Goal: Task Accomplishment & Management: Manage account settings

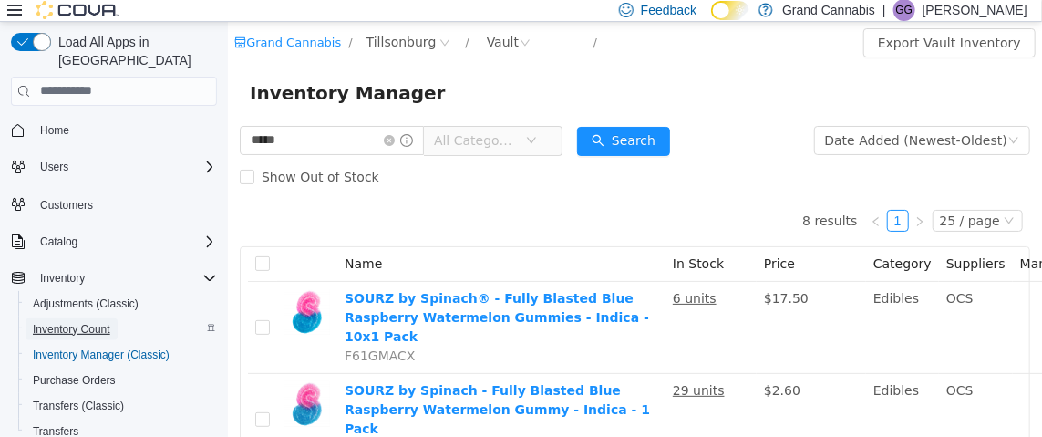
click at [106, 322] on span "Inventory Count" at bounding box center [71, 329] width 77 height 15
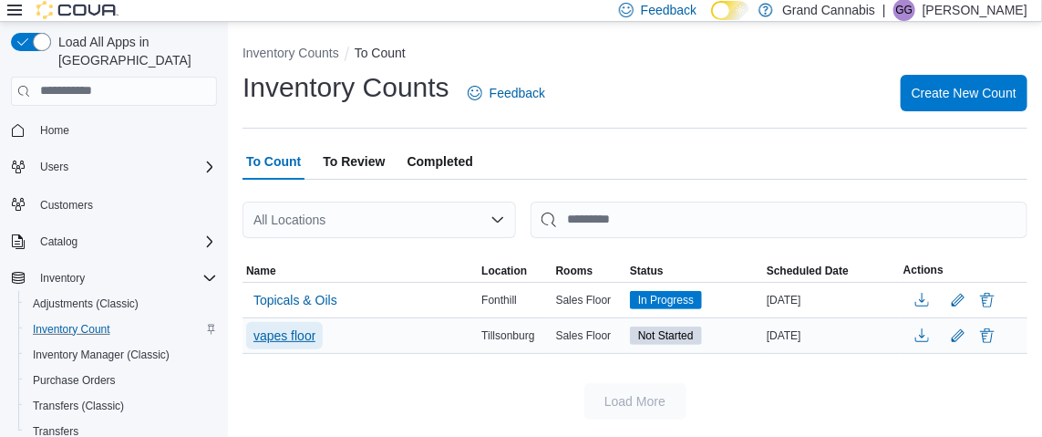
click at [293, 334] on span "vapes floor" at bounding box center [284, 335] width 62 height 18
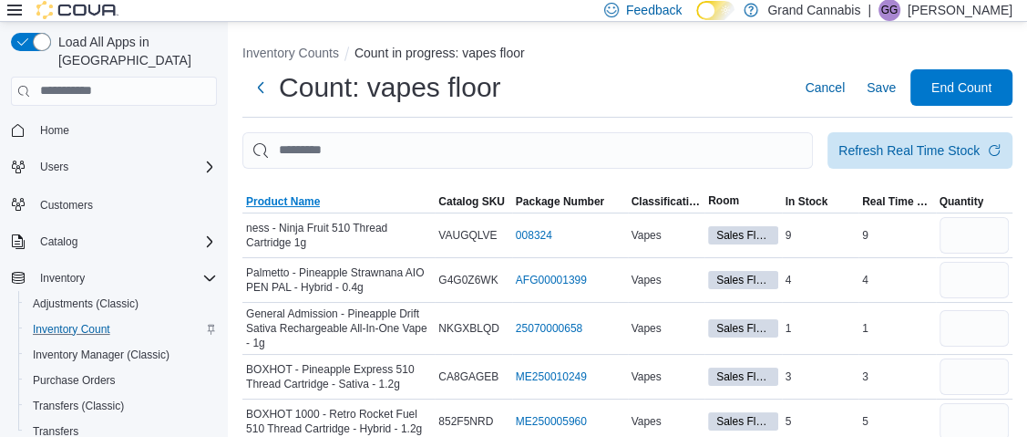
click at [267, 198] on span "Product Name" at bounding box center [283, 201] width 74 height 15
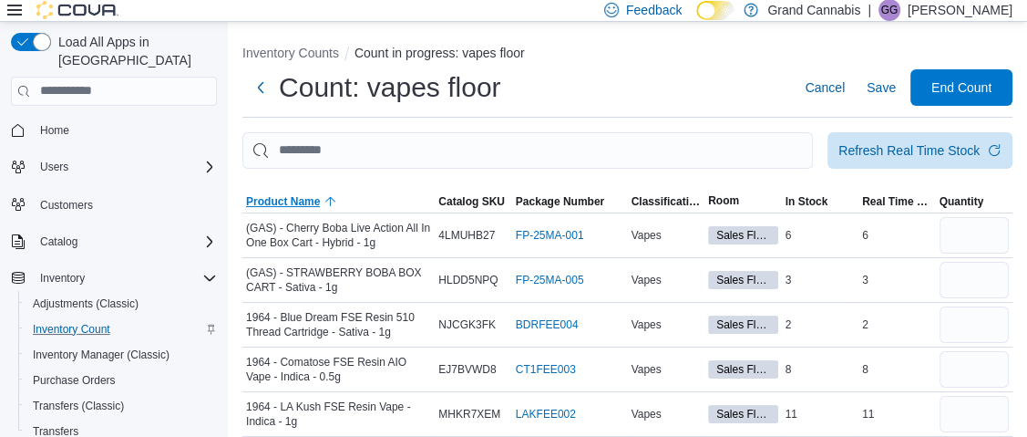
click at [287, 200] on span "Product Name" at bounding box center [283, 201] width 74 height 15
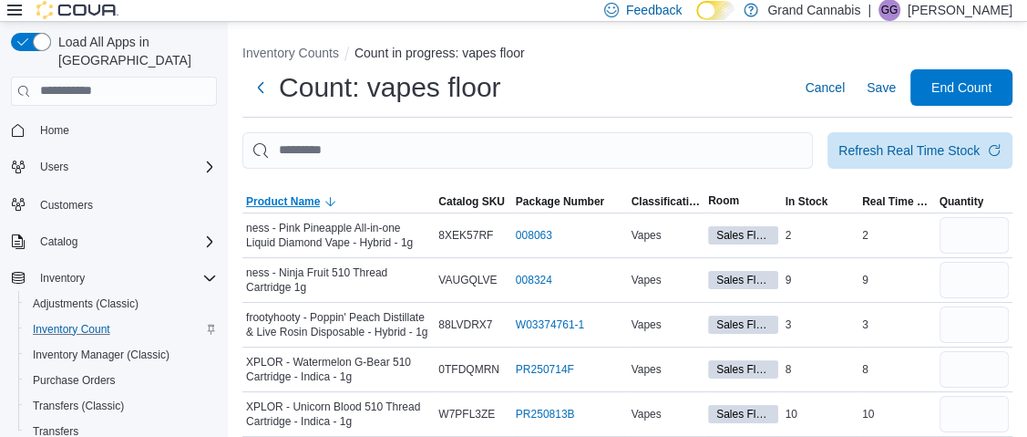
click at [284, 196] on span "Product Name" at bounding box center [283, 201] width 74 height 15
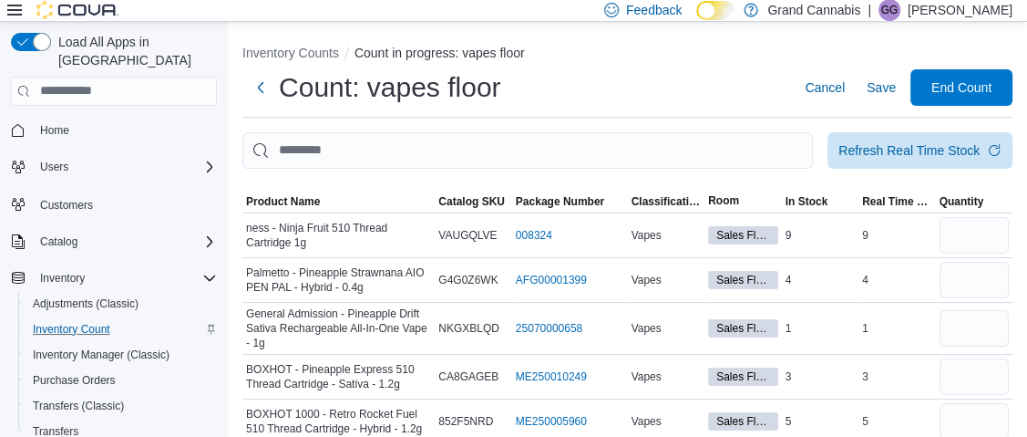
click at [16, 9] on icon at bounding box center [14, 10] width 15 height 15
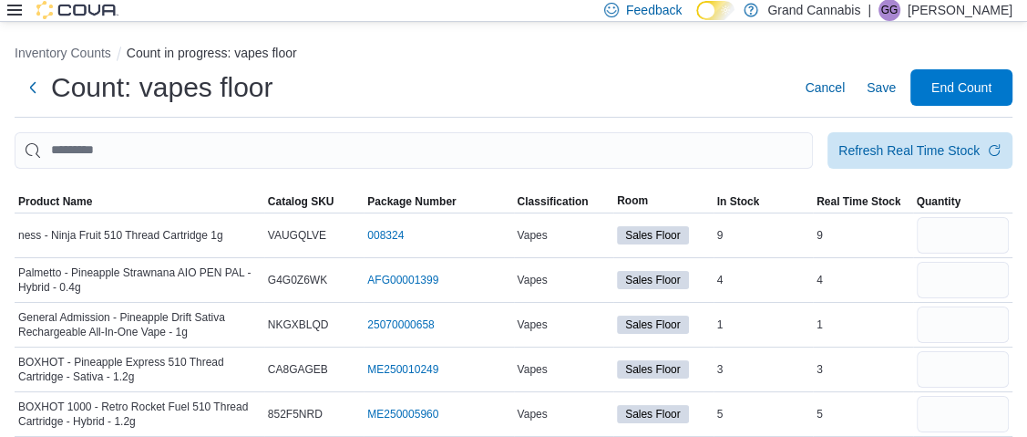
click at [11, 10] on icon at bounding box center [14, 10] width 15 height 11
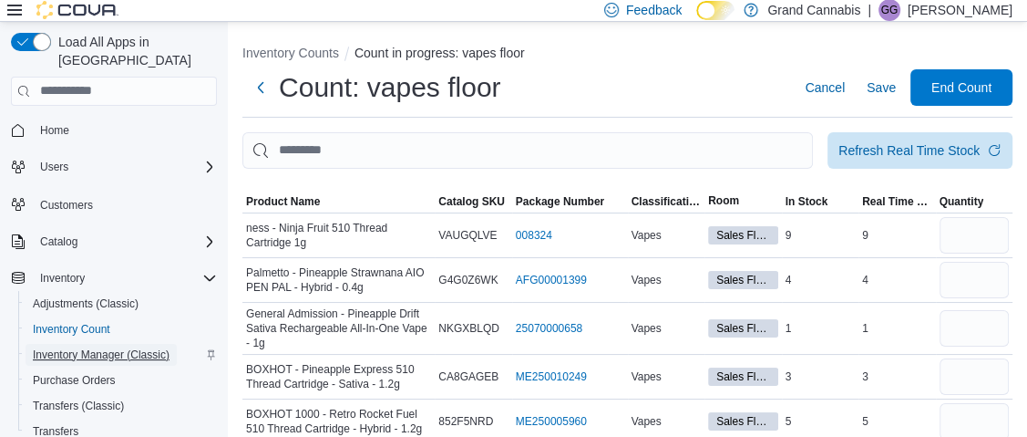
click at [104, 347] on span "Inventory Manager (Classic)" at bounding box center [101, 354] width 137 height 15
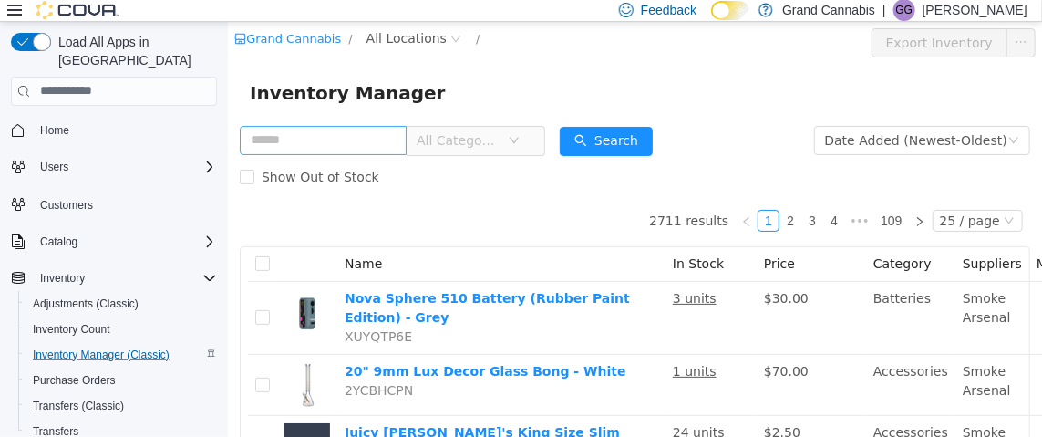
click at [334, 134] on input "text" at bounding box center [322, 139] width 167 height 29
type input "*******"
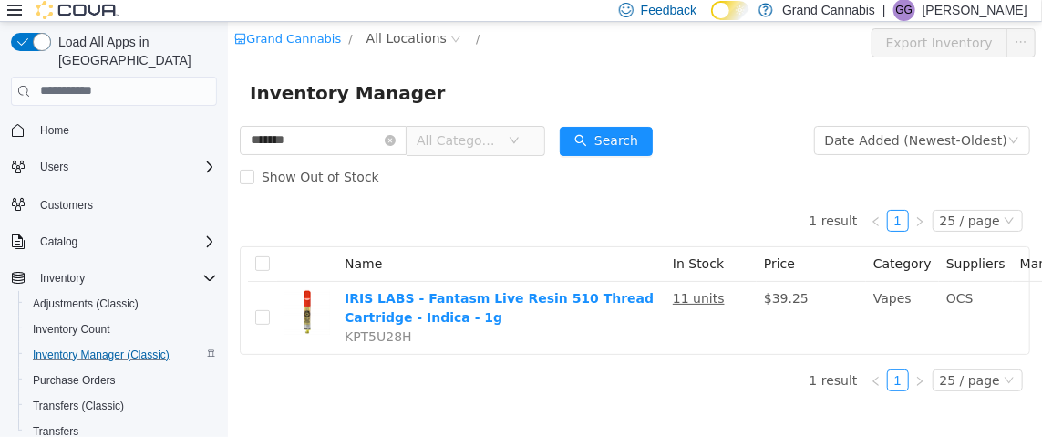
click at [794, 423] on html "Grand Cannabis / All Locations / Export Inventory Inventory Manager ******* All…" at bounding box center [634, 228] width 814 height 415
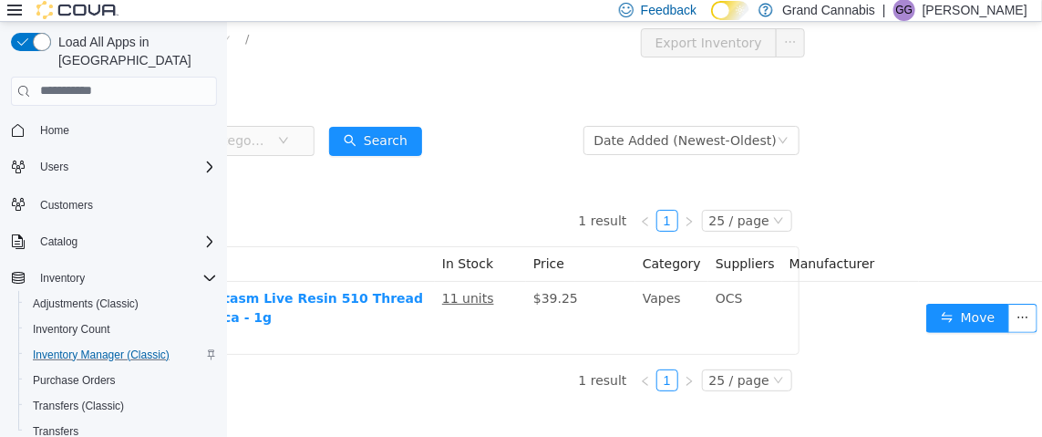
scroll to position [0, 239]
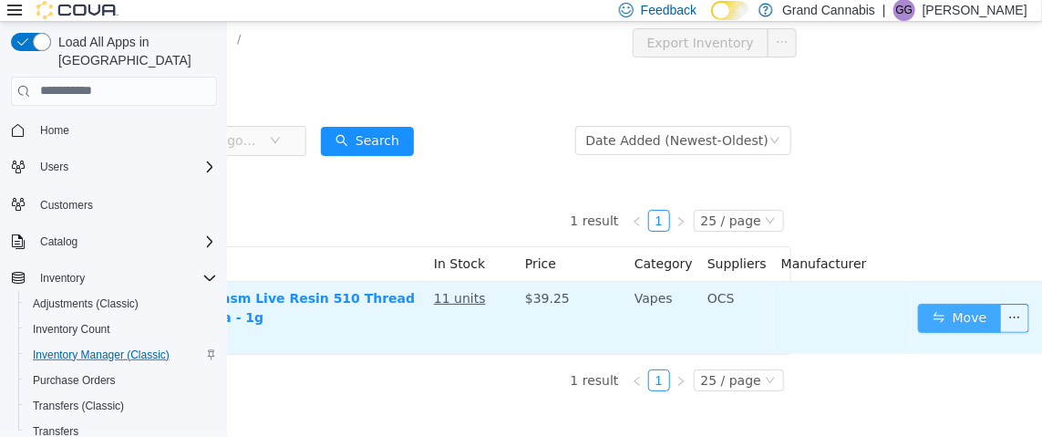
click at [923, 311] on button "Move" at bounding box center [959, 317] width 84 height 29
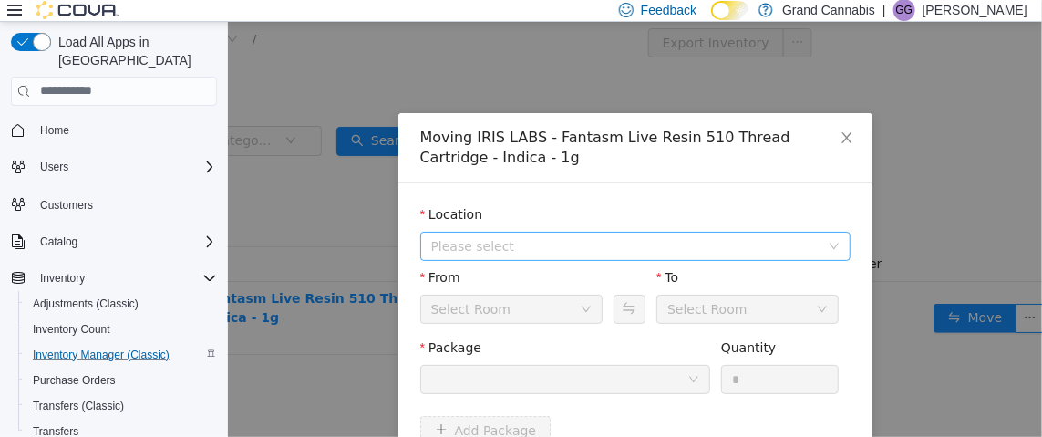
click at [529, 238] on span "Please select" at bounding box center [624, 245] width 388 height 18
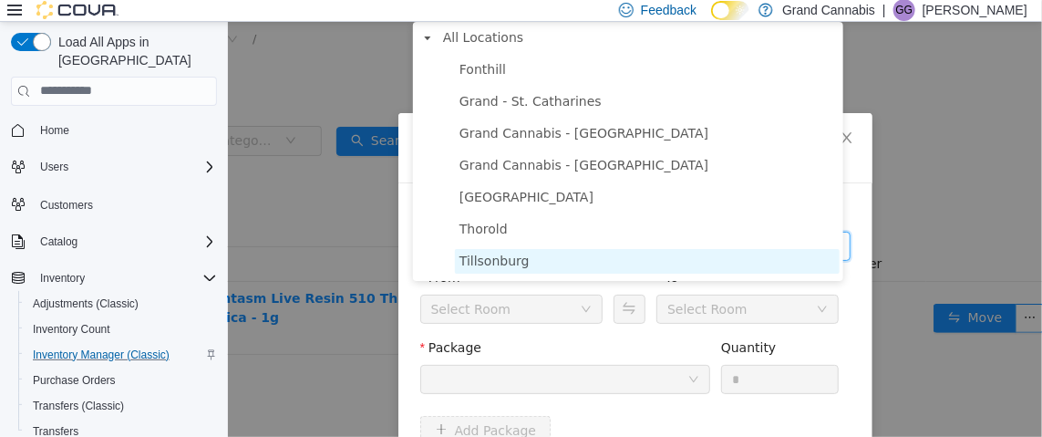
click at [523, 266] on span "Tillsonburg" at bounding box center [646, 260] width 385 height 25
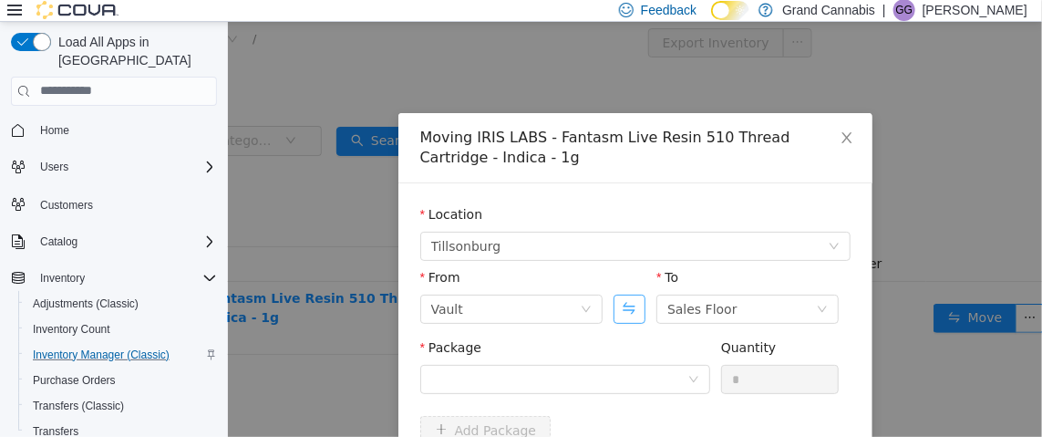
click at [618, 308] on button "Swap" at bounding box center [628, 307] width 32 height 29
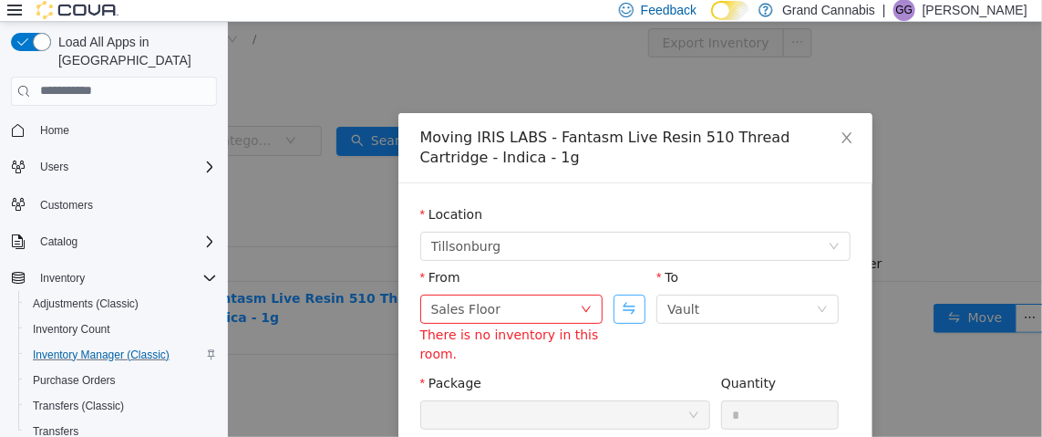
click at [616, 303] on button "Swap" at bounding box center [628, 307] width 32 height 29
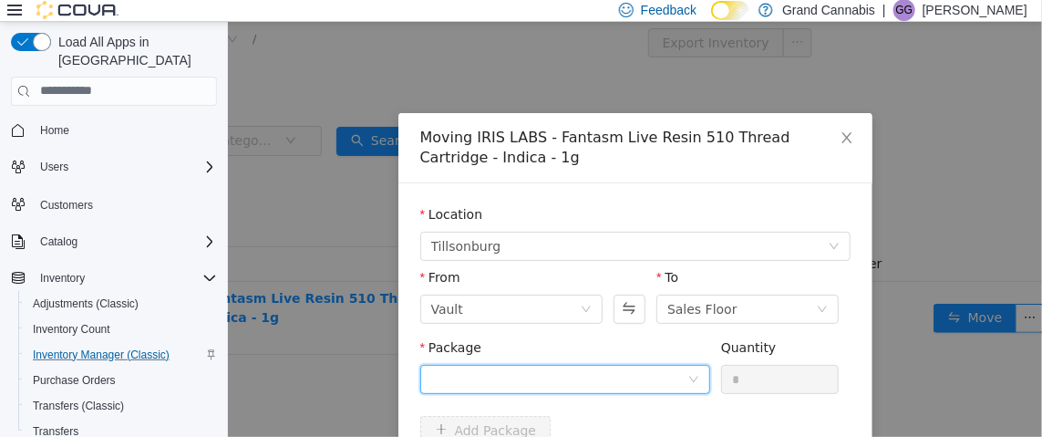
click at [619, 369] on div at bounding box center [558, 378] width 256 height 27
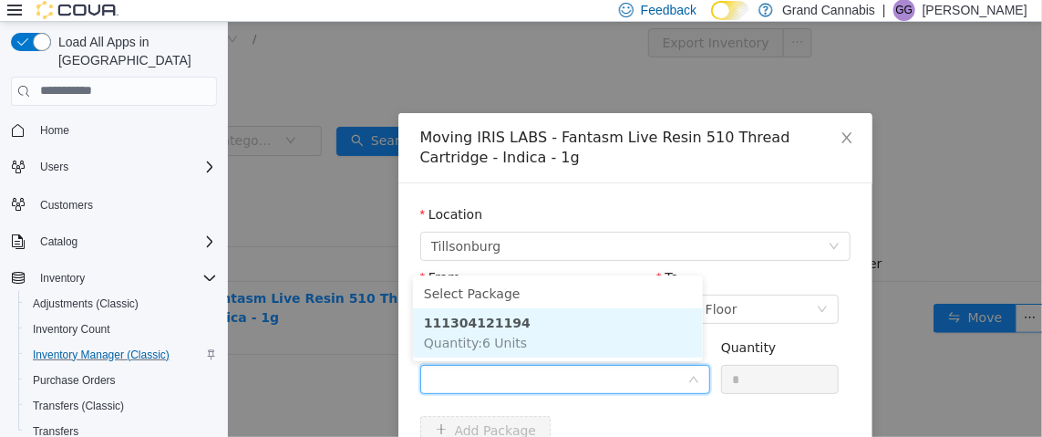
click at [574, 344] on li "111304121194 Quantity : 6 Units" at bounding box center [557, 331] width 290 height 49
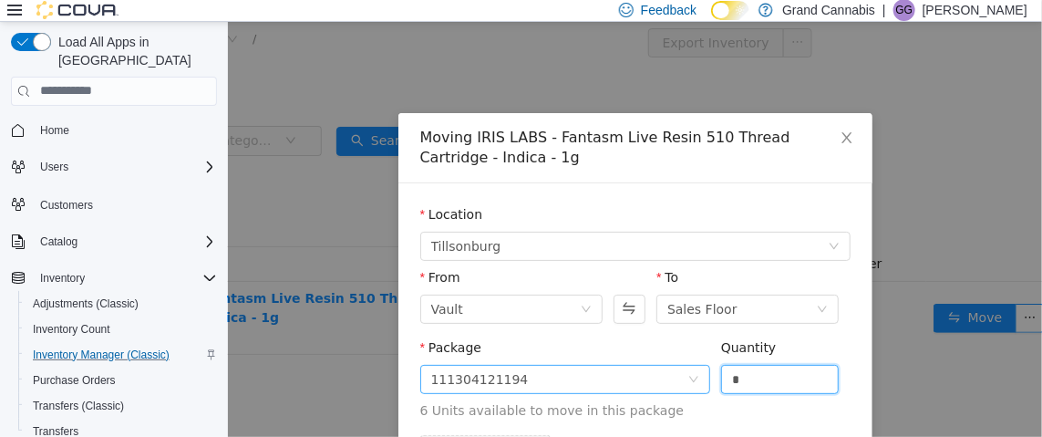
drag, startPoint x: 758, startPoint y: 382, endPoint x: 641, endPoint y: 376, distance: 117.7
click at [648, 375] on span "Package 111304121194 Quantity * 6 Units available to move in this package" at bounding box center [634, 379] width 430 height 80
type input "*"
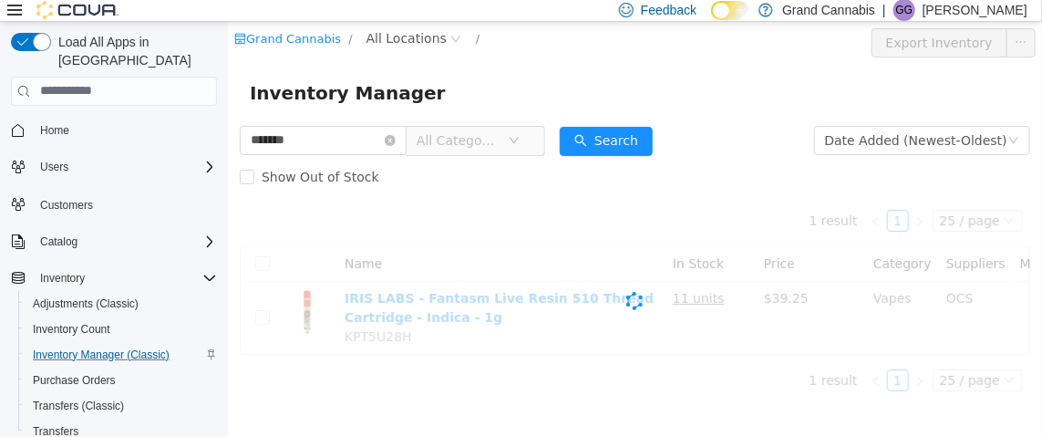
scroll to position [0, 0]
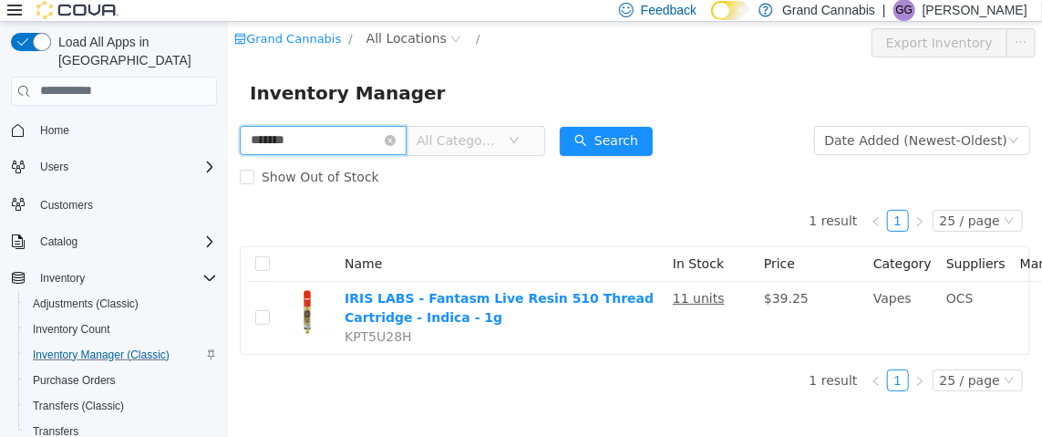
drag, startPoint x: 245, startPoint y: 141, endPoint x: 161, endPoint y: 137, distance: 84.0
click at [227, 137] on html "Grand Cannabis / All Locations / Export Inventory Inventory Manager ******* All…" at bounding box center [634, 228] width 814 height 415
type input "**********"
click at [625, 158] on div "Show Out of Stock" at bounding box center [634, 176] width 790 height 36
click at [415, 40] on span "All Locations" at bounding box center [405, 37] width 80 height 20
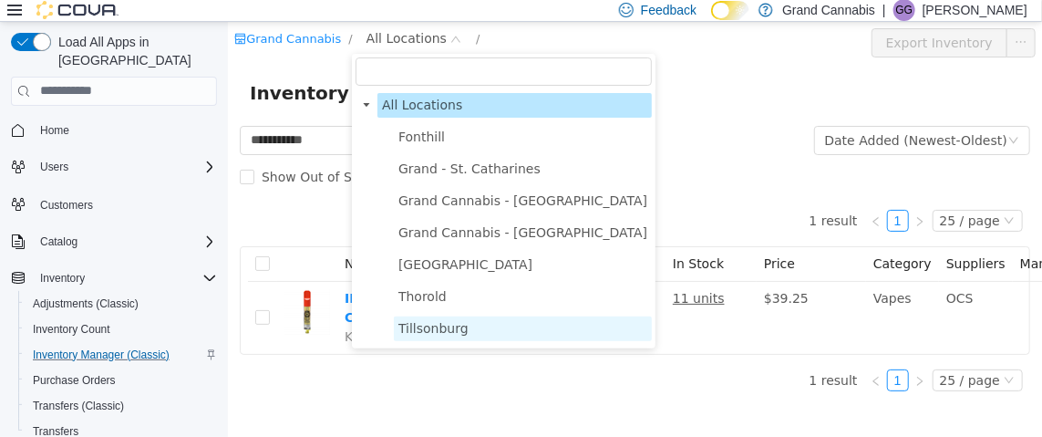
click at [423, 329] on span "Tillsonburg" at bounding box center [432, 327] width 70 height 15
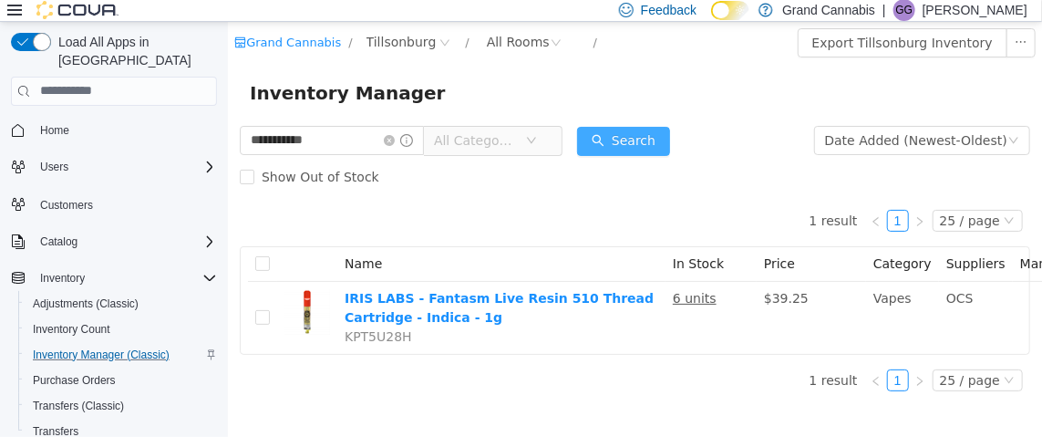
click at [632, 129] on button "Search" at bounding box center [622, 140] width 93 height 29
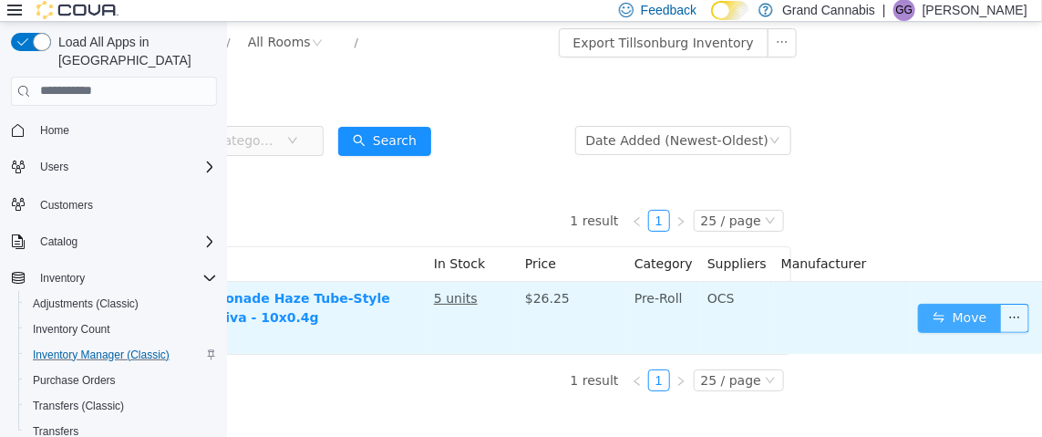
click at [940, 317] on button "Move" at bounding box center [959, 317] width 84 height 29
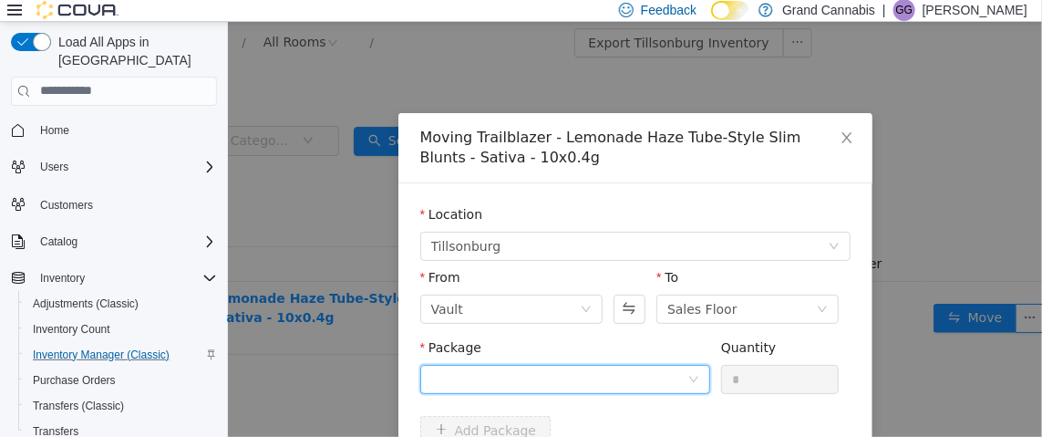
click at [472, 385] on div at bounding box center [558, 378] width 256 height 27
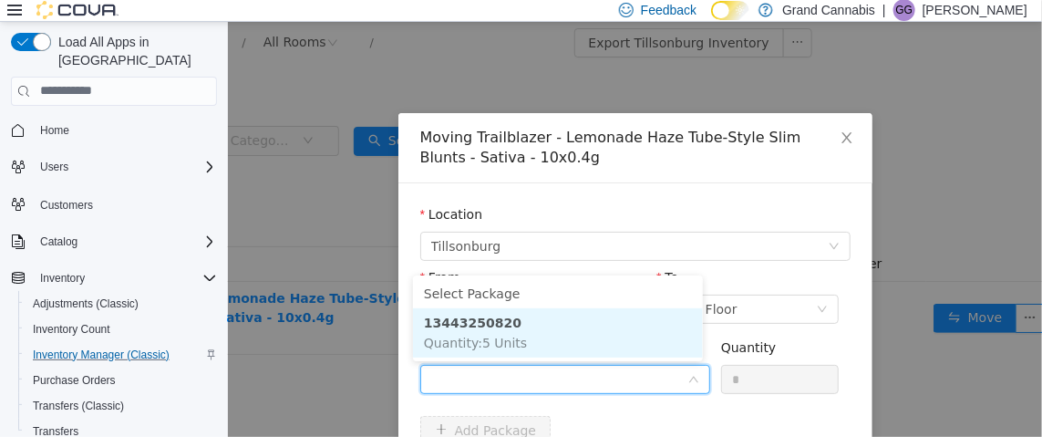
click at [499, 334] on span "Quantity : 5 Units" at bounding box center [474, 341] width 103 height 15
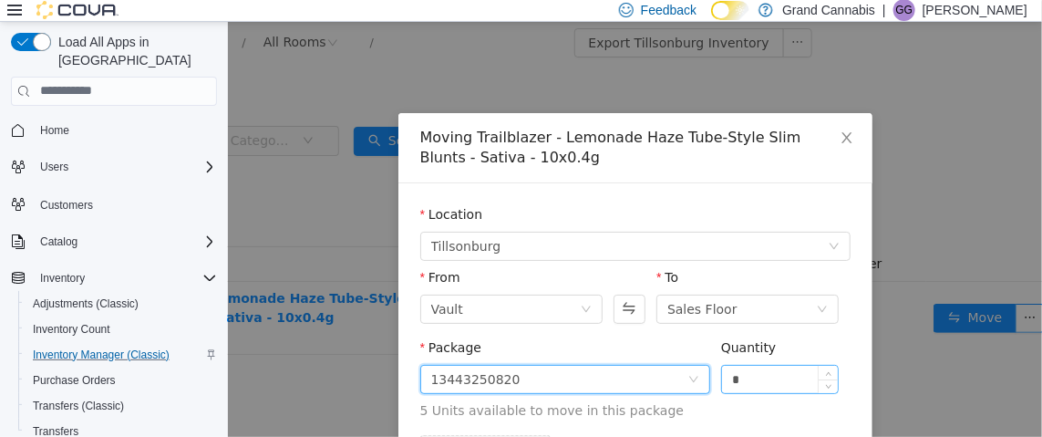
click at [750, 375] on input "*" at bounding box center [779, 378] width 117 height 27
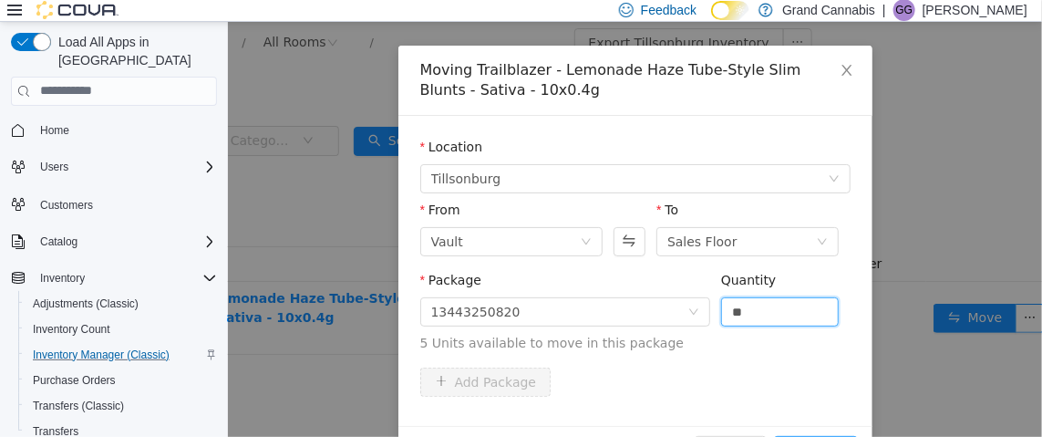
scroll to position [125, 0]
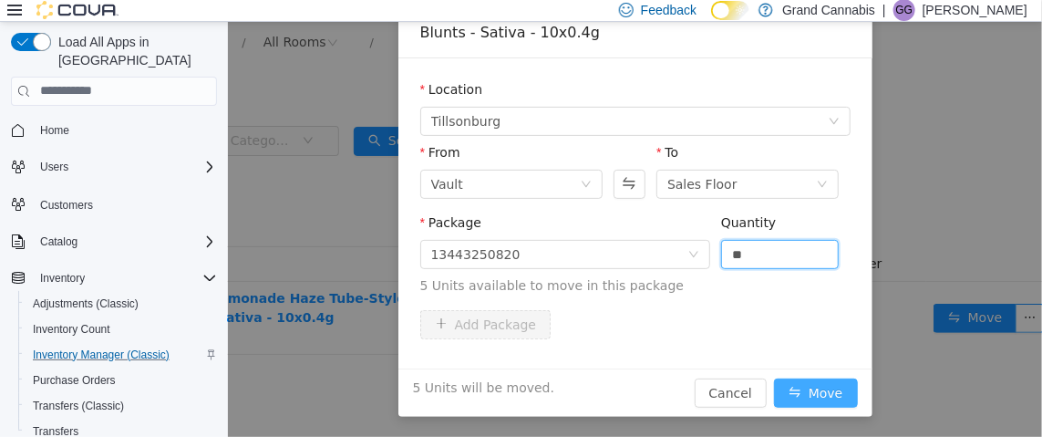
type input "*"
click at [824, 392] on button "Move" at bounding box center [815, 391] width 84 height 29
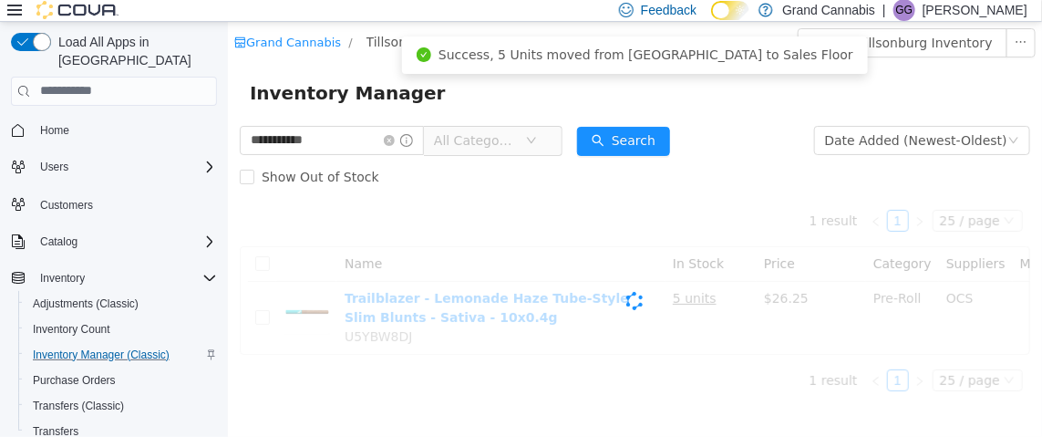
scroll to position [0, 0]
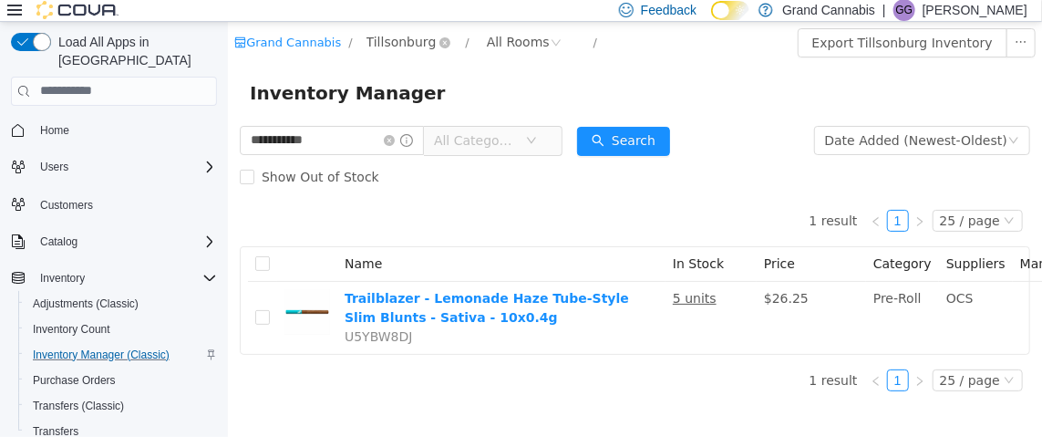
click at [380, 42] on span "Tillsonburg" at bounding box center [400, 41] width 70 height 20
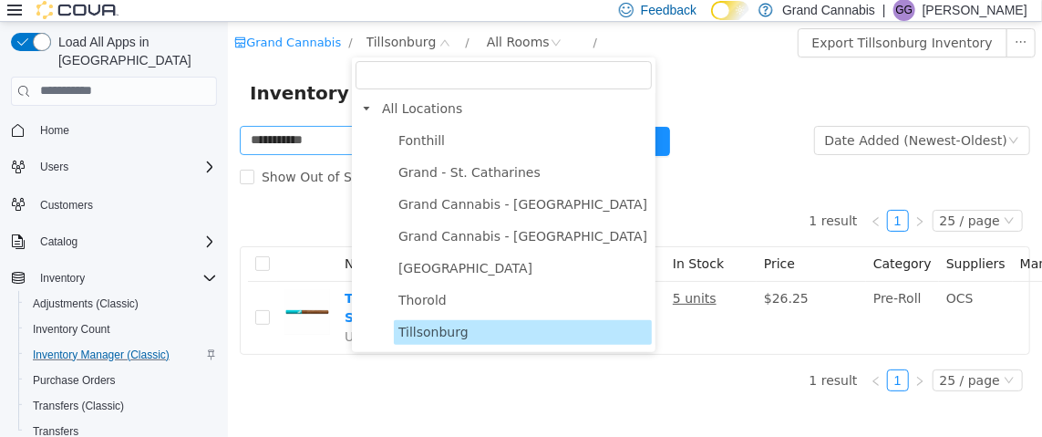
drag, startPoint x: 472, startPoint y: 335, endPoint x: 367, endPoint y: 149, distance: 214.2
click at [472, 334] on span "Tillsonburg" at bounding box center [522, 331] width 258 height 25
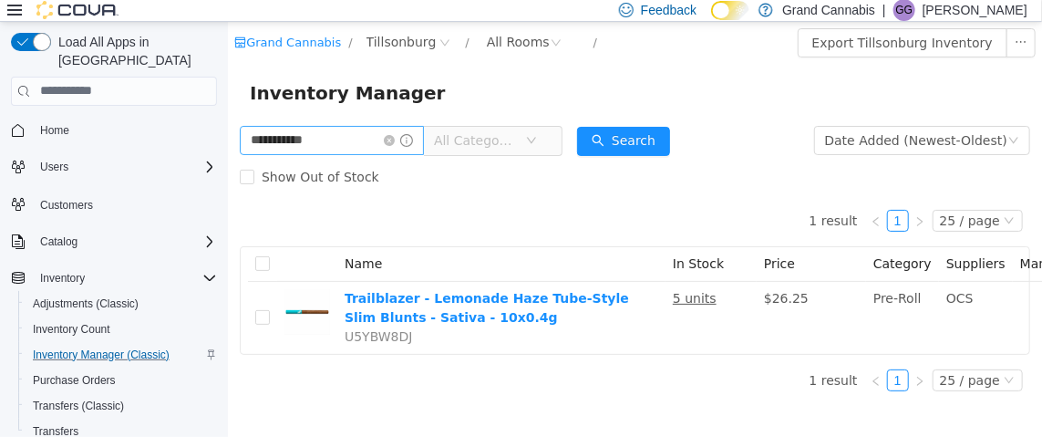
click at [394, 139] on icon "icon: close-circle" at bounding box center [388, 139] width 11 height 11
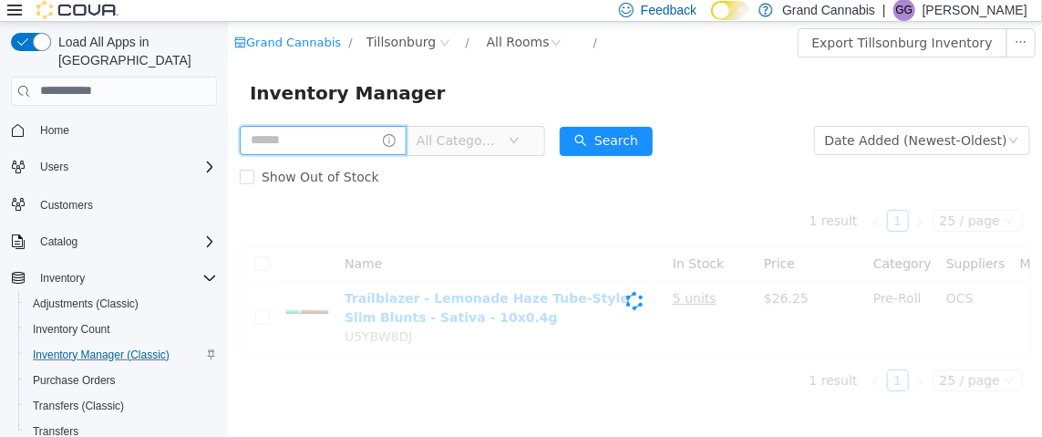
click at [345, 138] on input "text" at bounding box center [322, 139] width 167 height 29
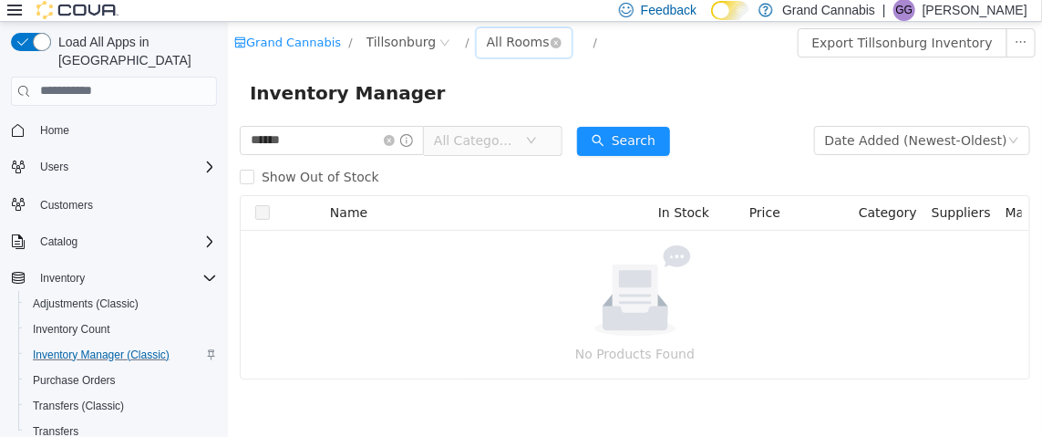
click at [503, 41] on div "All Rooms" at bounding box center [517, 40] width 63 height 27
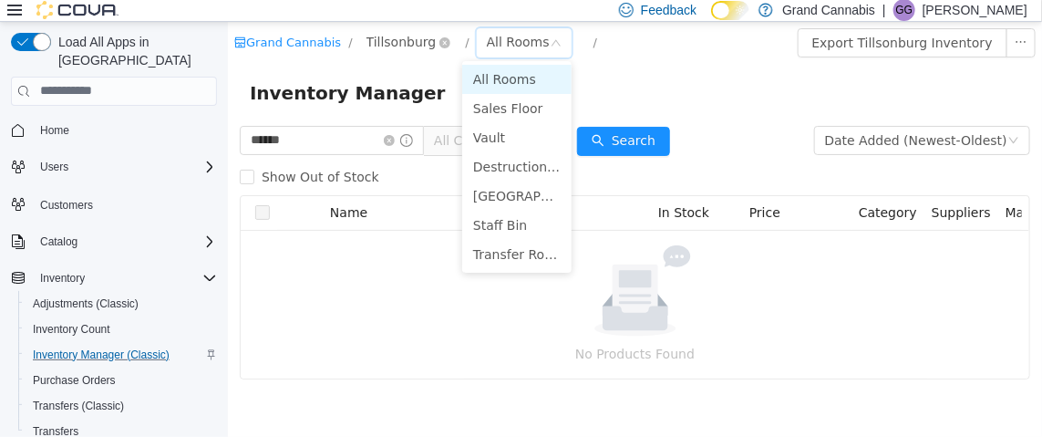
click at [400, 41] on span "Tillsonburg" at bounding box center [400, 41] width 70 height 20
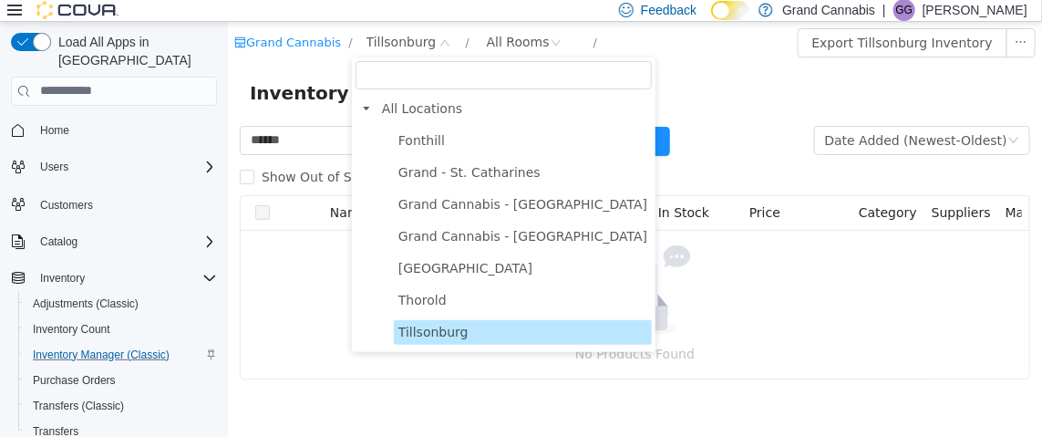
click at [766, 59] on div "Grand Cannabis / [GEOGRAPHIC_DATA] / All Rooms / Export Tillsonburg Inventory" at bounding box center [634, 42] width 814 height 42
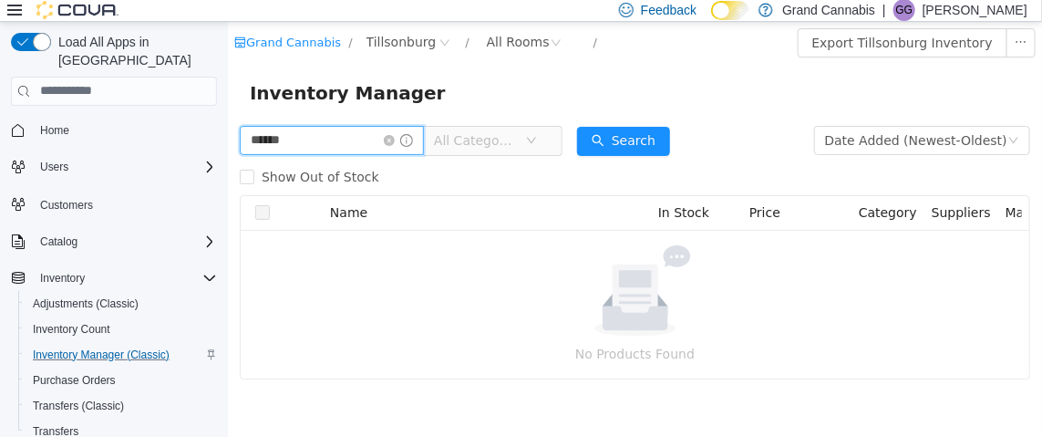
click at [313, 144] on input "******" at bounding box center [331, 139] width 184 height 29
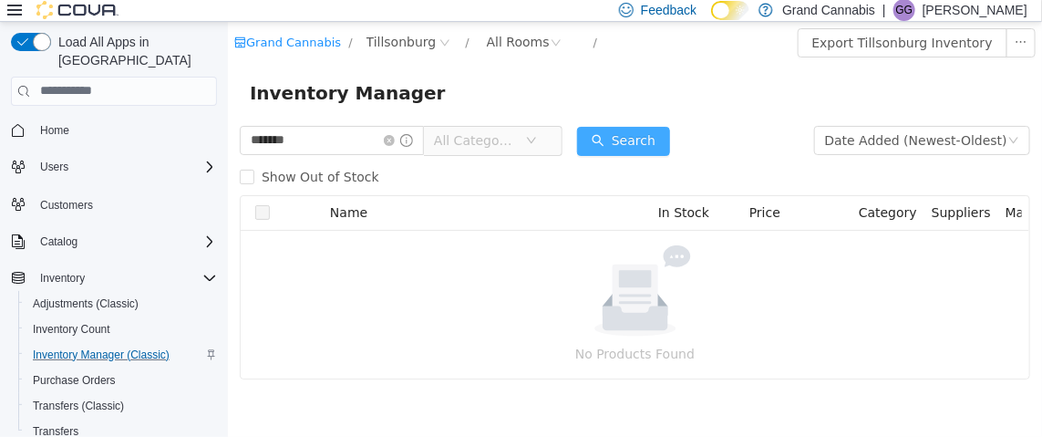
click at [621, 136] on button "Search" at bounding box center [622, 140] width 93 height 29
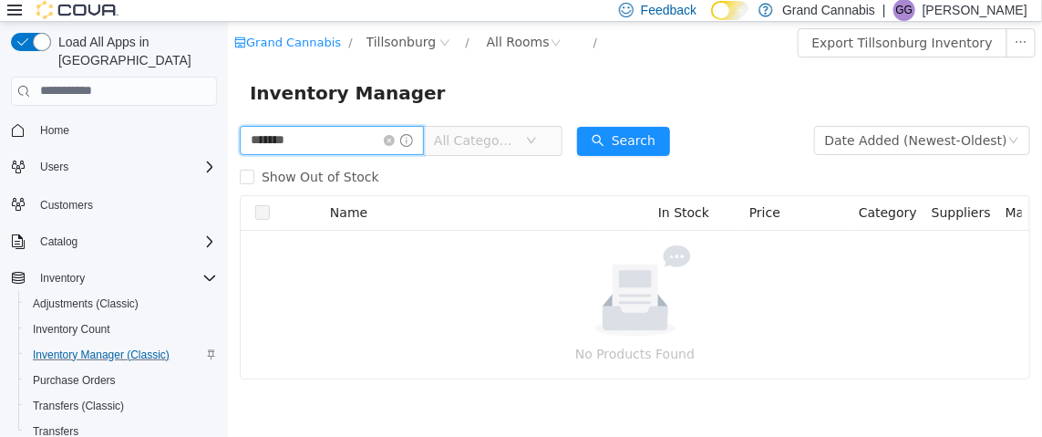
click at [328, 138] on input "*******" at bounding box center [331, 139] width 184 height 29
type input "******"
click at [394, 138] on icon "icon: close-circle" at bounding box center [388, 139] width 11 height 11
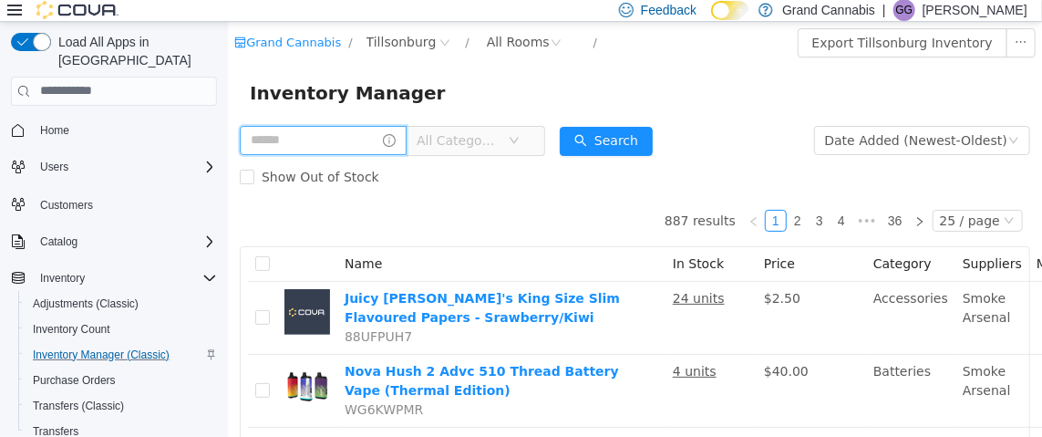
click at [316, 143] on input "text" at bounding box center [322, 139] width 167 height 29
click at [327, 141] on input "text" at bounding box center [322, 139] width 167 height 29
click at [283, 137] on input "text" at bounding box center [322, 139] width 167 height 29
type input "***"
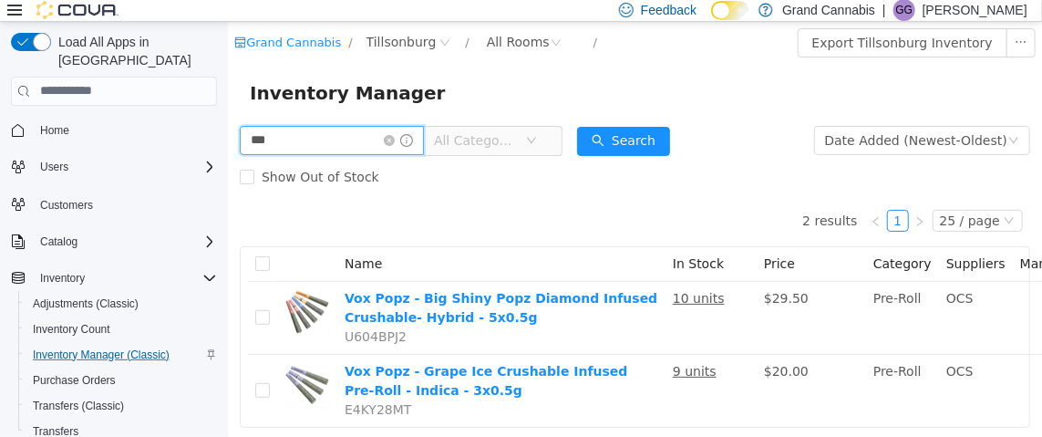
scroll to position [56, 0]
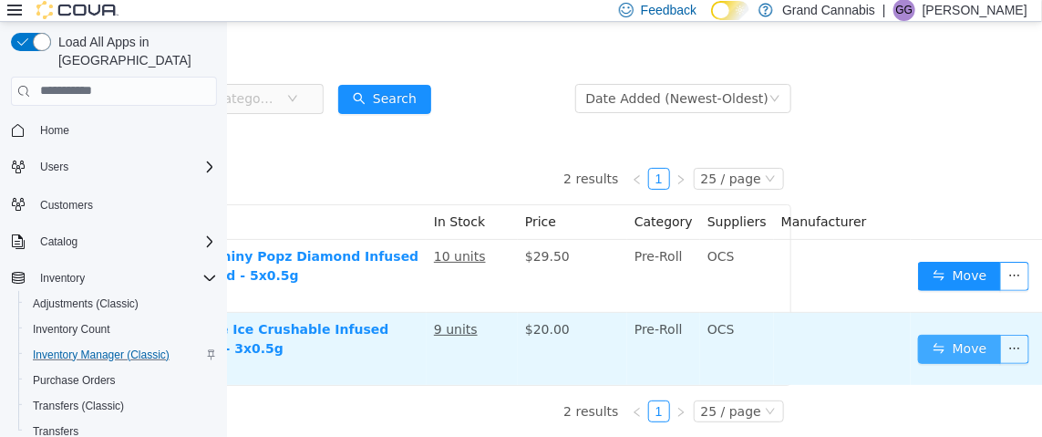
click at [948, 334] on button "Move" at bounding box center [959, 348] width 84 height 29
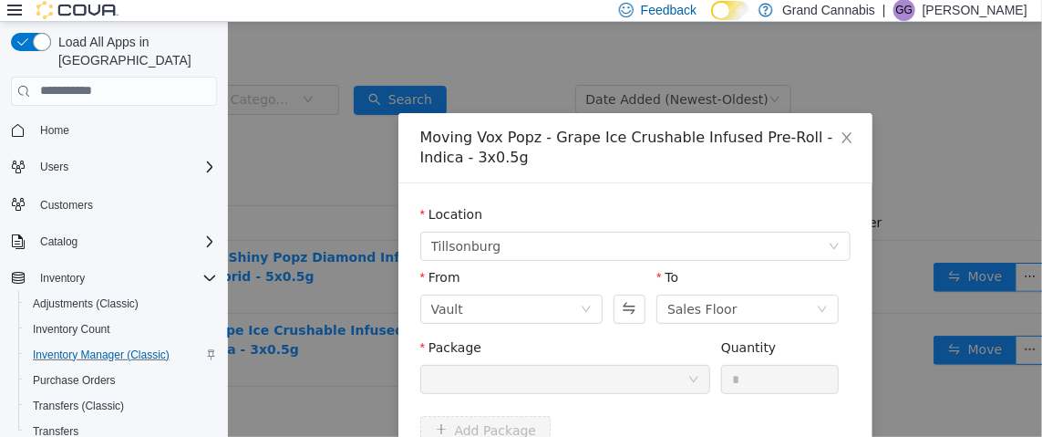
click at [518, 365] on div at bounding box center [558, 378] width 256 height 27
click at [516, 382] on div at bounding box center [558, 378] width 256 height 27
click at [840, 135] on icon "icon: close" at bounding box center [845, 136] width 10 height 11
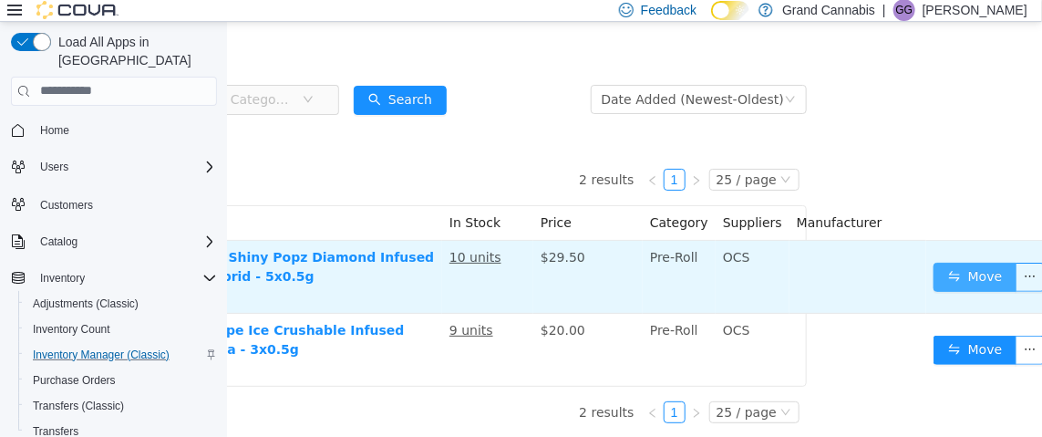
click at [957, 272] on button "Move" at bounding box center [974, 276] width 84 height 29
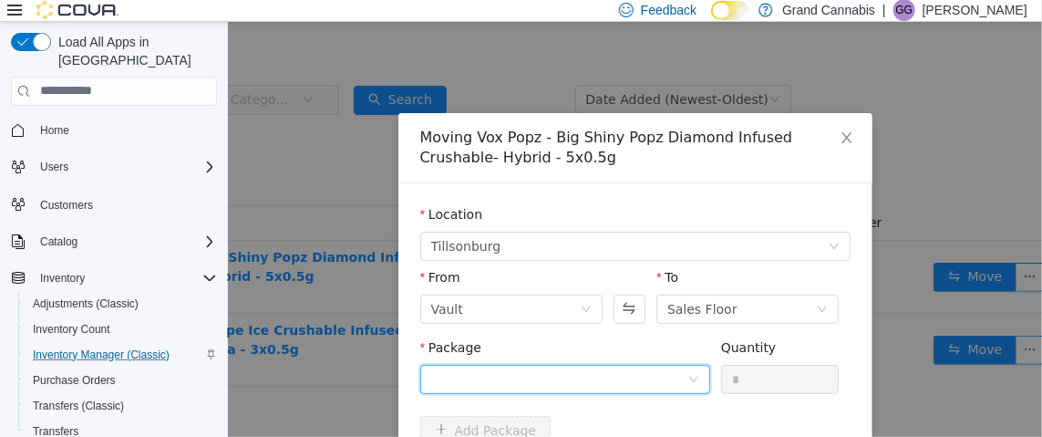
click at [530, 366] on div at bounding box center [558, 378] width 256 height 27
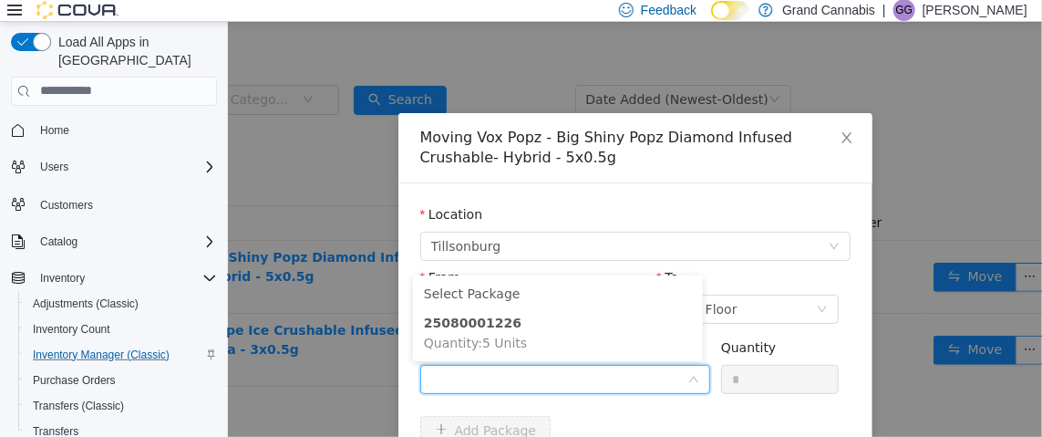
click at [634, 158] on div "Moving Vox Popz - Big Shiny Popz Diamond Infused Crushable- Hybrid - 5x0.5g" at bounding box center [634, 147] width 430 height 40
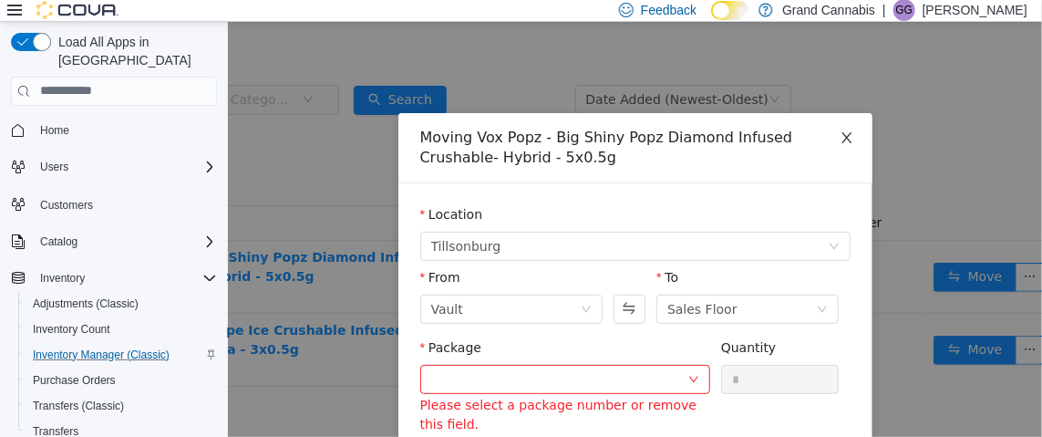
click at [840, 136] on icon "icon: close" at bounding box center [845, 136] width 10 height 11
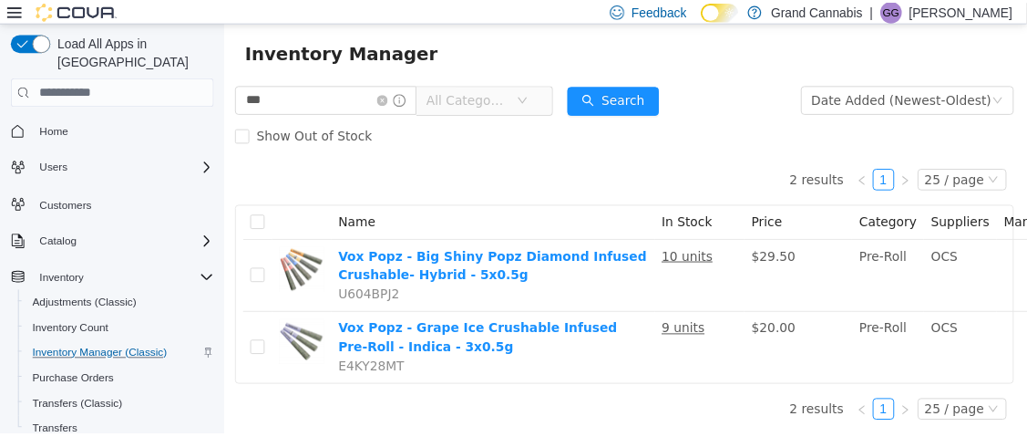
scroll to position [41, 0]
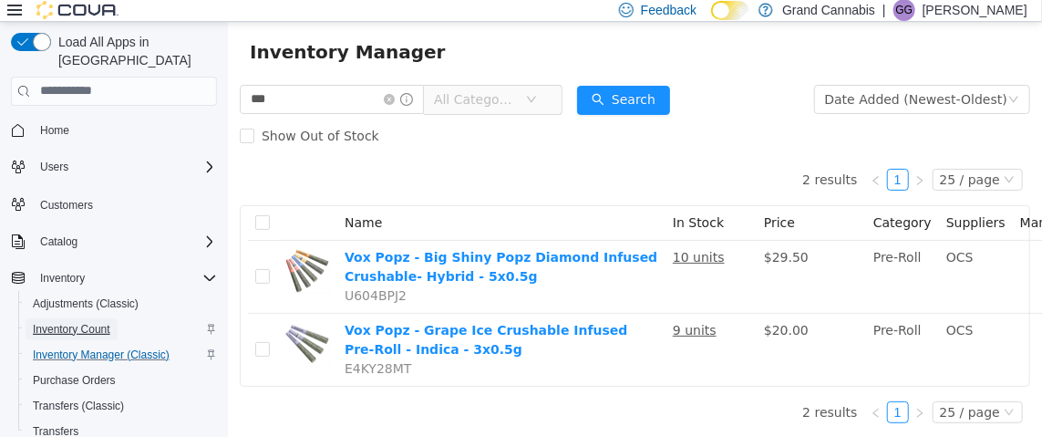
click at [100, 322] on span "Inventory Count" at bounding box center [71, 329] width 77 height 15
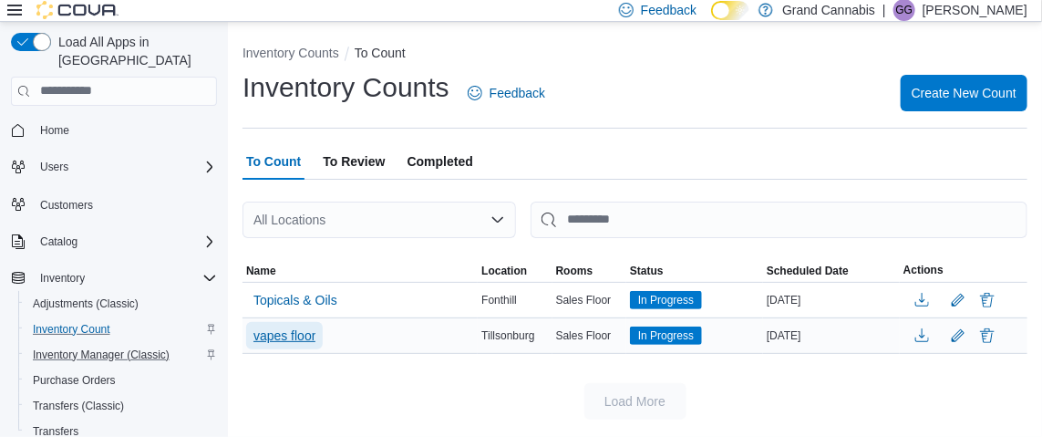
click at [282, 333] on span "vapes floor" at bounding box center [284, 335] width 62 height 18
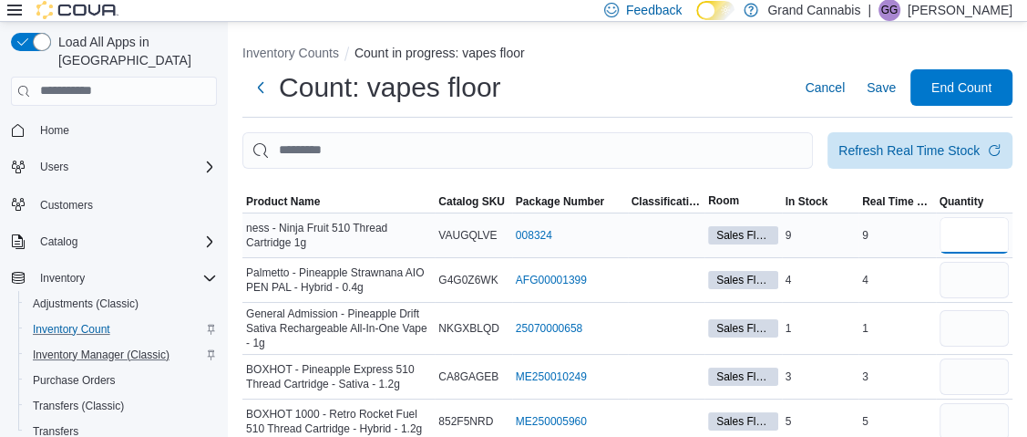
click at [981, 233] on input "number" at bounding box center [975, 235] width 70 height 36
click at [289, 199] on span "Product Name" at bounding box center [283, 201] width 74 height 15
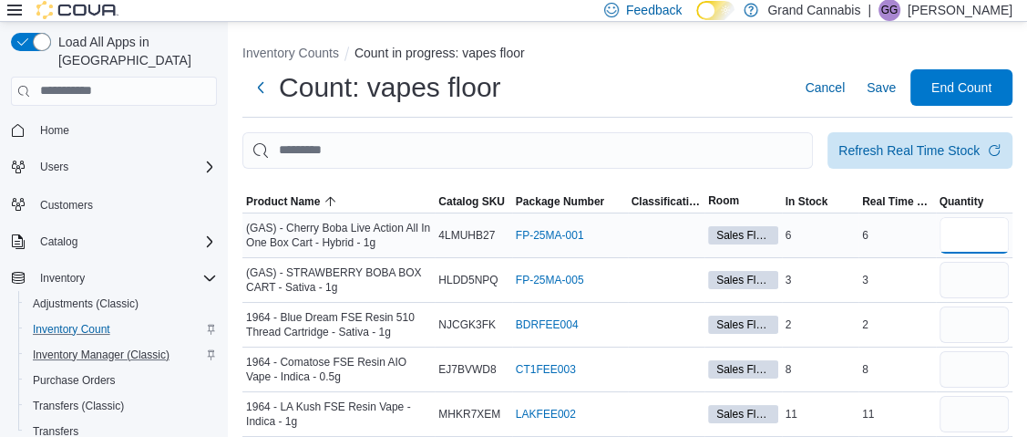
click at [981, 240] on input "number" at bounding box center [975, 235] width 70 height 36
type input "*"
click at [979, 323] on input "number" at bounding box center [975, 324] width 70 height 36
type input "*"
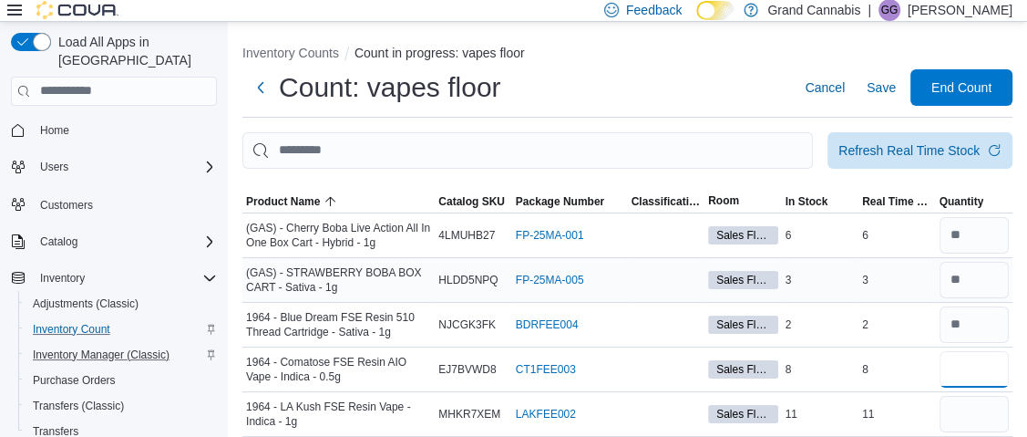
type input "*"
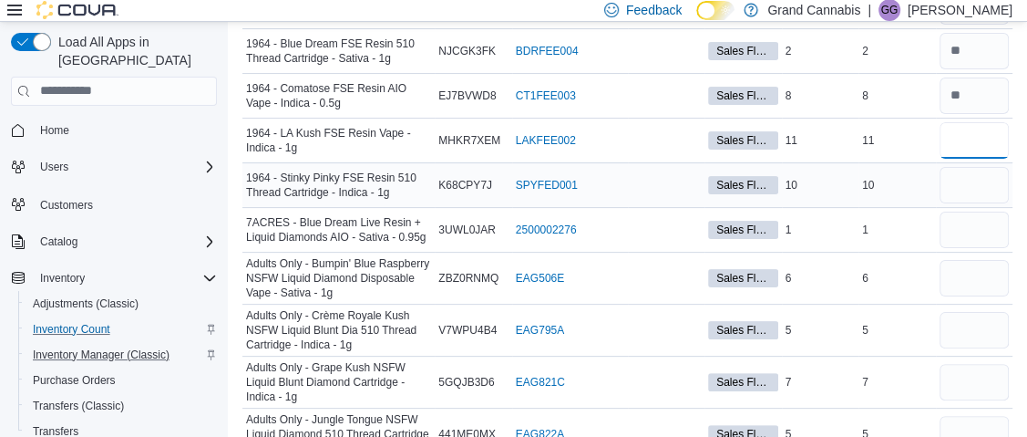
type input "**"
click at [990, 190] on input "number" at bounding box center [975, 185] width 70 height 36
type input "**"
type input "*"
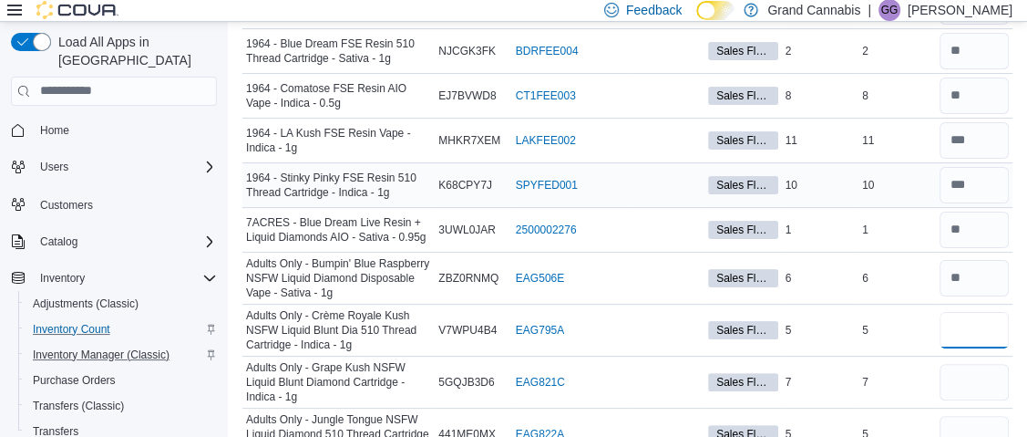
type input "*"
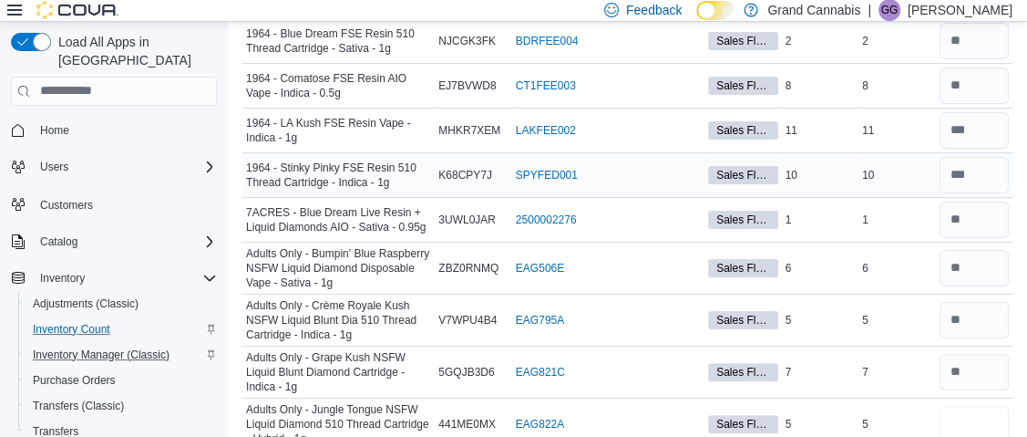
type input "*"
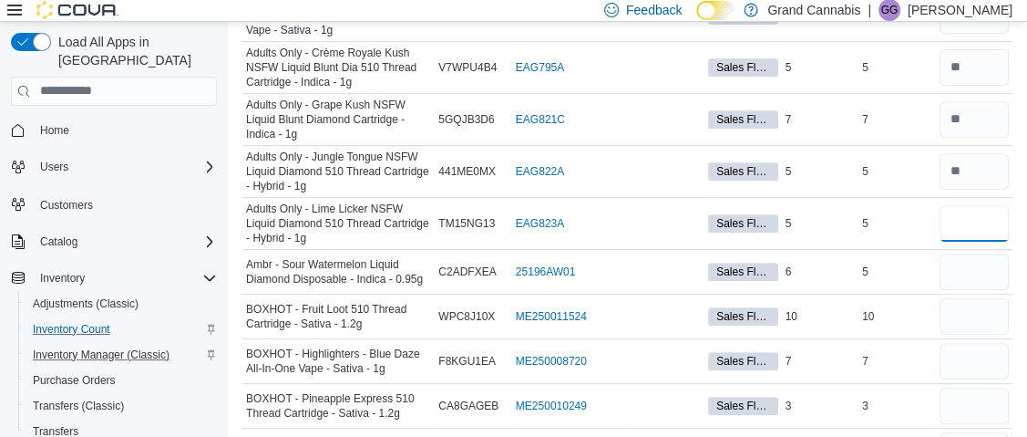
type input "*"
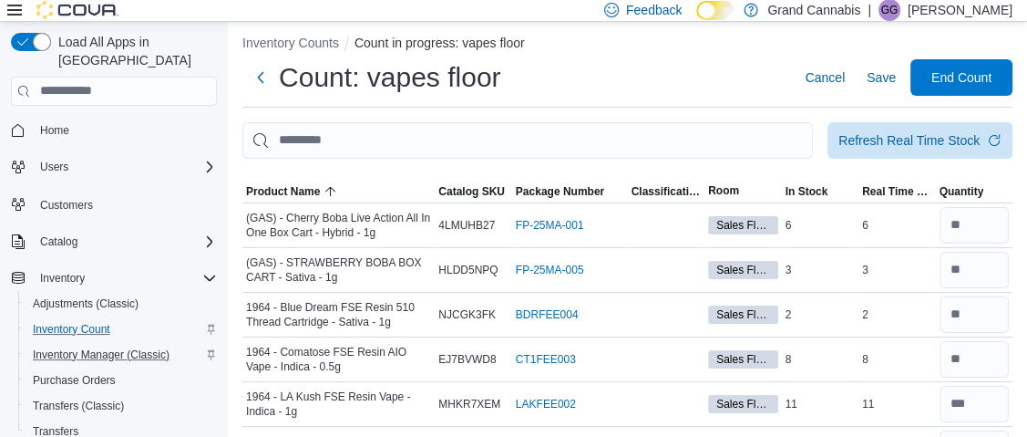
scroll to position [0, 0]
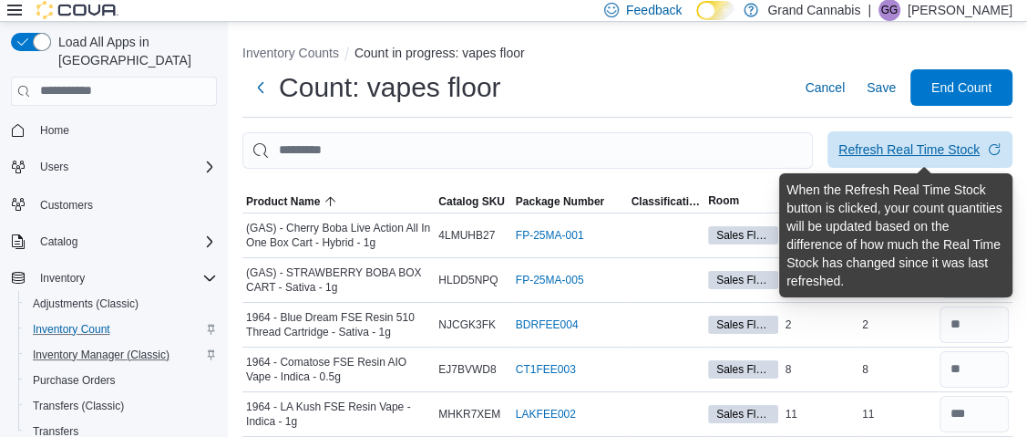
click at [975, 150] on div "Refresh Real Time Stock" at bounding box center [908, 149] width 141 height 18
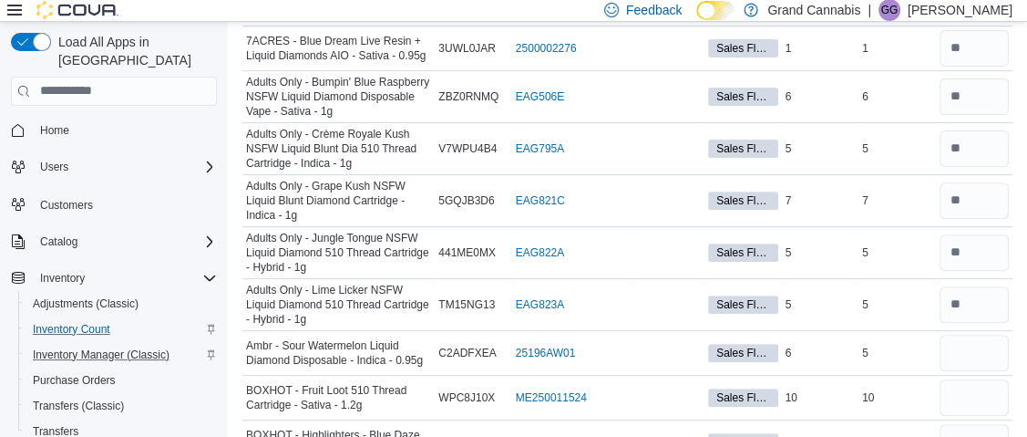
scroll to position [547, 0]
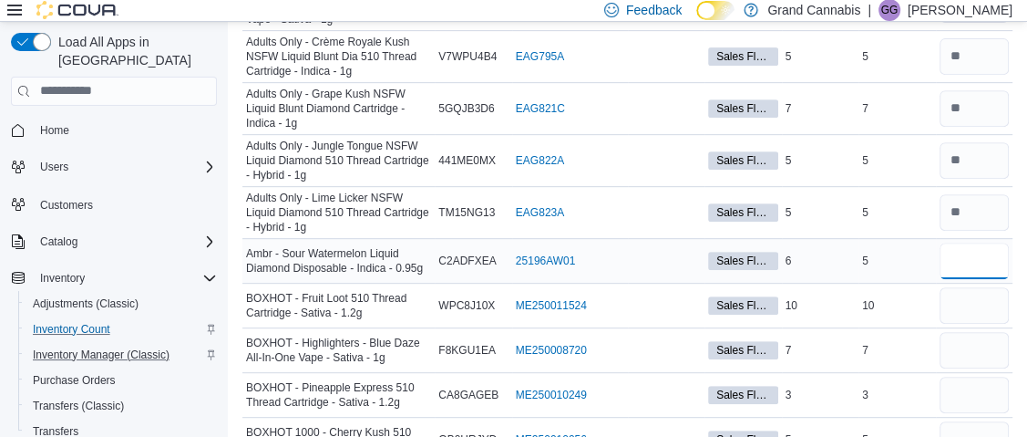
click at [989, 257] on input "number" at bounding box center [975, 260] width 70 height 36
click at [108, 347] on span "Inventory Manager (Classic)" at bounding box center [101, 354] width 137 height 15
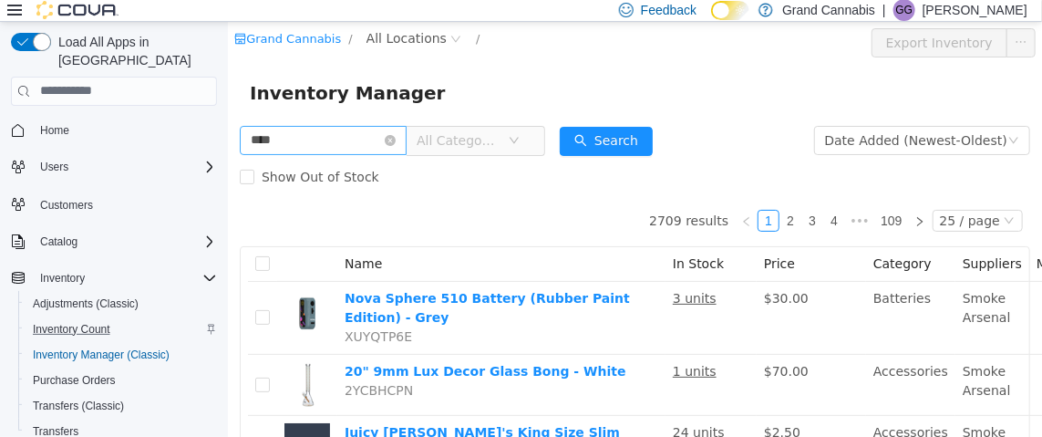
type input "****"
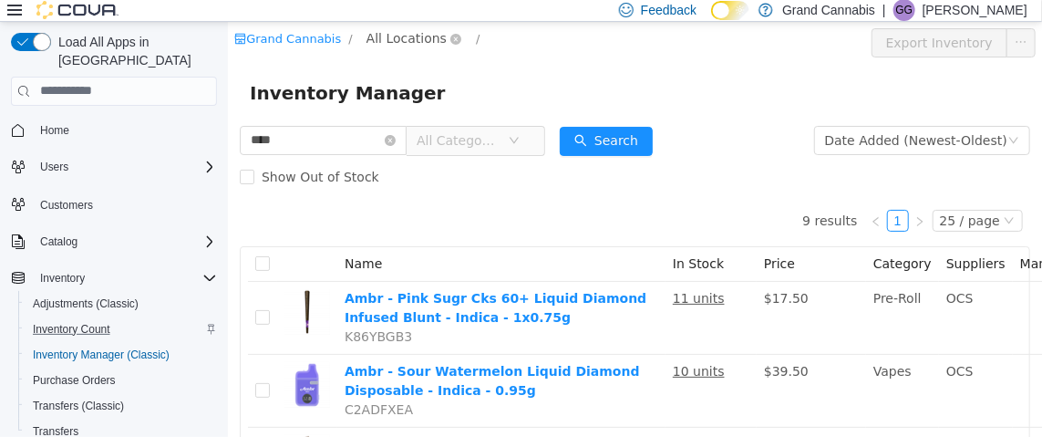
click at [413, 35] on span "All Locations" at bounding box center [405, 37] width 80 height 20
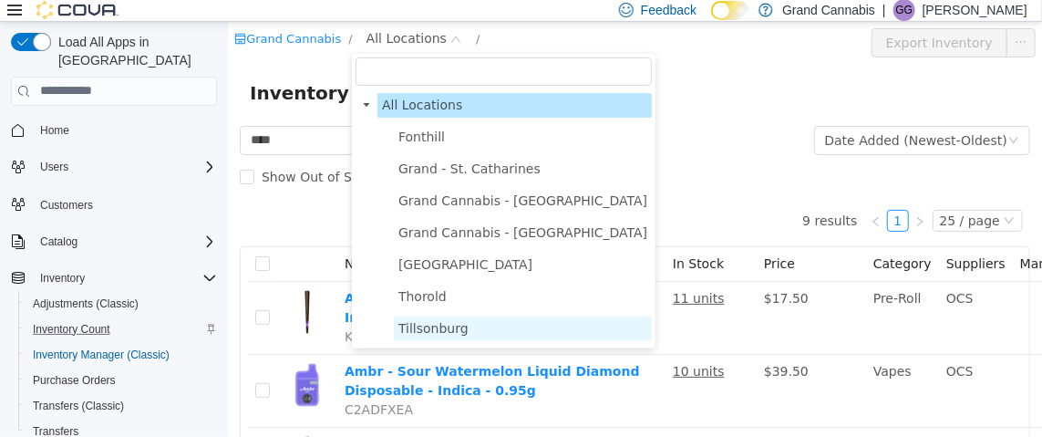
click at [441, 328] on span "Tillsonburg" at bounding box center [432, 327] width 70 height 15
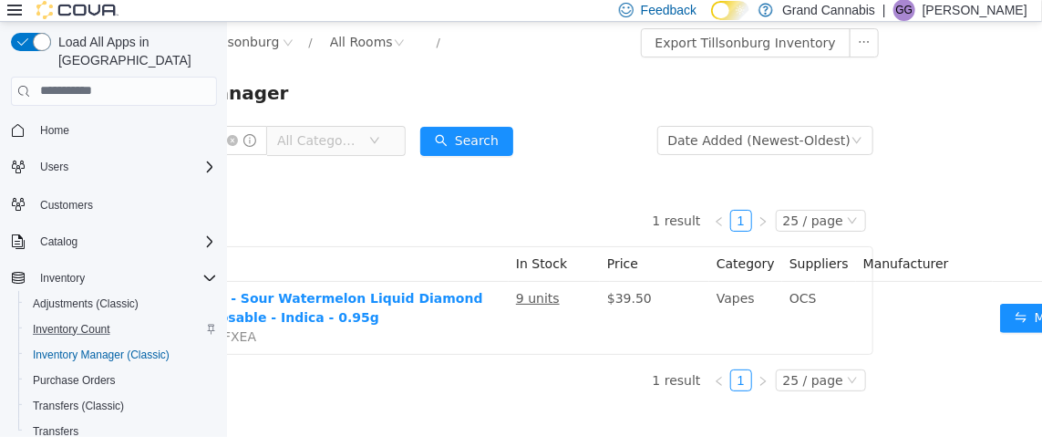
scroll to position [0, 212]
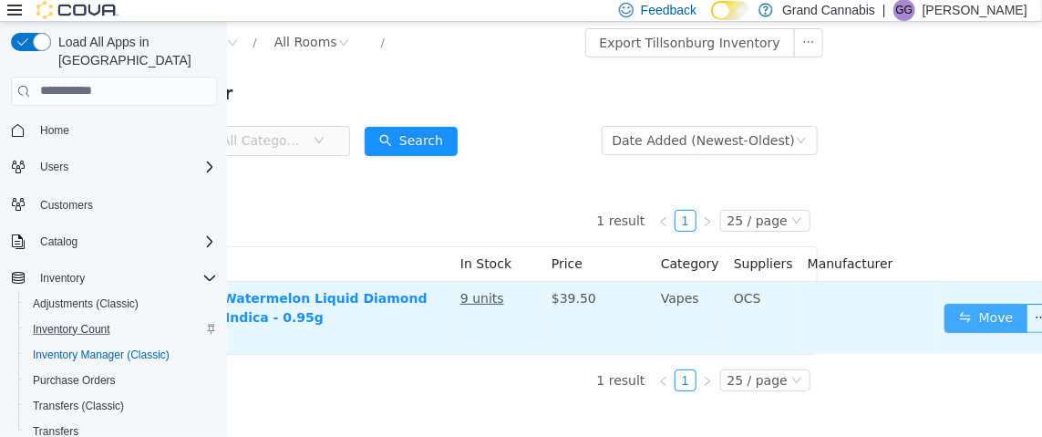
click at [986, 320] on button "Move" at bounding box center [985, 317] width 84 height 29
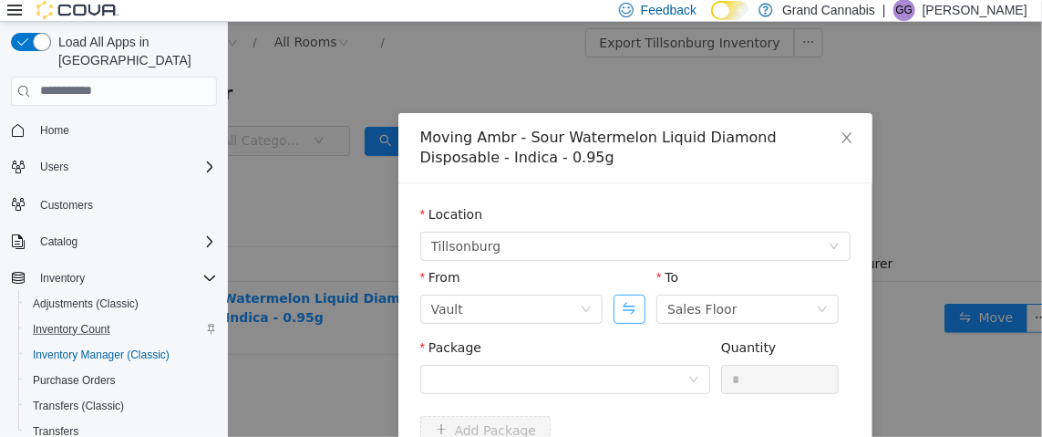
click at [612, 313] on button "Swap" at bounding box center [628, 307] width 32 height 29
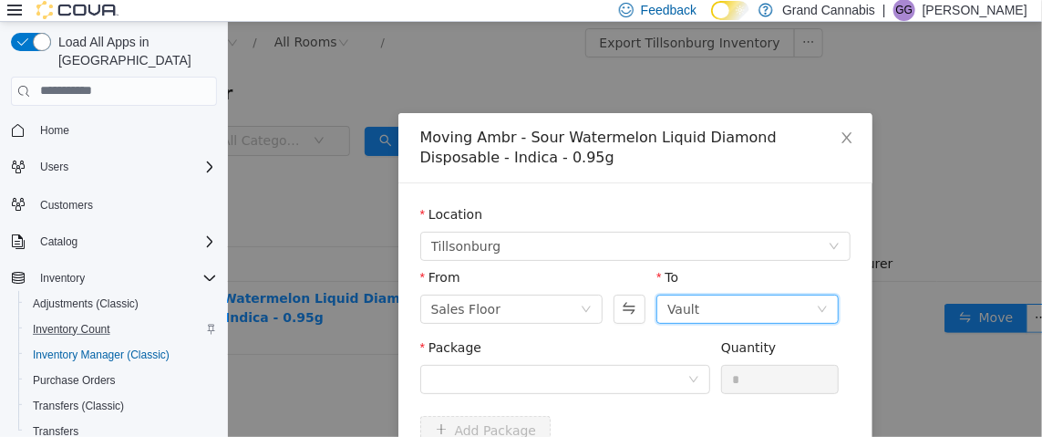
click at [699, 309] on div "Vault" at bounding box center [740, 307] width 149 height 27
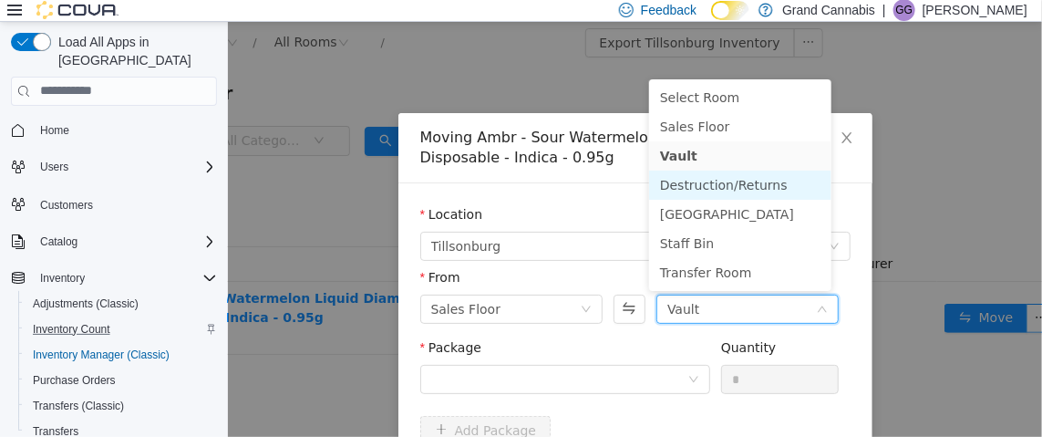
click at [699, 186] on li "Destruction/Returns" at bounding box center [739, 183] width 182 height 29
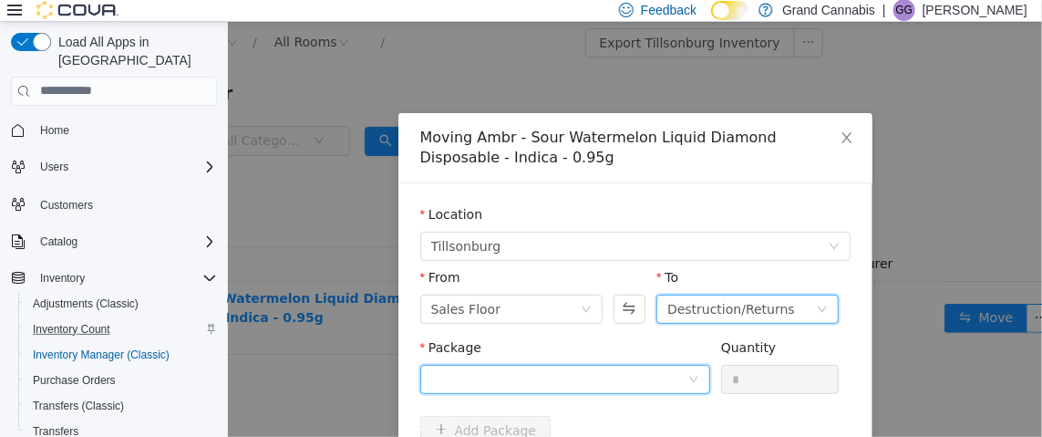
click at [521, 372] on div at bounding box center [558, 378] width 256 height 27
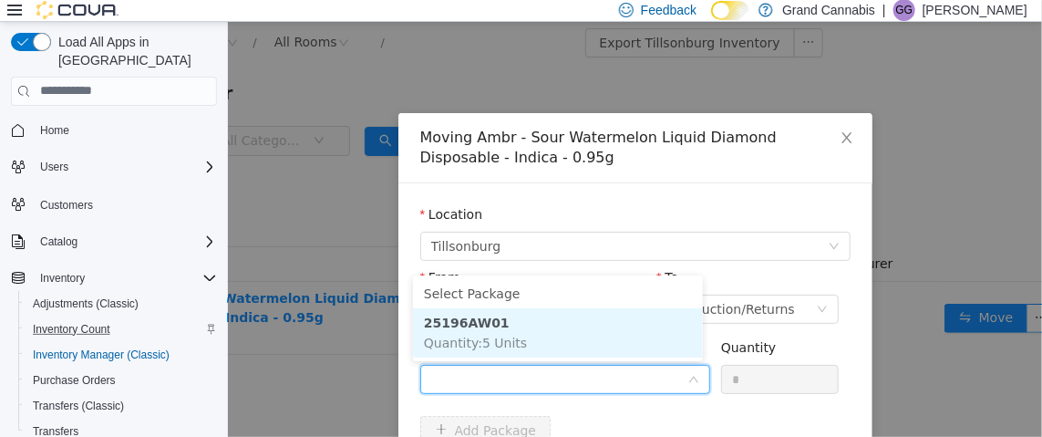
click at [525, 335] on li "25196AW01 Quantity : 5 Units" at bounding box center [557, 331] width 290 height 49
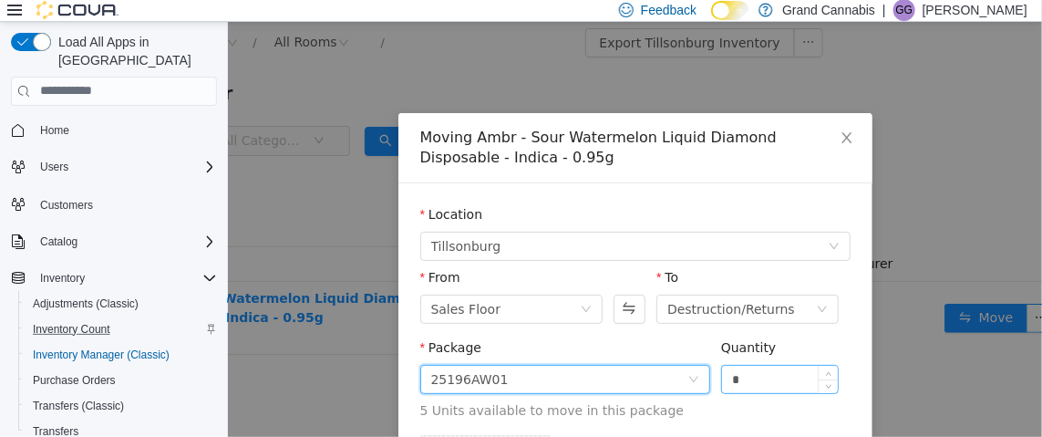
click at [749, 376] on input "*" at bounding box center [779, 378] width 117 height 27
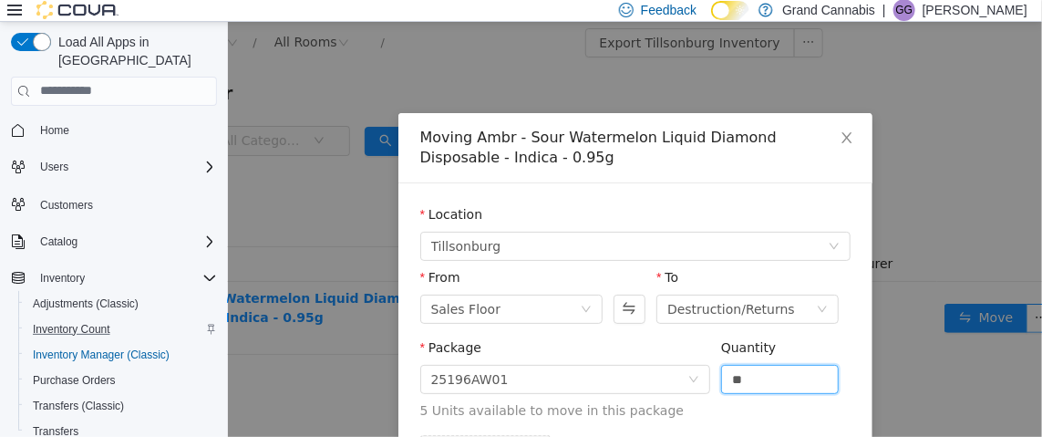
scroll to position [125, 0]
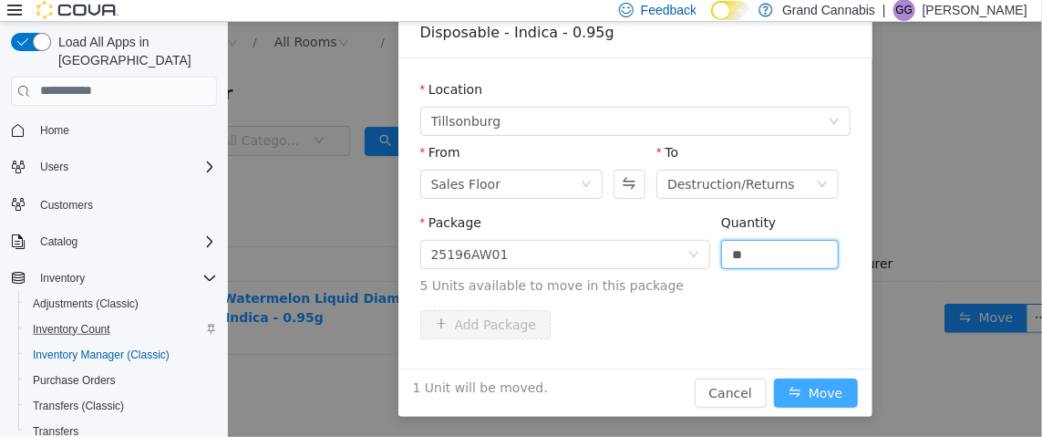
type input "*"
click at [817, 391] on button "Move" at bounding box center [815, 391] width 84 height 29
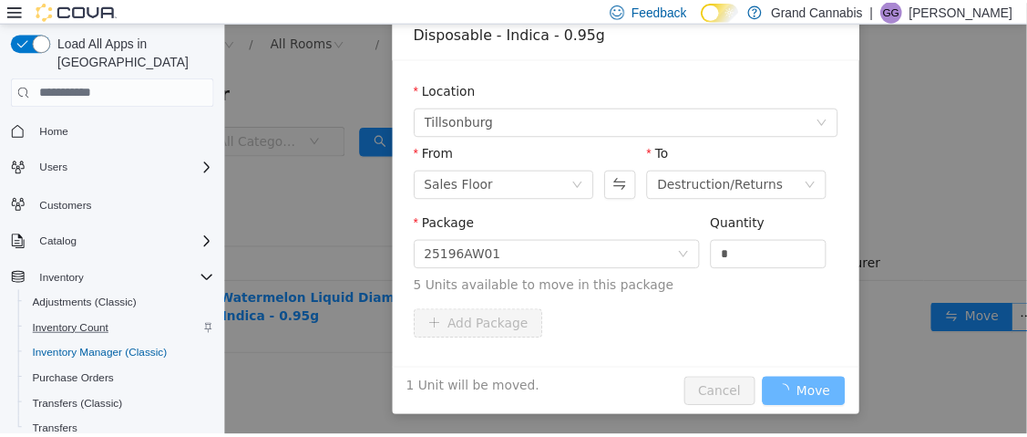
scroll to position [0, 0]
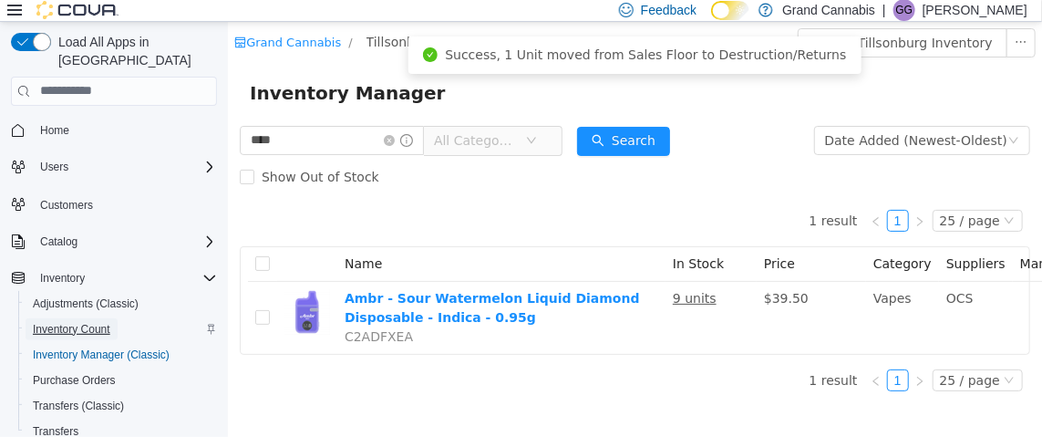
click at [91, 322] on span "Inventory Count" at bounding box center [71, 329] width 77 height 15
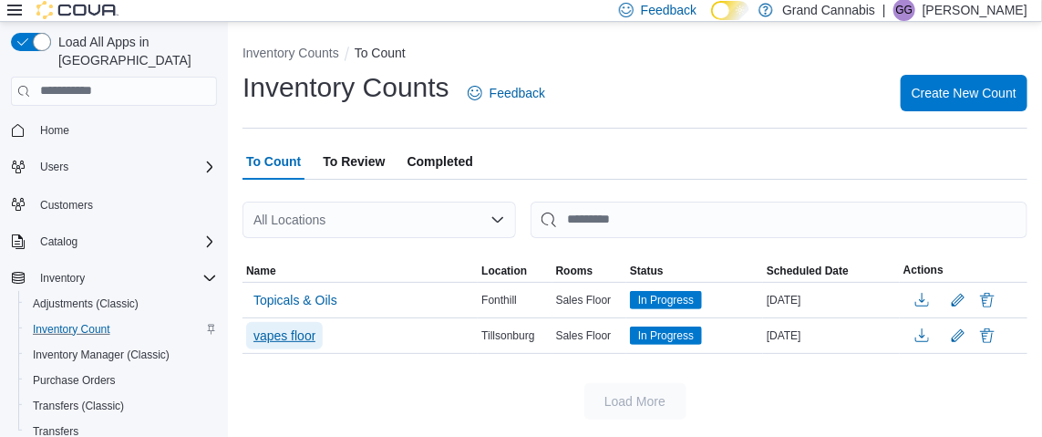
drag, startPoint x: 299, startPoint y: 334, endPoint x: 576, endPoint y: 389, distance: 282.6
click at [298, 334] on span "vapes floor" at bounding box center [284, 335] width 62 height 18
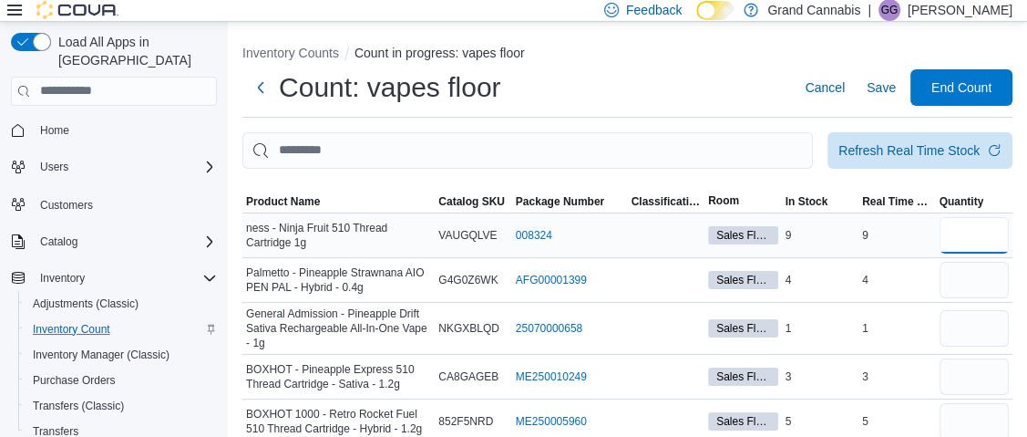
click at [974, 231] on input "number" at bounding box center [975, 235] width 70 height 36
type input "*"
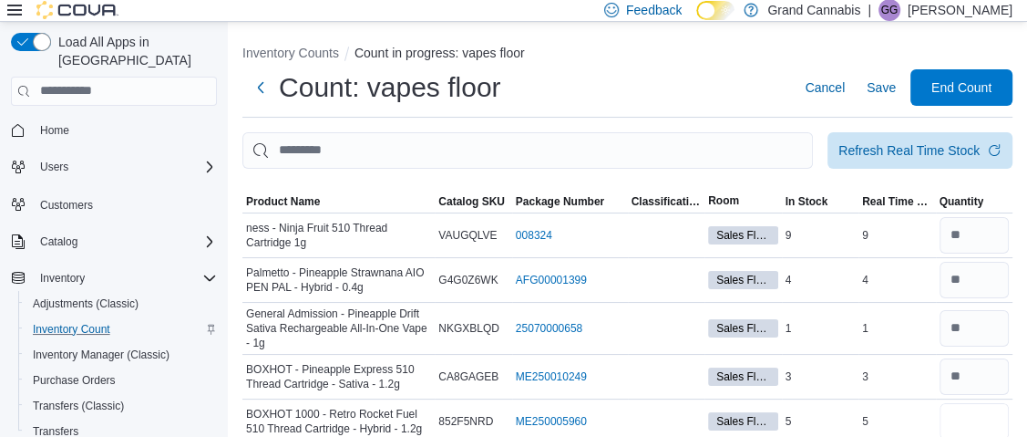
type input "*"
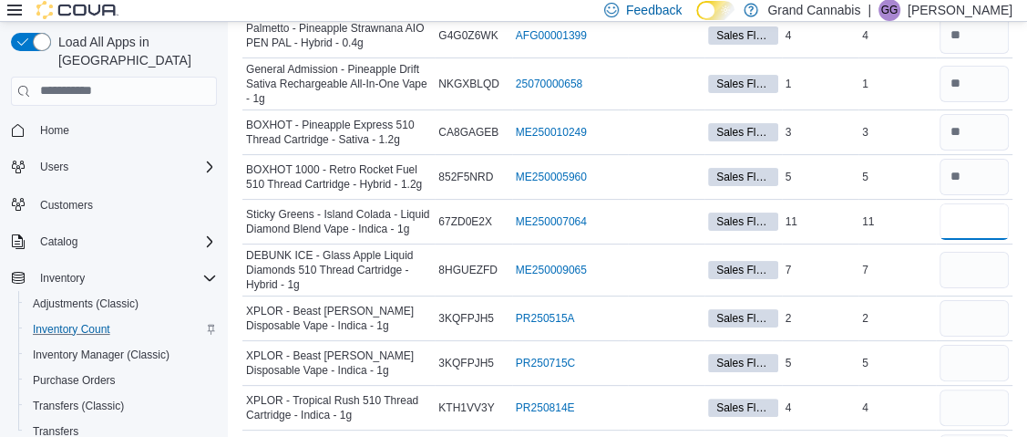
type input "**"
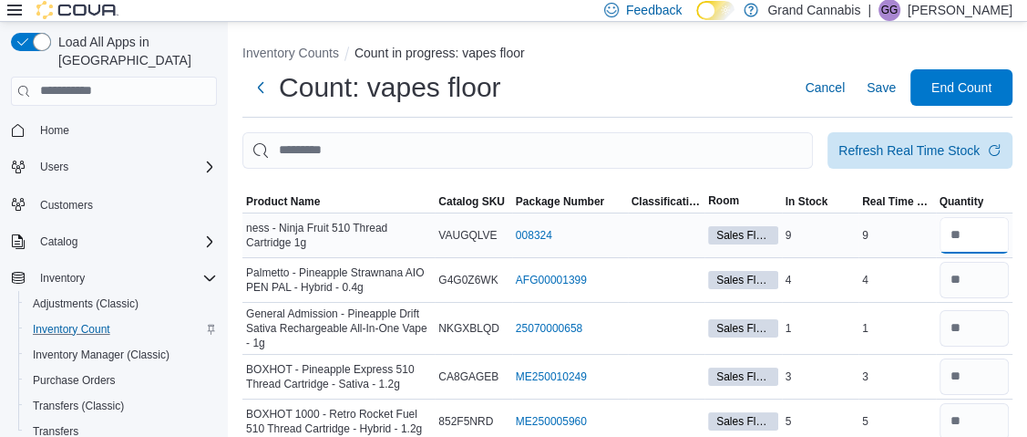
click at [984, 237] on input "number" at bounding box center [975, 235] width 70 height 36
click at [981, 231] on input "number" at bounding box center [975, 235] width 70 height 36
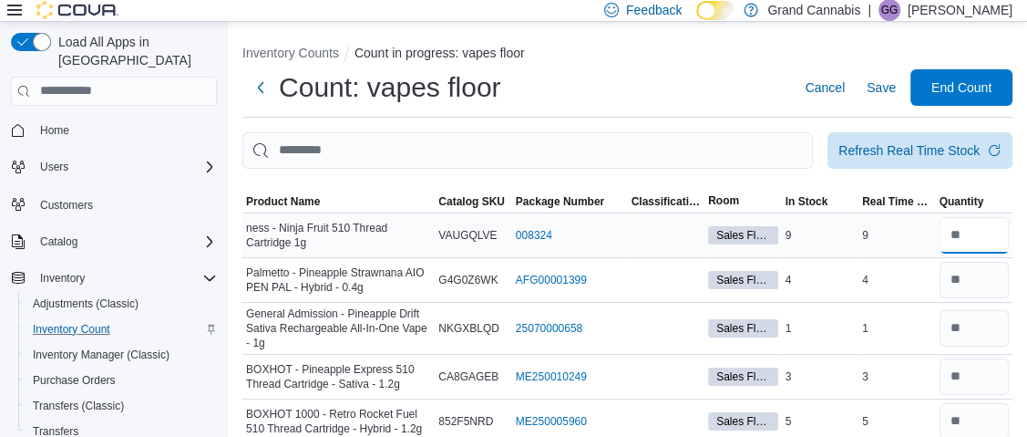
drag, startPoint x: 978, startPoint y: 233, endPoint x: 966, endPoint y: 233, distance: 11.8
click at [966, 233] on input "number" at bounding box center [975, 235] width 70 height 36
click at [984, 234] on input "number" at bounding box center [975, 235] width 70 height 36
click at [981, 233] on input "number" at bounding box center [975, 235] width 70 height 36
click at [984, 233] on input "number" at bounding box center [975, 235] width 70 height 36
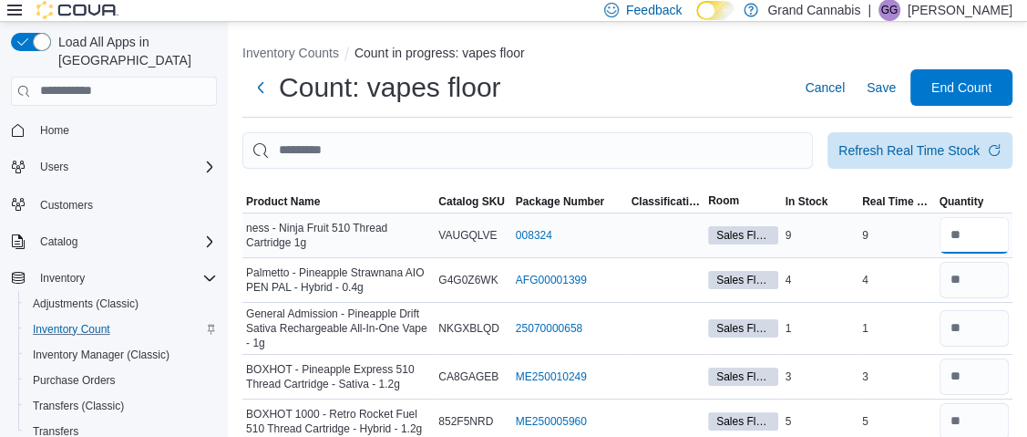
drag, startPoint x: 981, startPoint y: 237, endPoint x: 927, endPoint y: 229, distance: 55.3
click at [919, 231] on tr "ness - Ninja Fruit 510 Thread Cartridge 1g Catalog SKU VAUGQLVE Package Number …" at bounding box center [627, 234] width 770 height 45
click at [966, 229] on input "number" at bounding box center [975, 235] width 70 height 36
drag, startPoint x: 967, startPoint y: 222, endPoint x: 987, endPoint y: 226, distance: 20.4
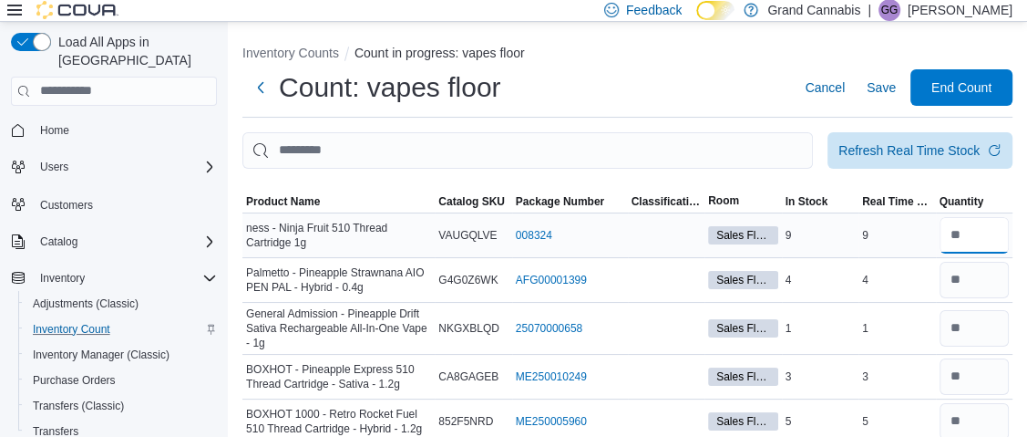
click at [970, 224] on input "number" at bounding box center [975, 235] width 70 height 36
drag, startPoint x: 980, startPoint y: 236, endPoint x: 895, endPoint y: 231, distance: 84.9
click at [895, 231] on tr "ness - Ninja Fruit 510 Thread Cartridge 1g Catalog SKU VAUGQLVE Package Number …" at bounding box center [627, 234] width 770 height 45
click at [975, 235] on input "number" at bounding box center [975, 235] width 70 height 36
click at [974, 235] on input "number" at bounding box center [975, 235] width 70 height 36
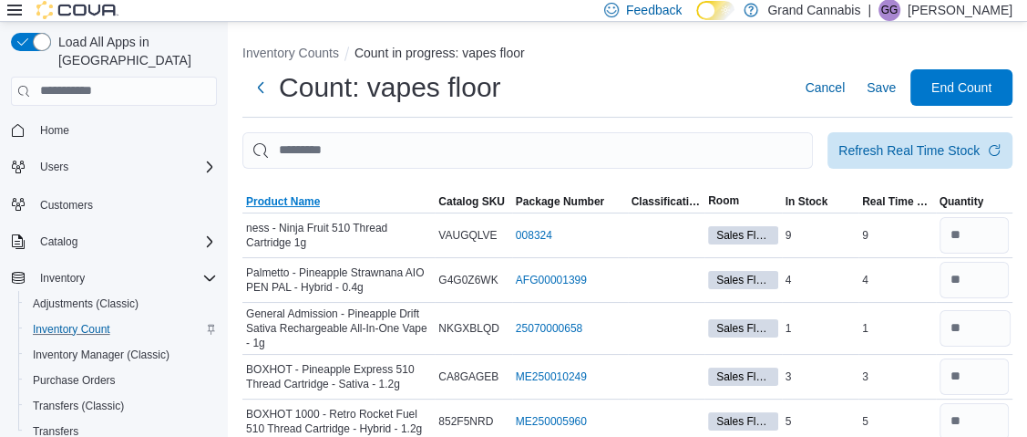
click at [275, 201] on span "Product Name" at bounding box center [283, 201] width 74 height 15
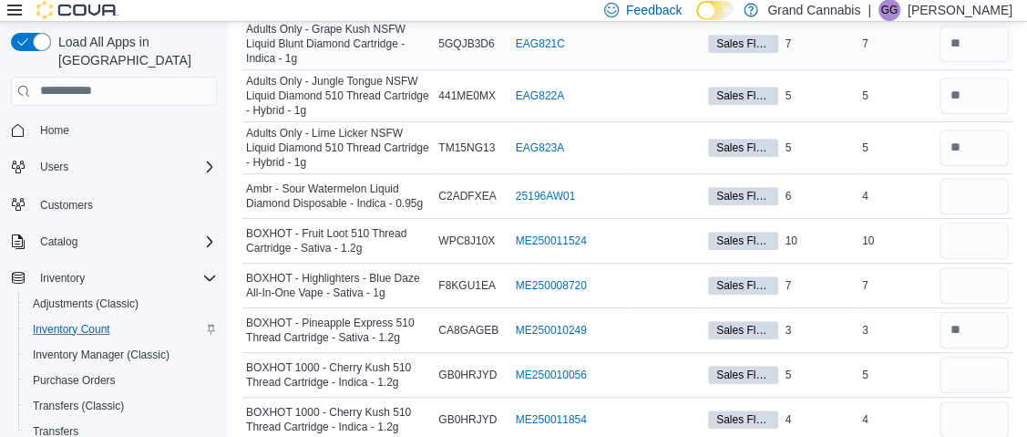
scroll to position [638, 0]
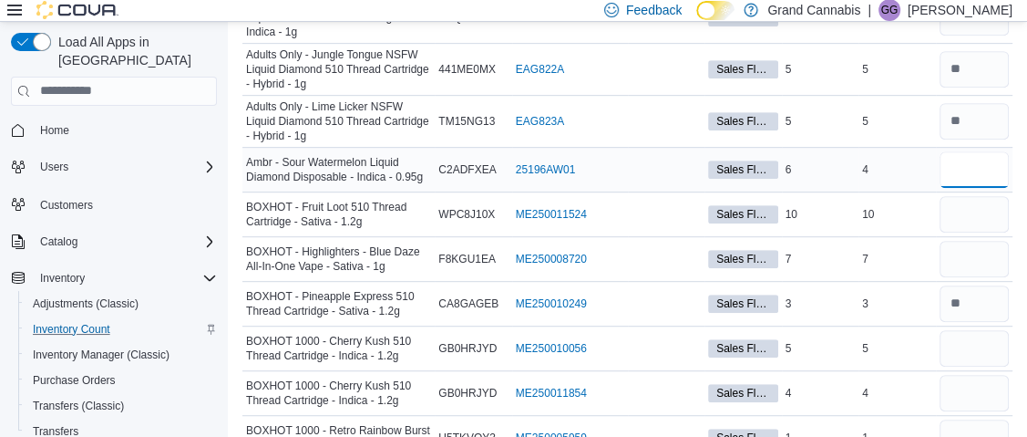
click at [984, 159] on input "number" at bounding box center [975, 169] width 70 height 36
type input "*"
click at [981, 300] on input "number" at bounding box center [975, 303] width 70 height 36
click at [980, 300] on input "number" at bounding box center [975, 303] width 70 height 36
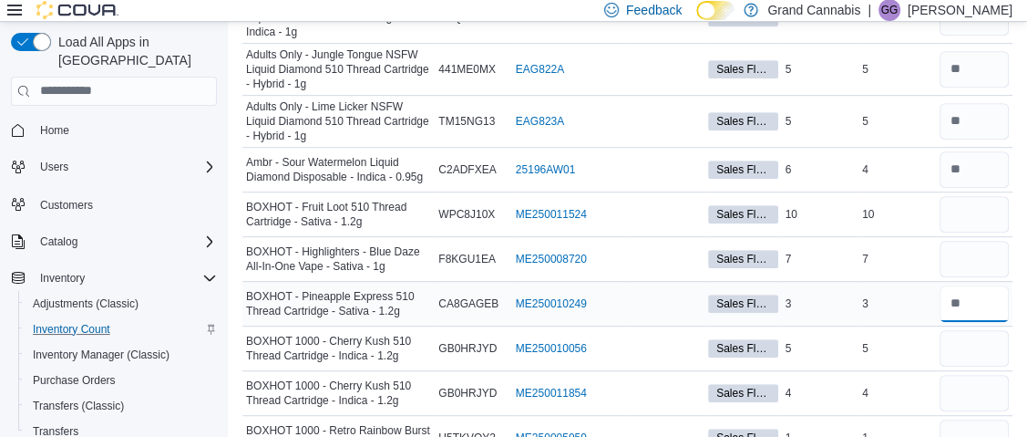
type input "*"
click at [1003, 210] on input "number" at bounding box center [975, 214] width 70 height 36
type input "**"
type input "*"
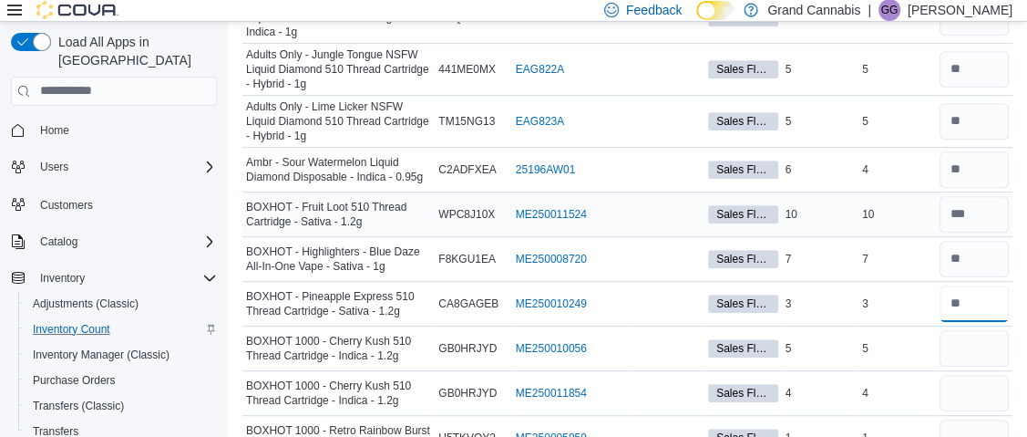
type input "*"
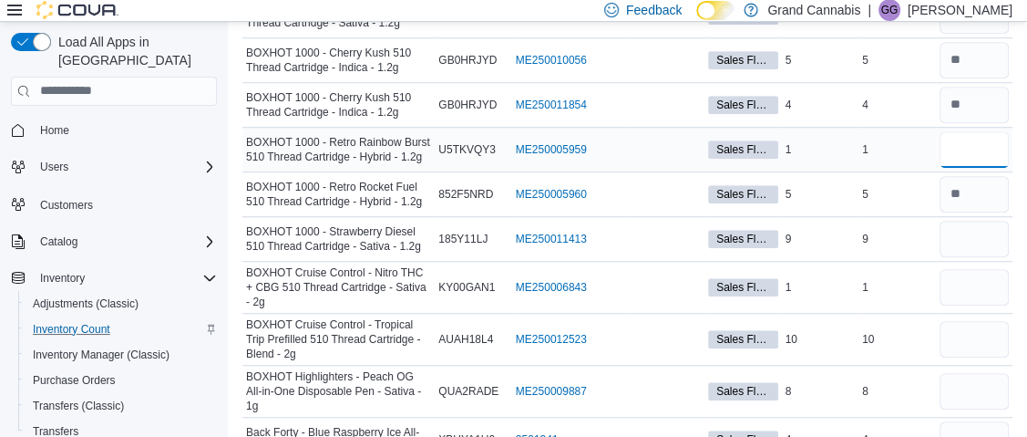
scroll to position [910, 0]
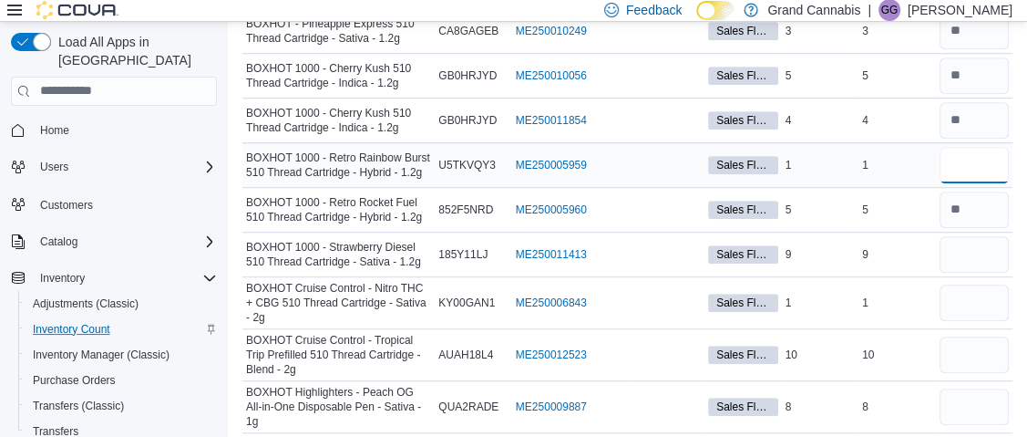
type input "*"
type input "**"
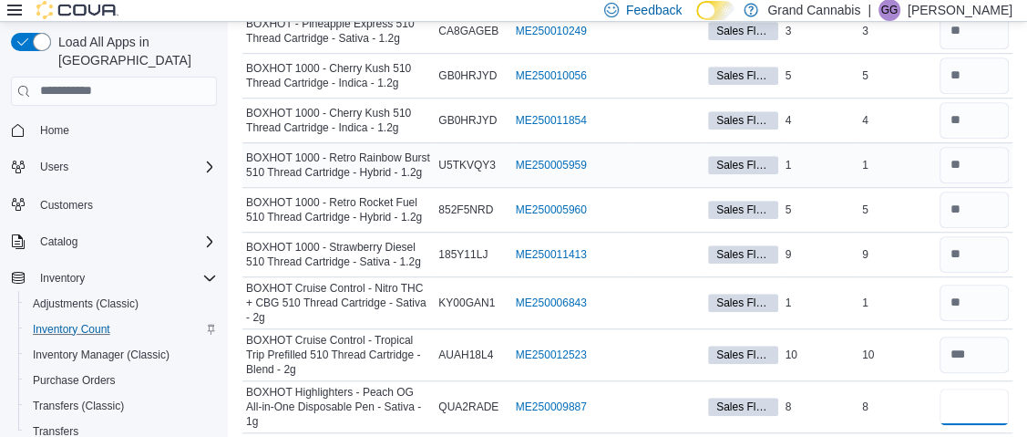
type input "*"
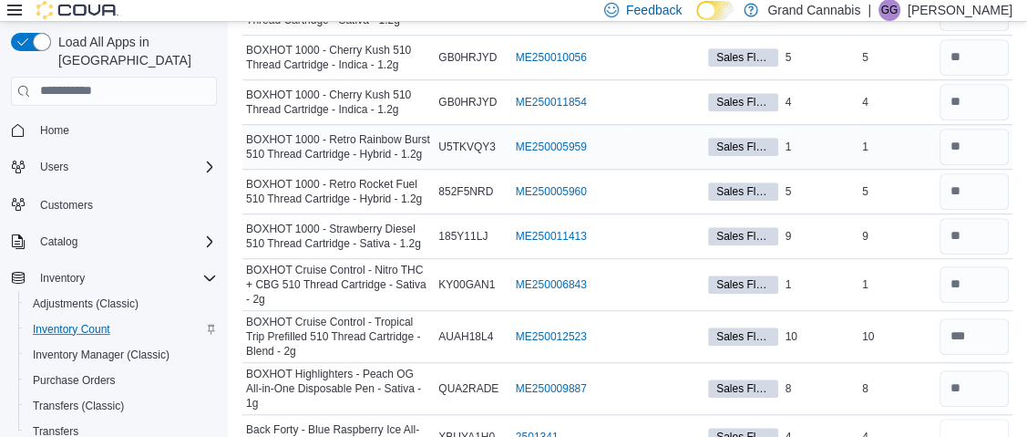
type input "*"
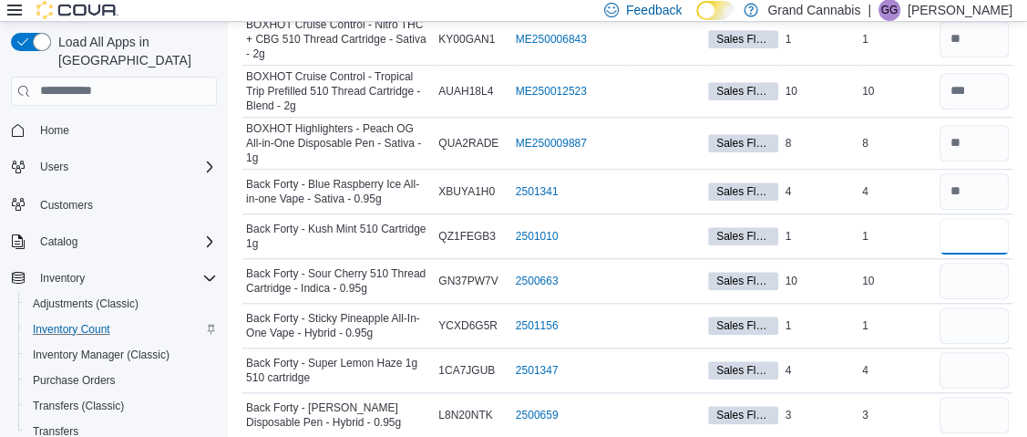
type input "*"
type input "**"
type input "*"
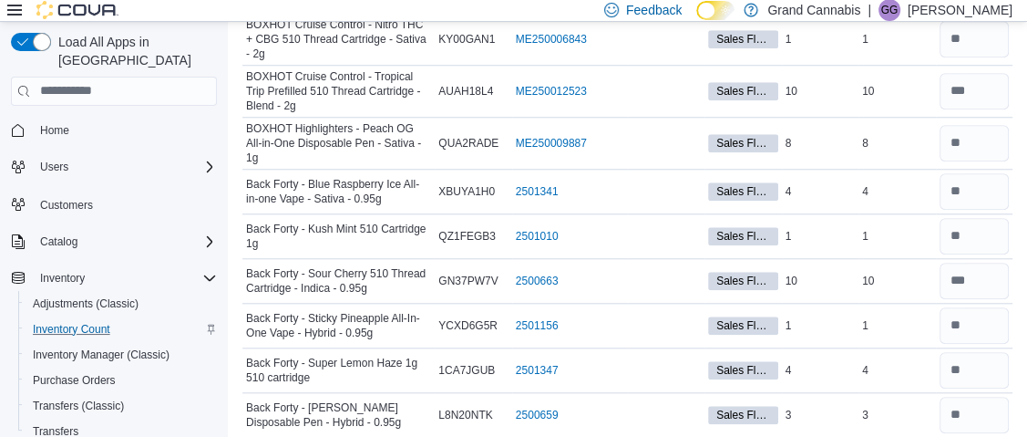
scroll to position [1198, 0]
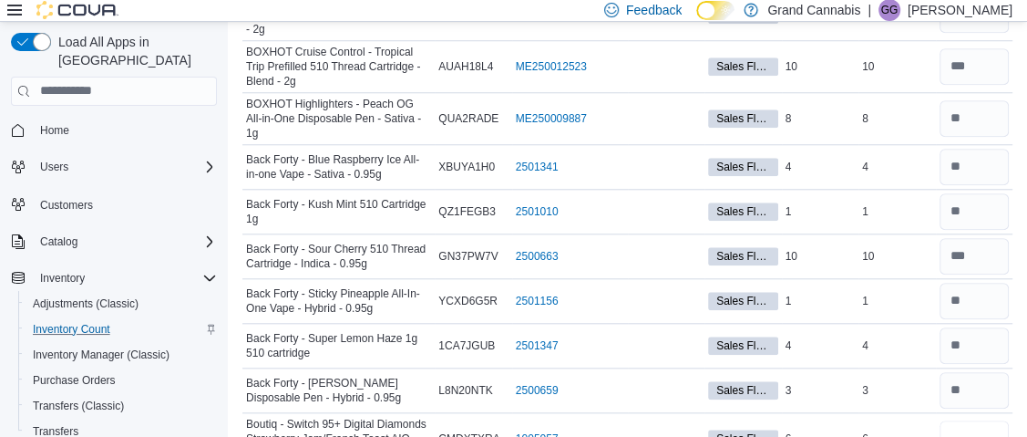
type input "*"
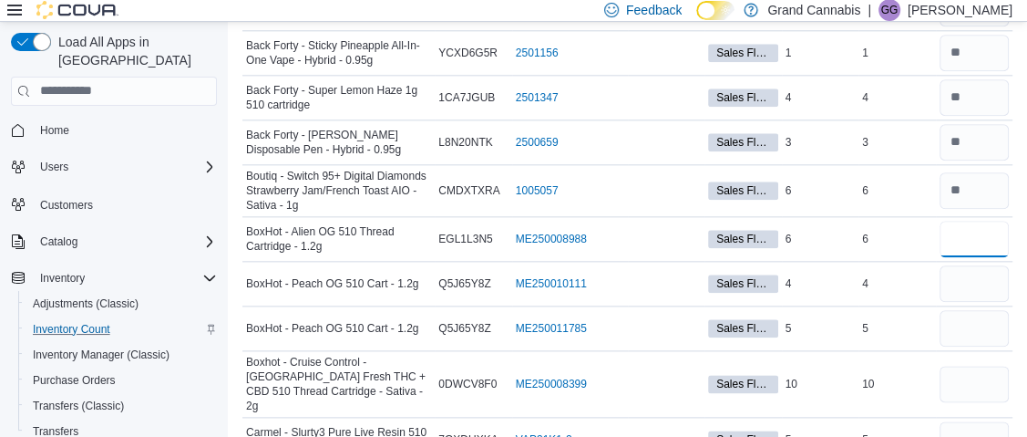
type input "*"
type input "**"
type input "*"
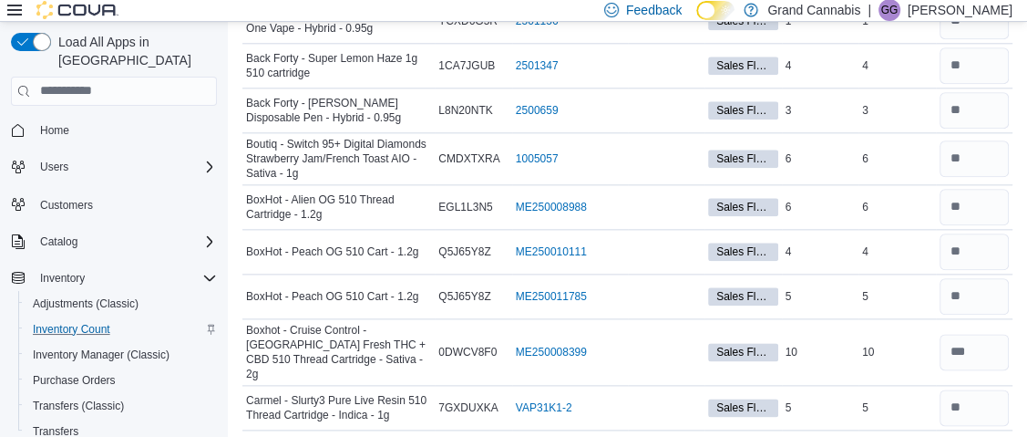
scroll to position [1730, 0]
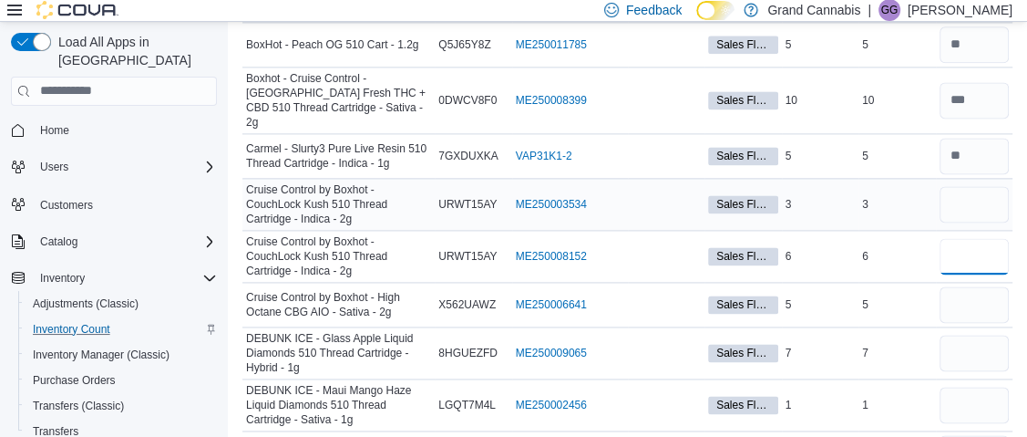
type input "*"
click at [976, 186] on input "number" at bounding box center [975, 204] width 70 height 36
type input "*"
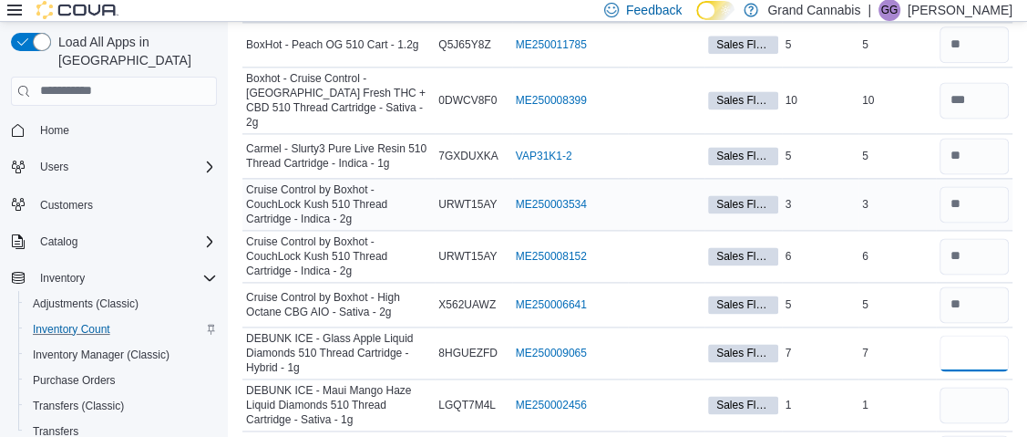
type input "*"
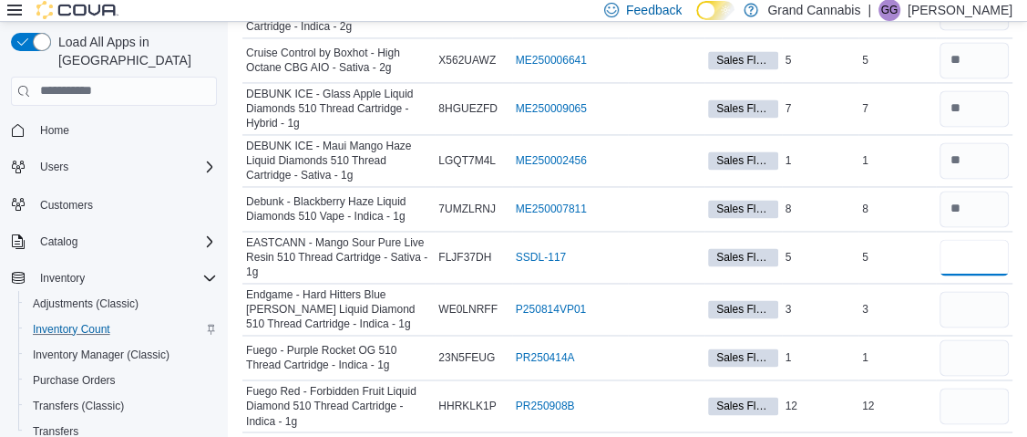
type input "*"
click at [102, 347] on span "Inventory Manager (Classic)" at bounding box center [101, 354] width 137 height 15
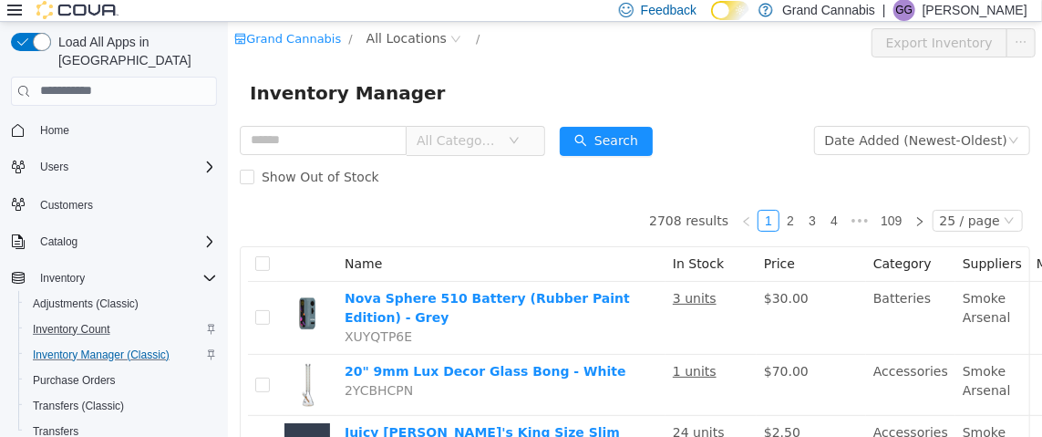
click at [482, 140] on span "All Categories" at bounding box center [457, 139] width 83 height 18
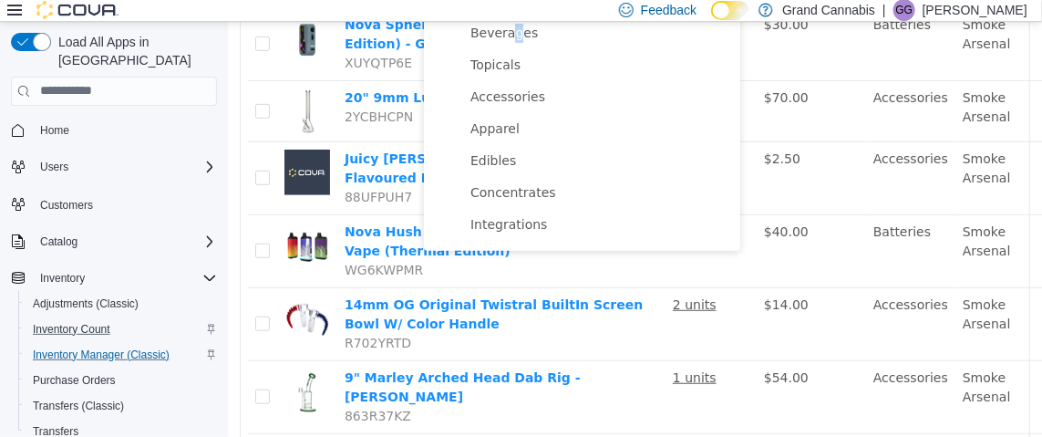
drag, startPoint x: 510, startPoint y: 31, endPoint x: 439, endPoint y: 84, distance: 88.6
click at [509, 32] on span "Beverages" at bounding box center [502, 32] width 67 height 15
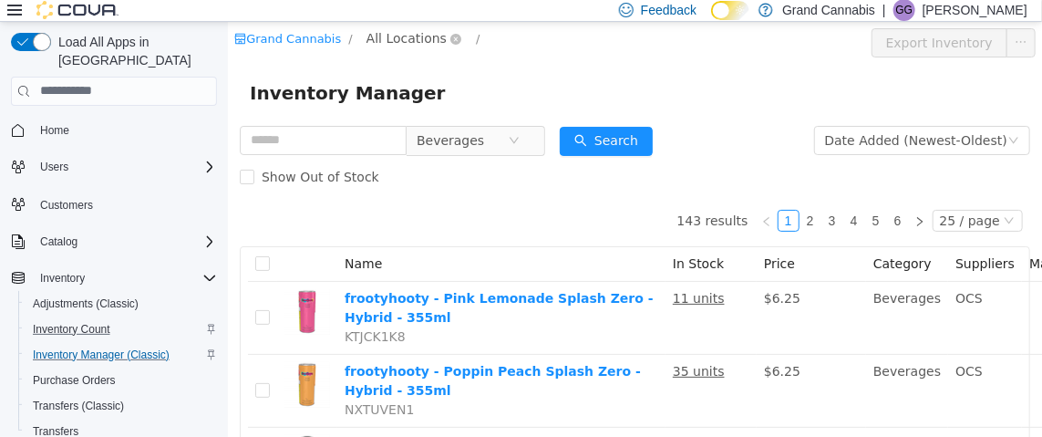
click at [402, 36] on span "All Locations" at bounding box center [405, 37] width 80 height 20
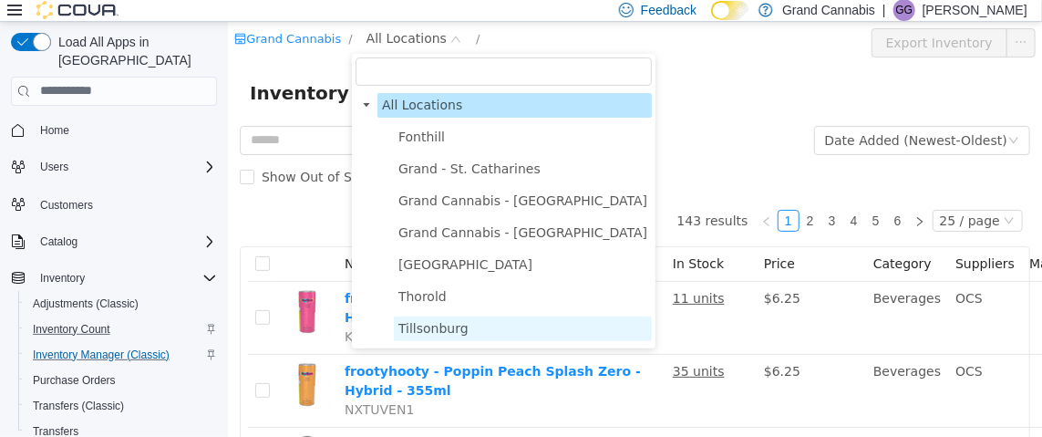
click at [447, 329] on span "Tillsonburg" at bounding box center [432, 327] width 70 height 15
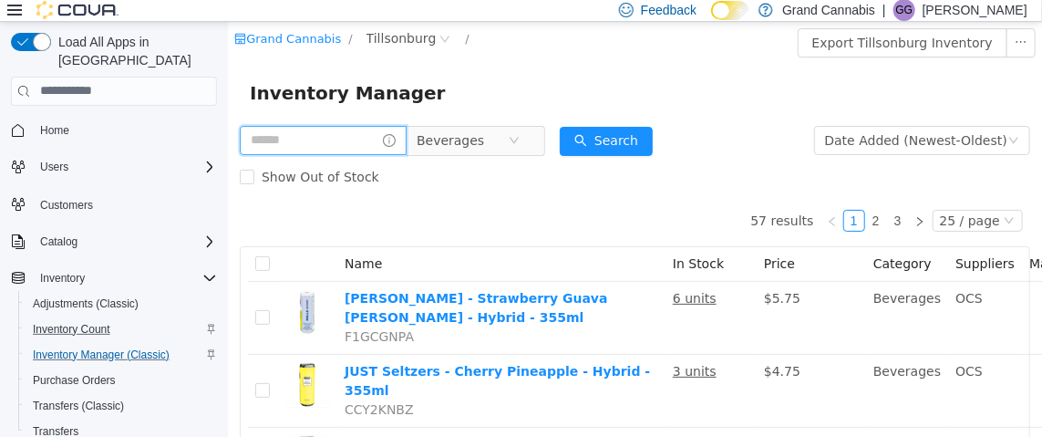
click at [308, 137] on input "text" at bounding box center [322, 139] width 167 height 29
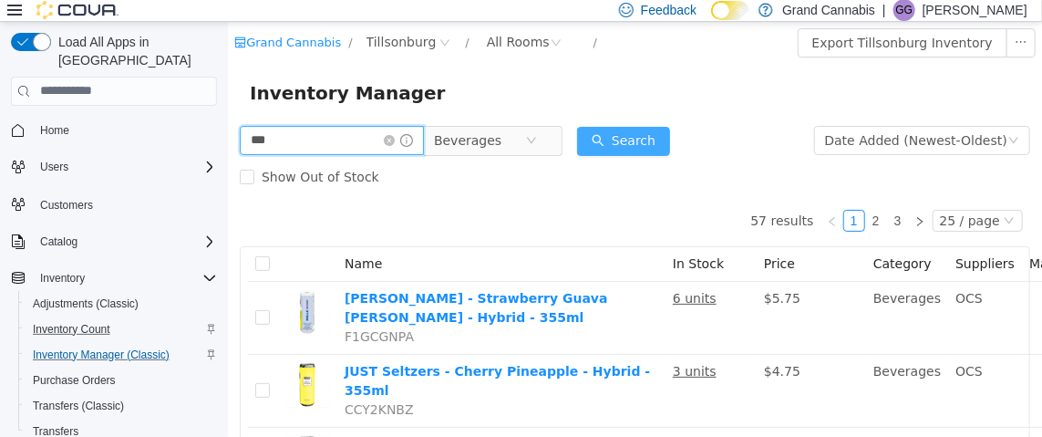
type input "***"
drag, startPoint x: 647, startPoint y: 135, endPoint x: 643, endPoint y: 124, distance: 11.5
click at [646, 135] on button "Search" at bounding box center [622, 140] width 93 height 29
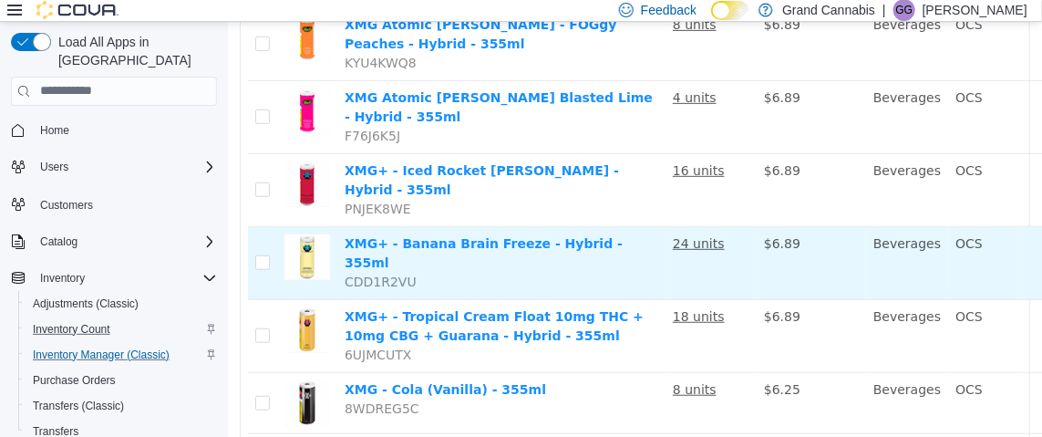
scroll to position [360, 0]
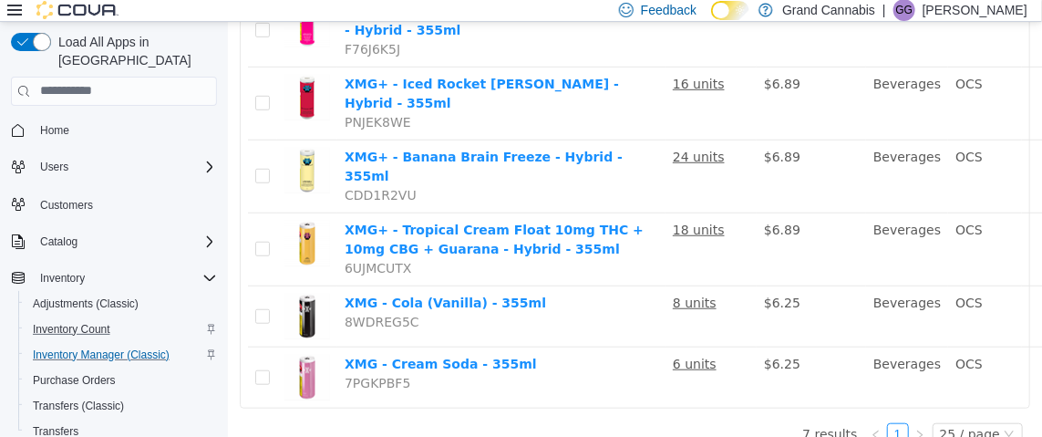
click at [15, 5] on icon at bounding box center [14, 10] width 15 height 11
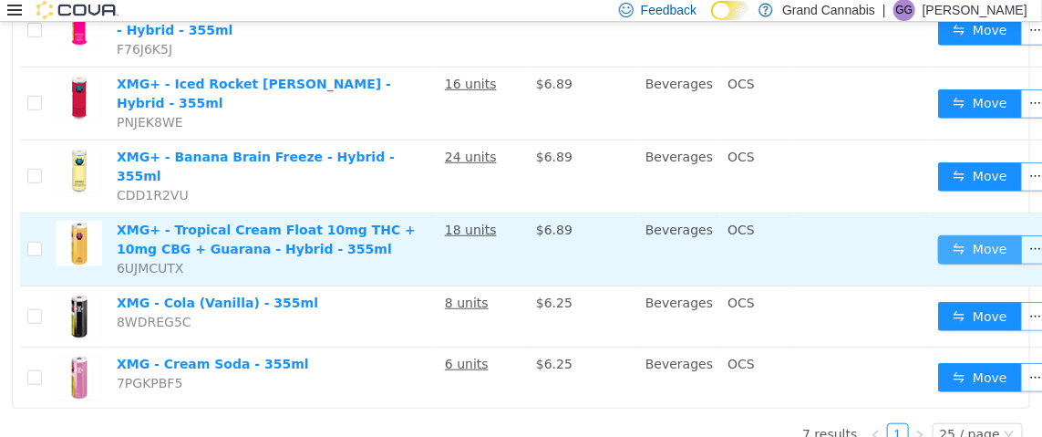
click at [982, 234] on button "Move" at bounding box center [980, 248] width 84 height 29
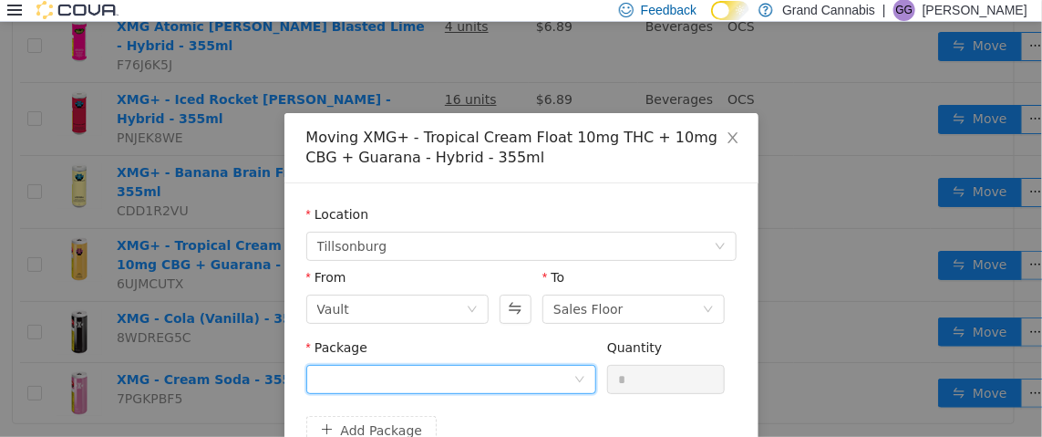
click at [419, 374] on div at bounding box center [445, 378] width 256 height 27
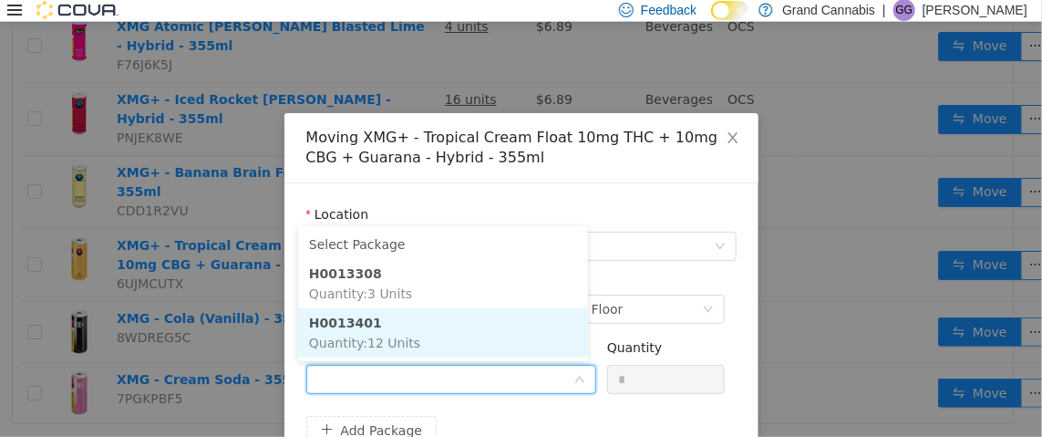
click at [424, 330] on li "H0013401 Quantity : 12 Units" at bounding box center [443, 331] width 290 height 49
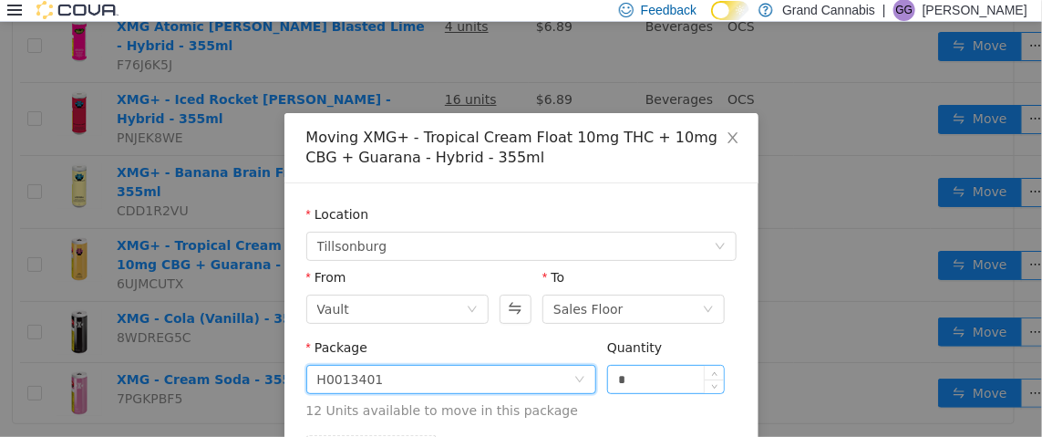
click at [665, 372] on input "*" at bounding box center [666, 378] width 117 height 27
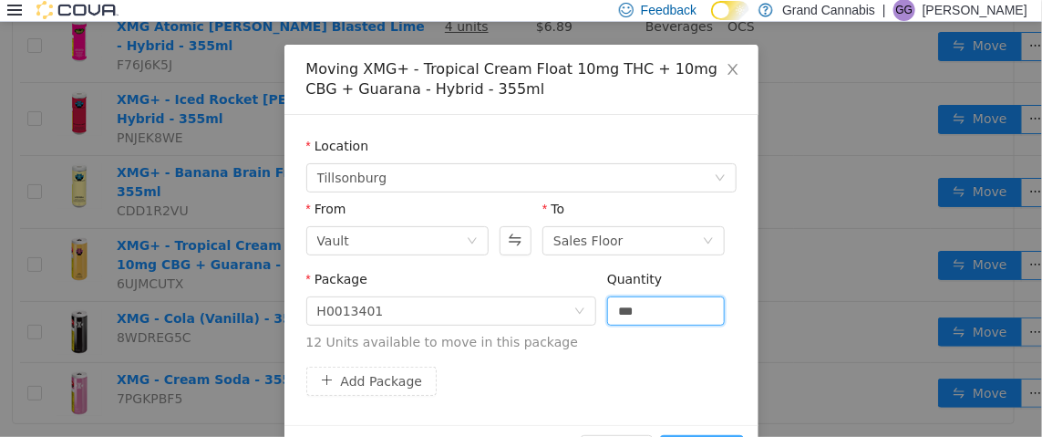
scroll to position [125, 0]
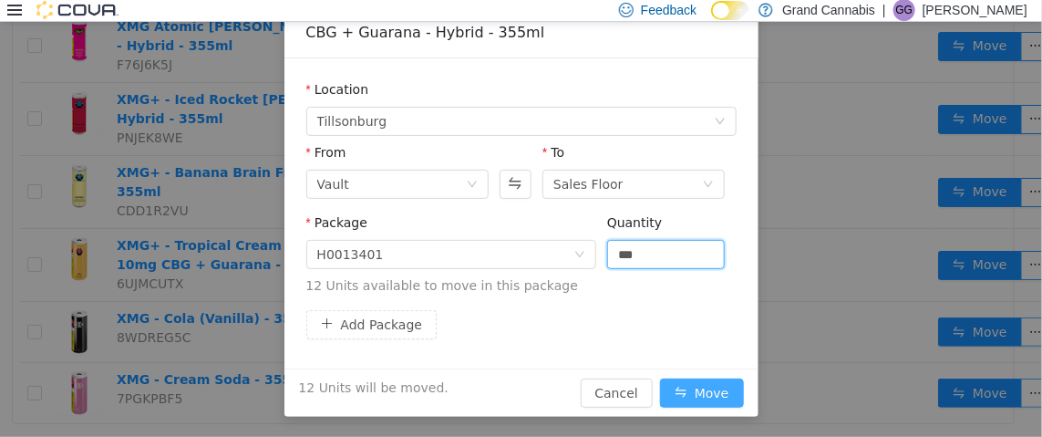
click at [694, 386] on button "Move" at bounding box center [702, 391] width 84 height 29
type input "**"
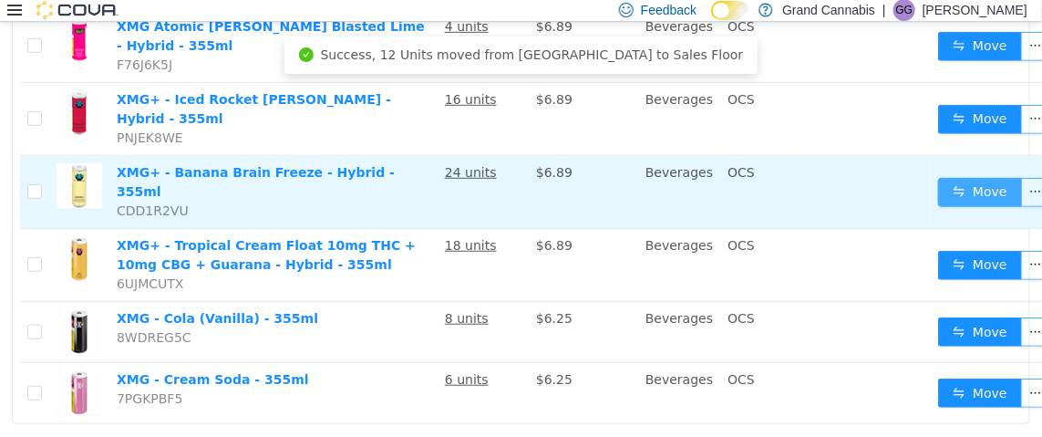
click at [960, 177] on button "Move" at bounding box center [980, 191] width 84 height 29
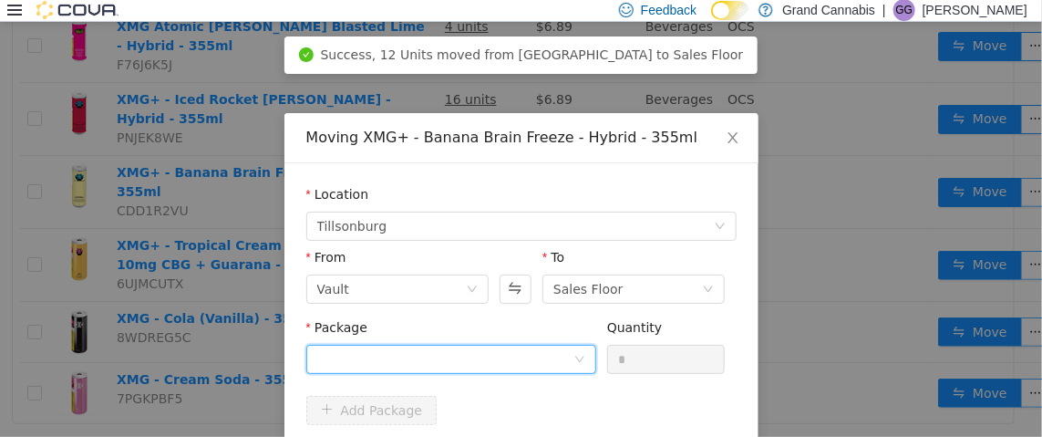
click at [375, 356] on div at bounding box center [445, 357] width 256 height 27
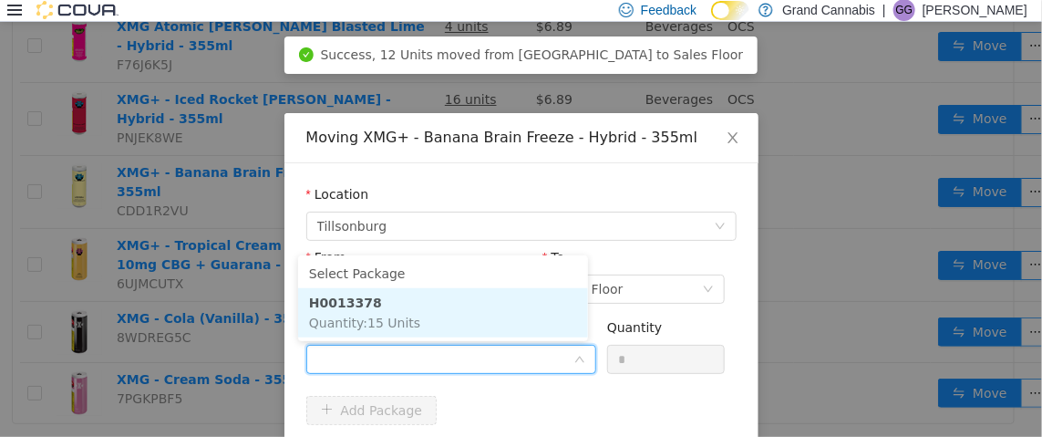
click at [385, 317] on span "Quantity : 15 Units" at bounding box center [364, 321] width 111 height 15
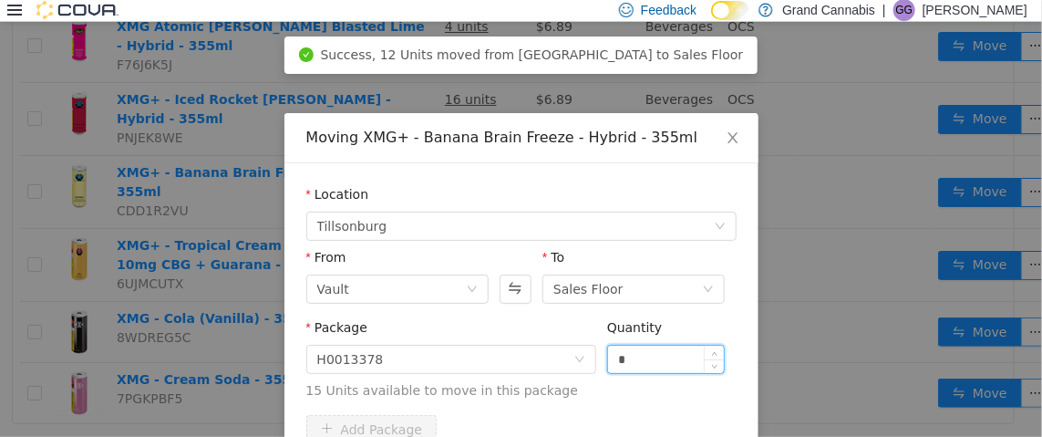
click at [624, 353] on input "*" at bounding box center [666, 357] width 117 height 27
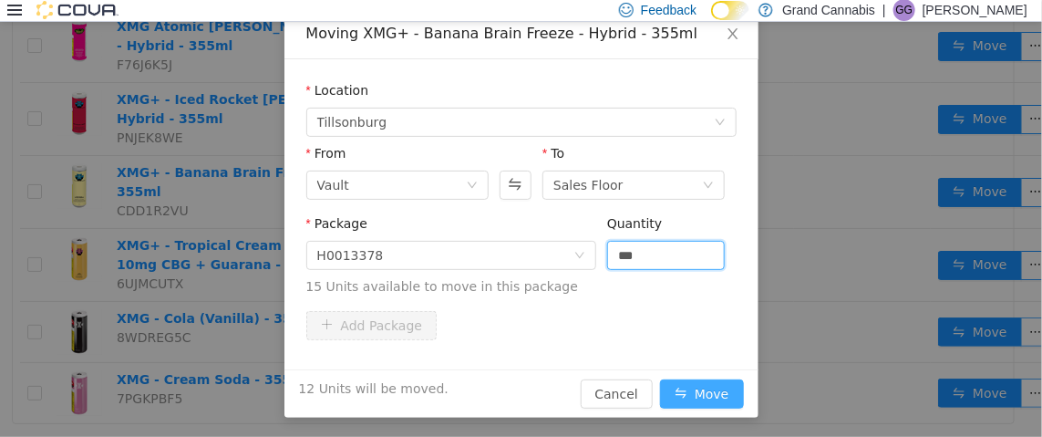
scroll to position [105, 0]
type input "**"
click at [693, 391] on button "Move" at bounding box center [702, 391] width 84 height 29
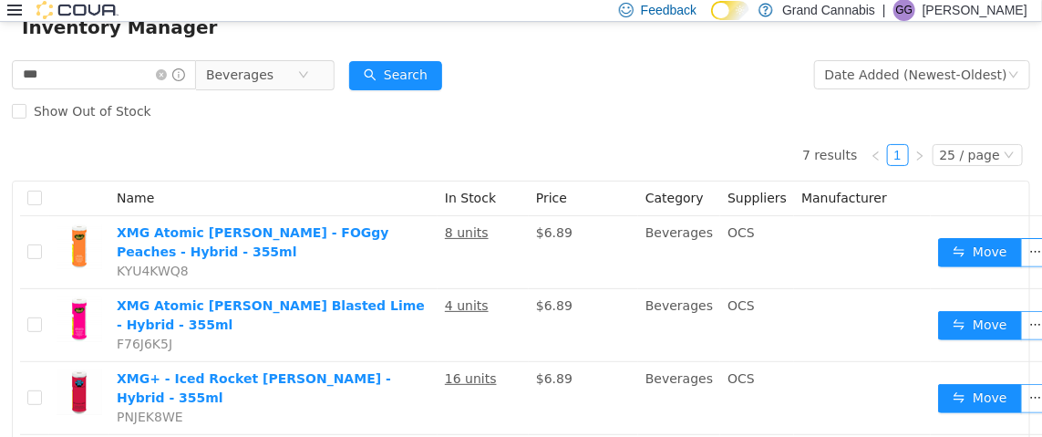
scroll to position [90, 0]
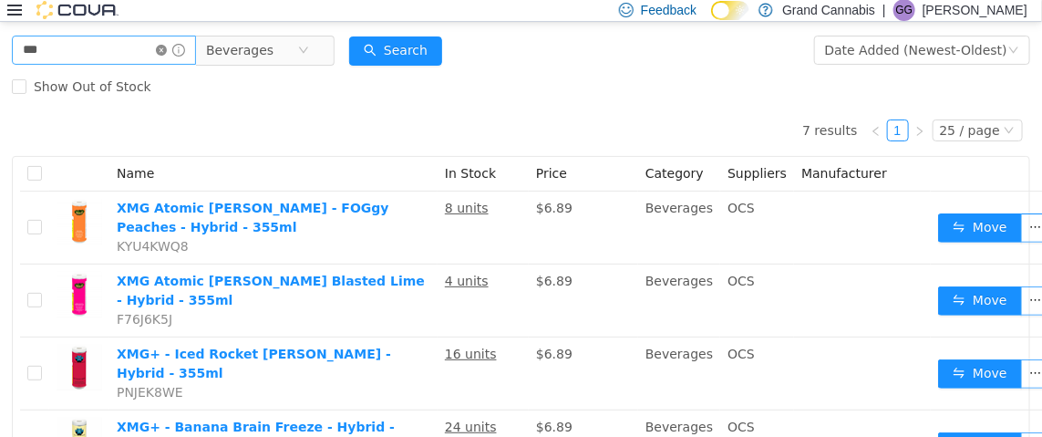
click at [167, 46] on icon "icon: close-circle" at bounding box center [161, 49] width 11 height 11
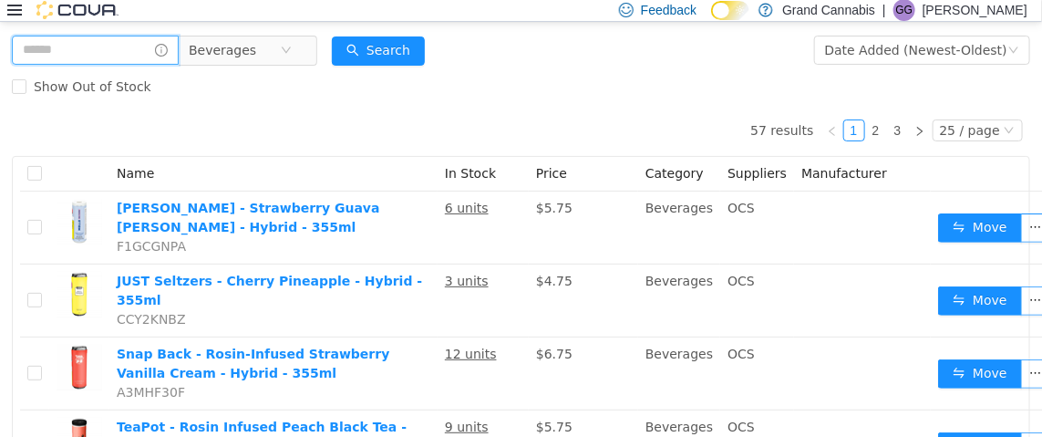
click at [58, 46] on input "text" at bounding box center [95, 49] width 167 height 29
type input "********"
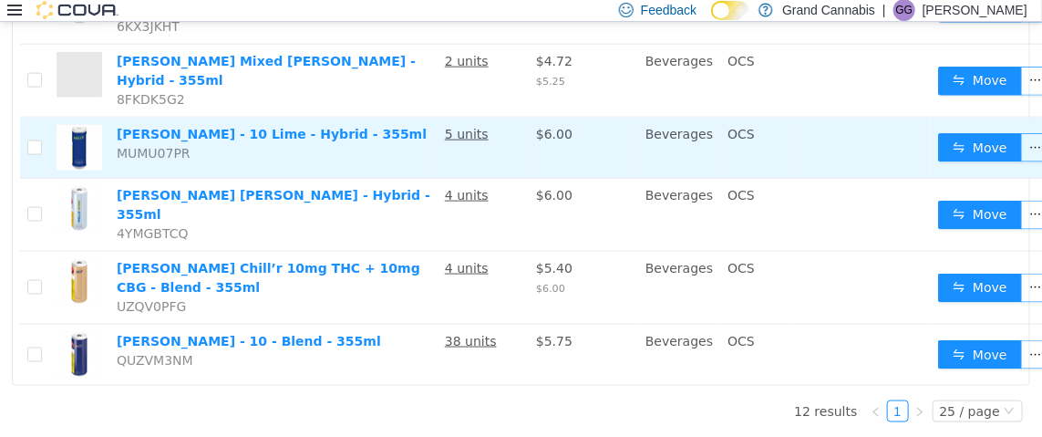
scroll to position [832, 0]
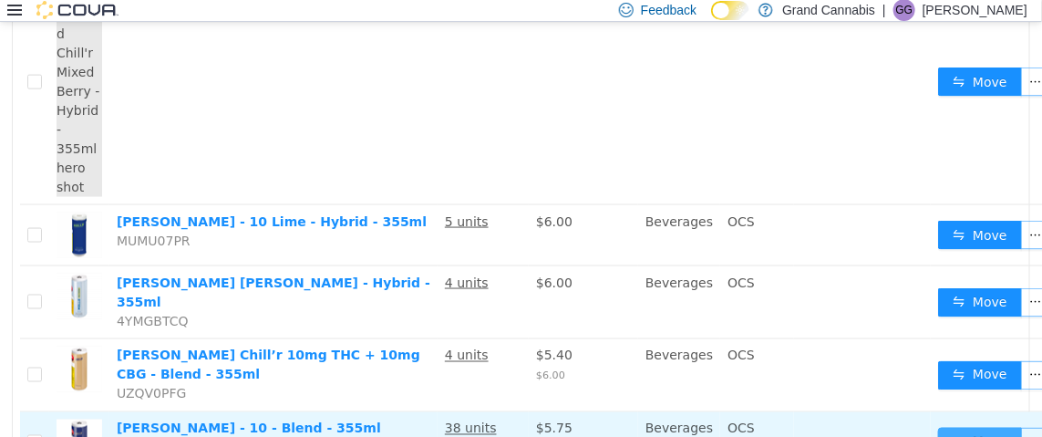
click at [938, 426] on button "Move" at bounding box center [980, 440] width 84 height 29
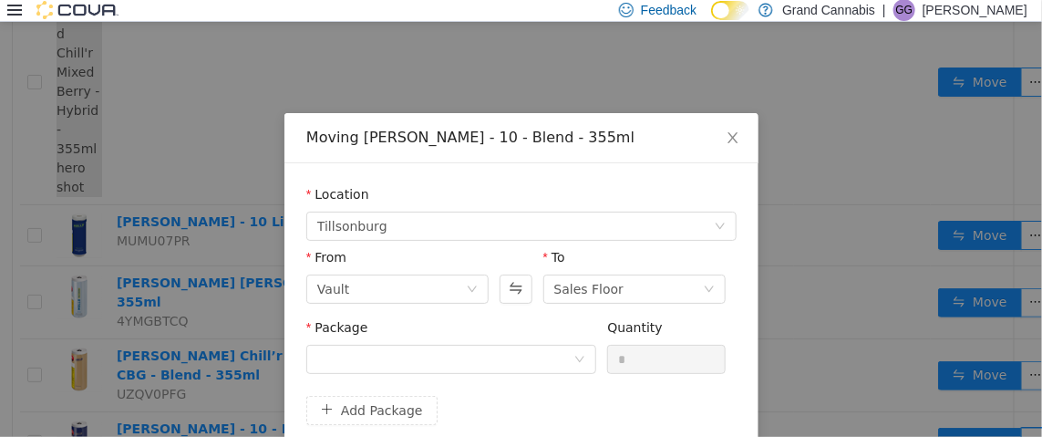
scroll to position [817, 0]
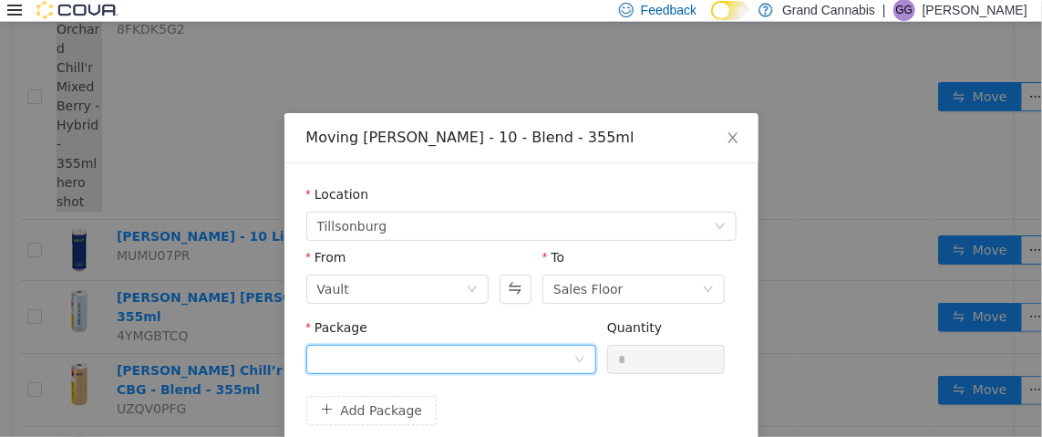
click at [385, 358] on div at bounding box center [445, 357] width 256 height 27
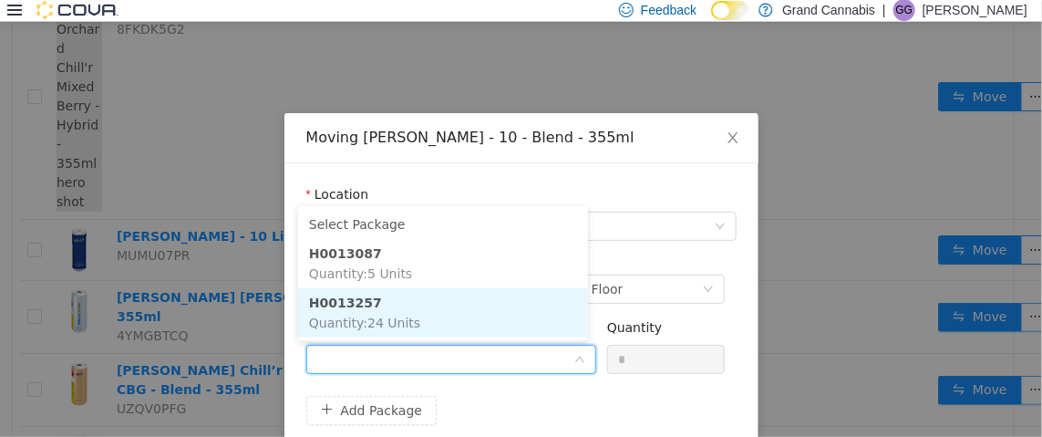
click at [395, 322] on span "Quantity : 24 Units" at bounding box center [364, 321] width 111 height 15
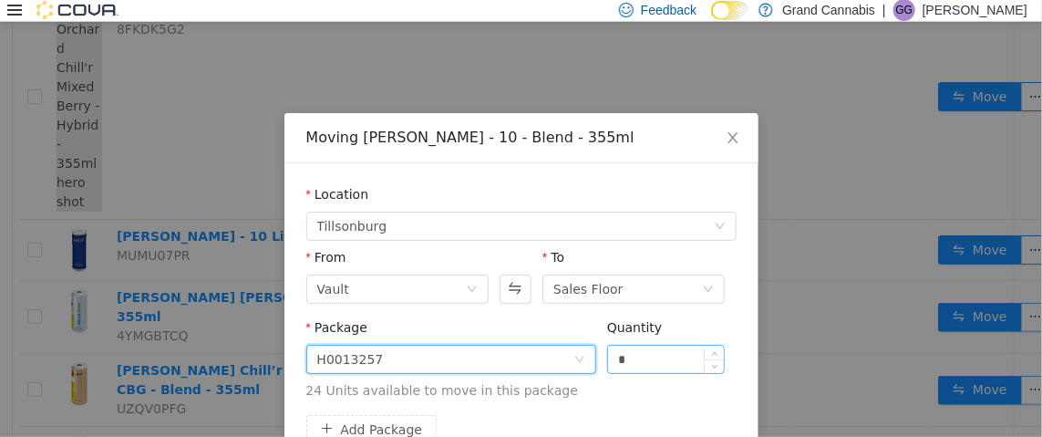
click at [621, 354] on input "*" at bounding box center [666, 357] width 117 height 27
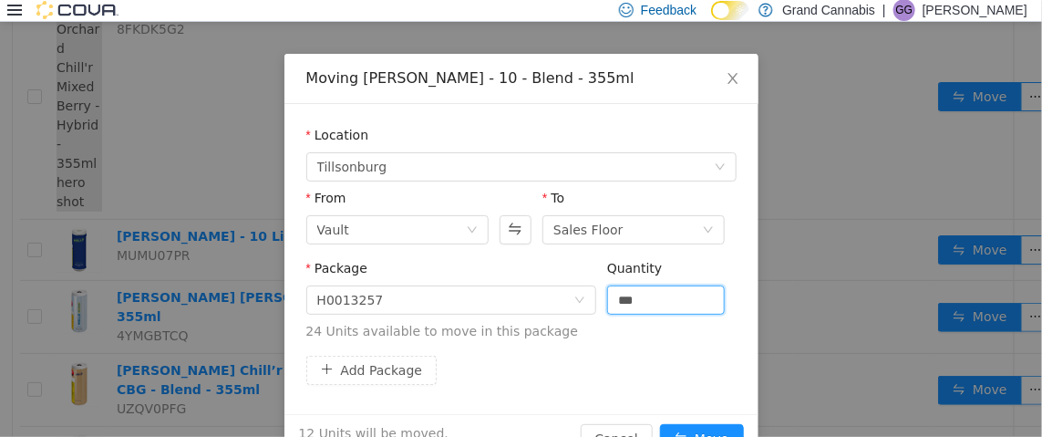
scroll to position [105, 0]
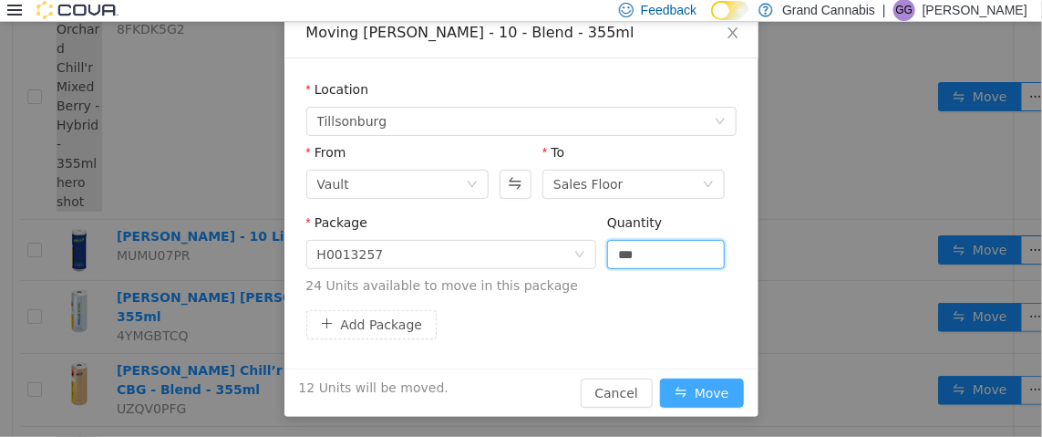
type input "**"
click at [710, 385] on button "Move" at bounding box center [702, 391] width 84 height 29
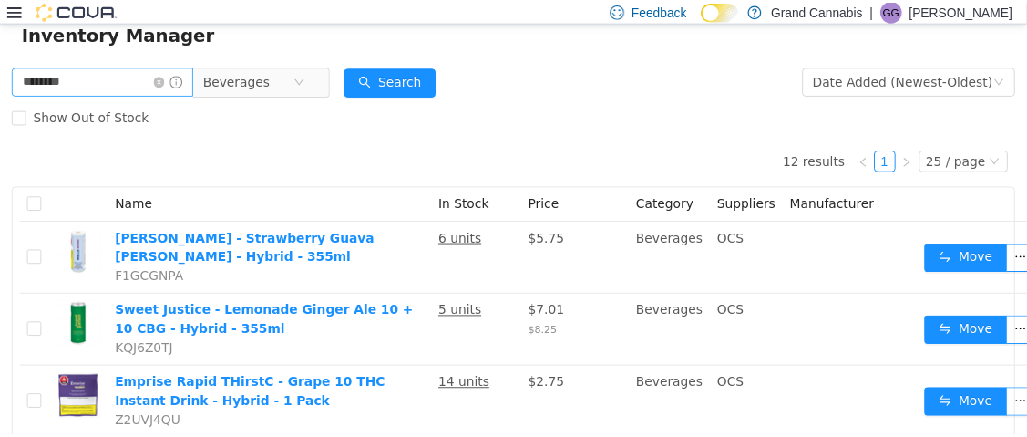
scroll to position [0, 0]
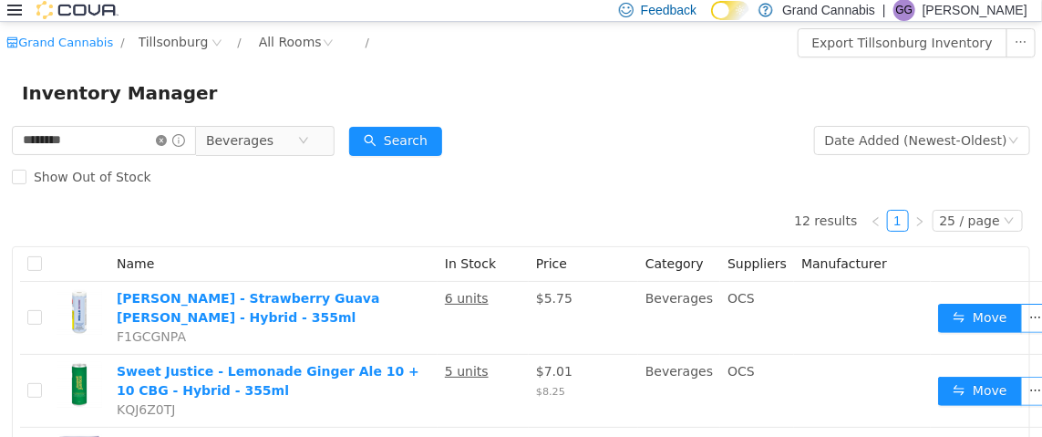
click at [167, 138] on icon "icon: close-circle" at bounding box center [161, 139] width 11 height 11
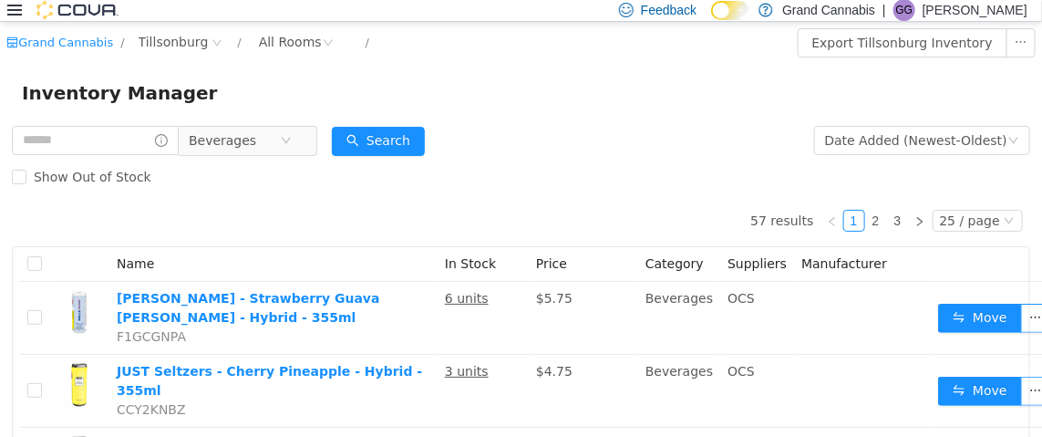
click at [17, 8] on icon at bounding box center [14, 10] width 15 height 15
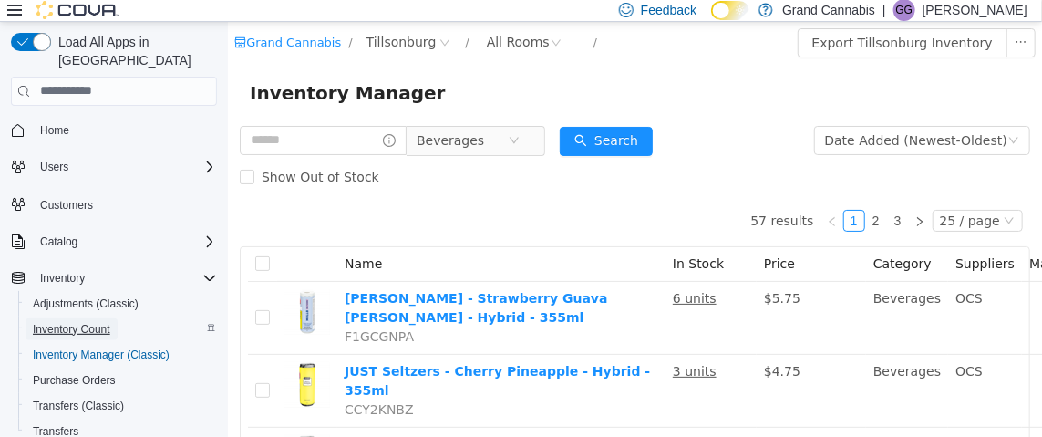
click at [106, 322] on span "Inventory Count" at bounding box center [71, 329] width 77 height 15
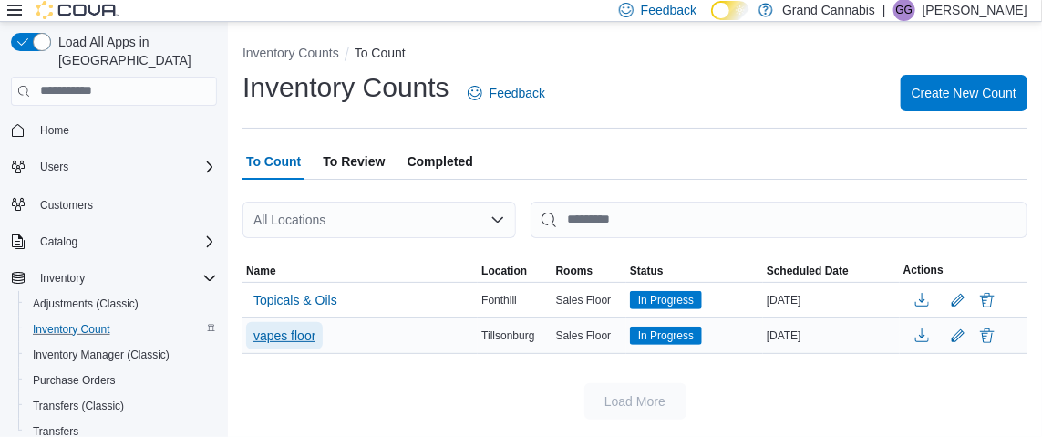
click at [302, 329] on span "vapes floor" at bounding box center [284, 335] width 62 height 18
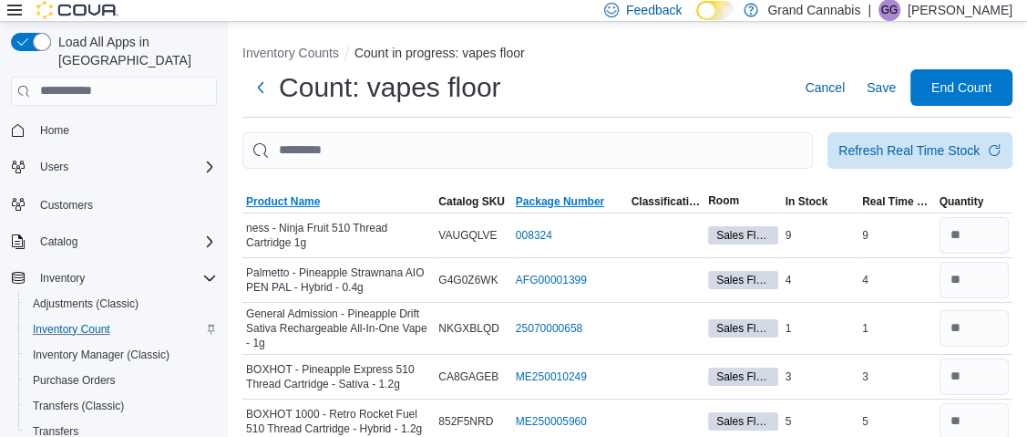
click at [289, 199] on span "Product Name" at bounding box center [283, 201] width 74 height 15
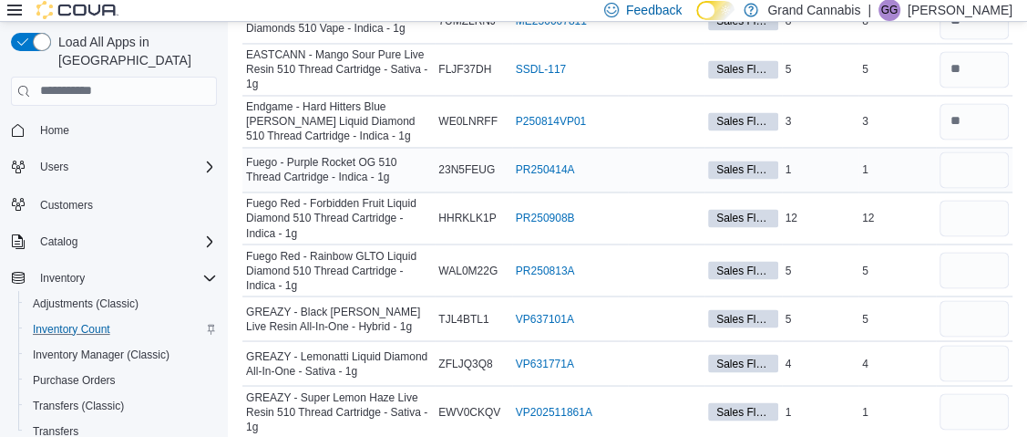
scroll to position [2187, 0]
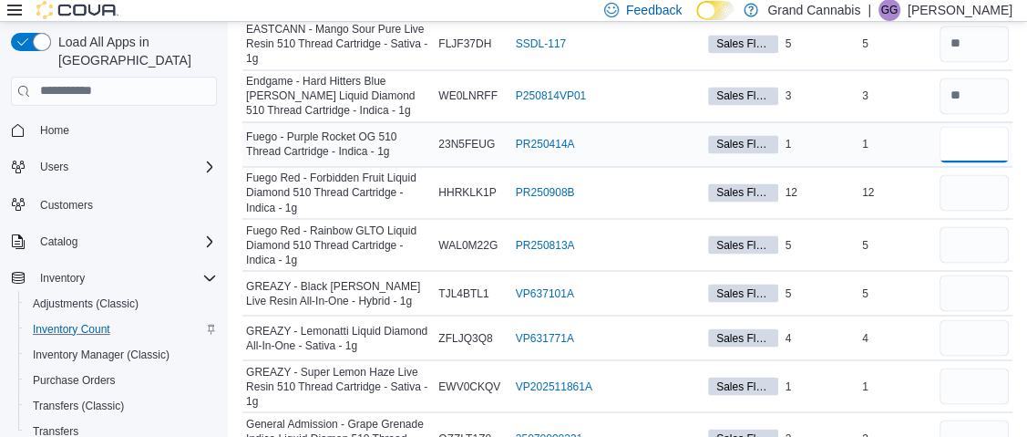
click at [972, 126] on input "number" at bounding box center [975, 144] width 70 height 36
type input "*"
type input "**"
type input "*"
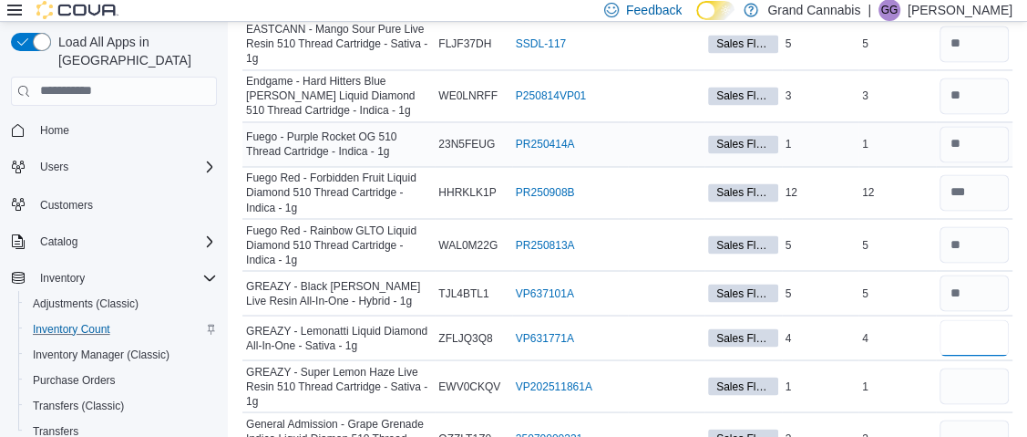
type input "*"
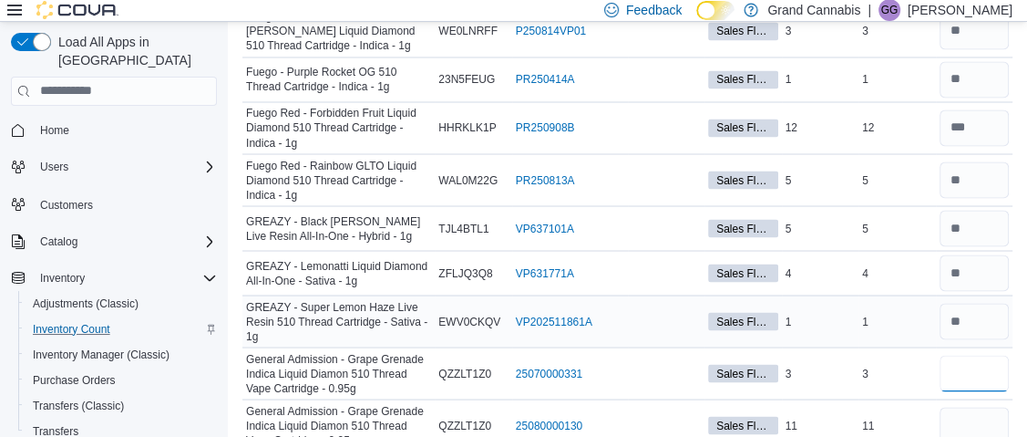
scroll to position [2278, 0]
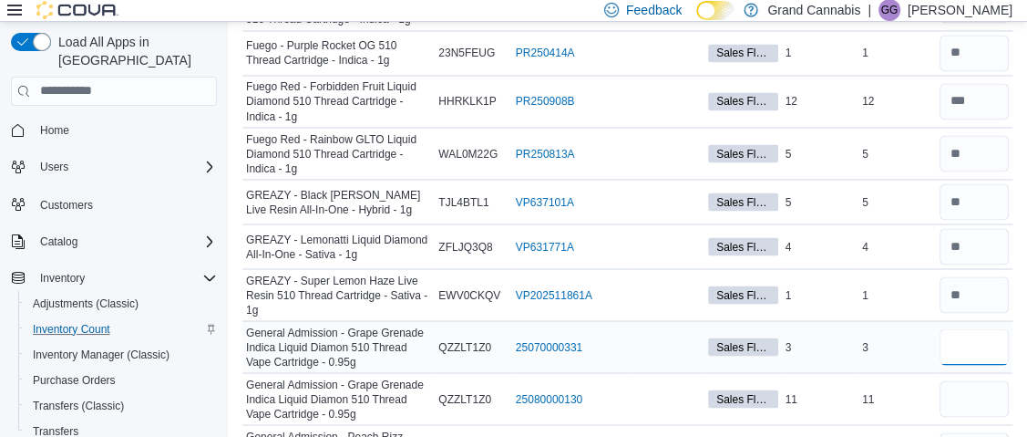
type input "*"
type input "**"
type input "*"
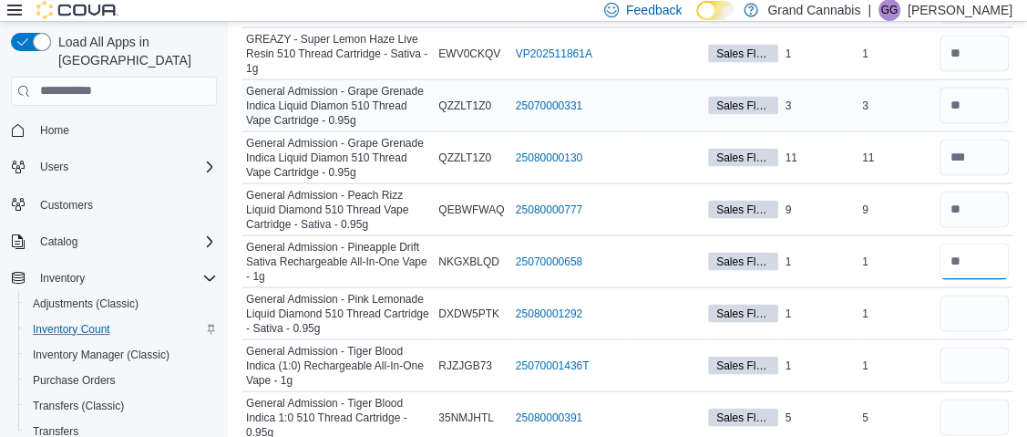
type input "*"
click at [977, 295] on input "number" at bounding box center [975, 313] width 70 height 36
type input "*"
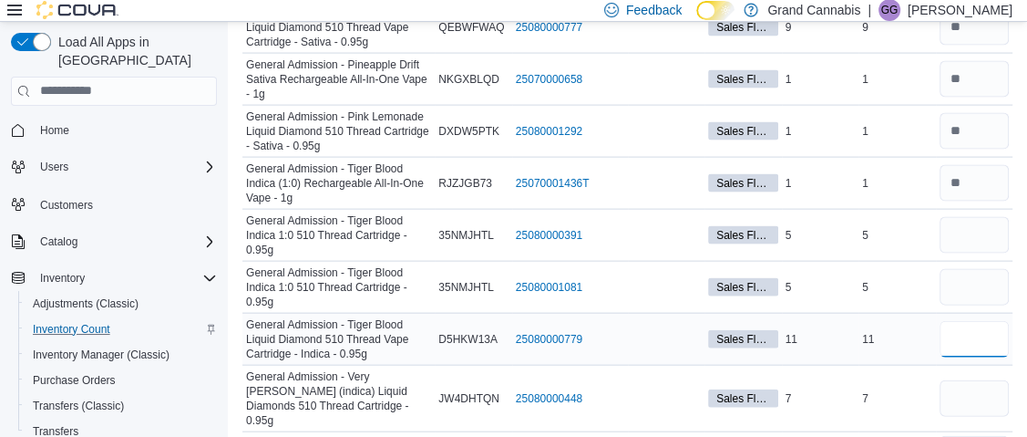
click at [984, 321] on input "number" at bounding box center [975, 339] width 70 height 36
type input "**"
click at [992, 217] on input "number" at bounding box center [975, 235] width 70 height 36
type input "*"
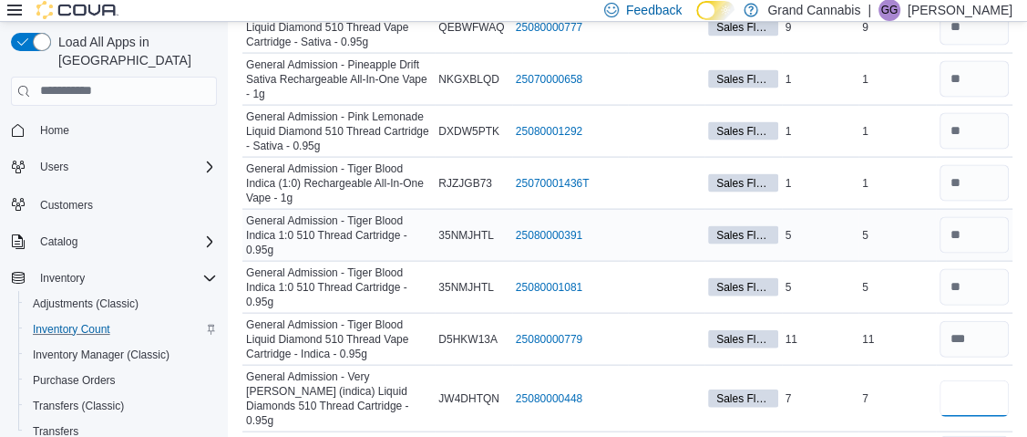
type input "*"
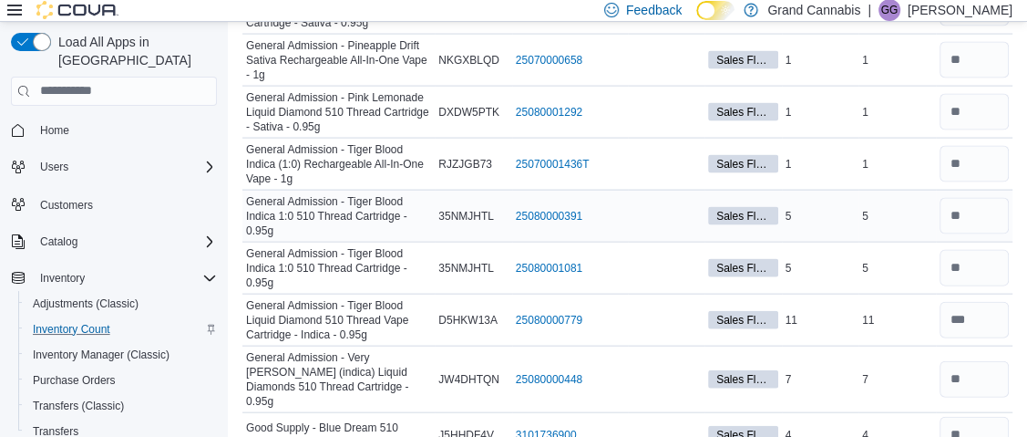
type input "*"
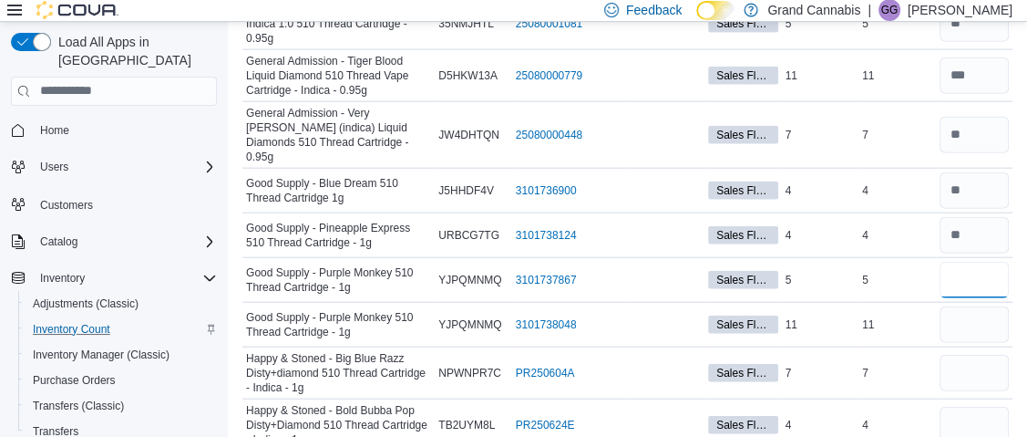
type input "*"
type input "**"
type input "*"
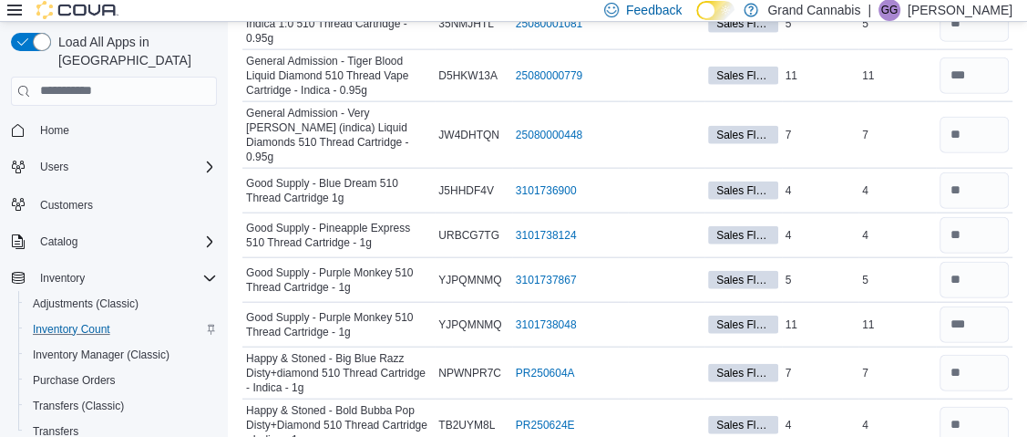
type input "*"
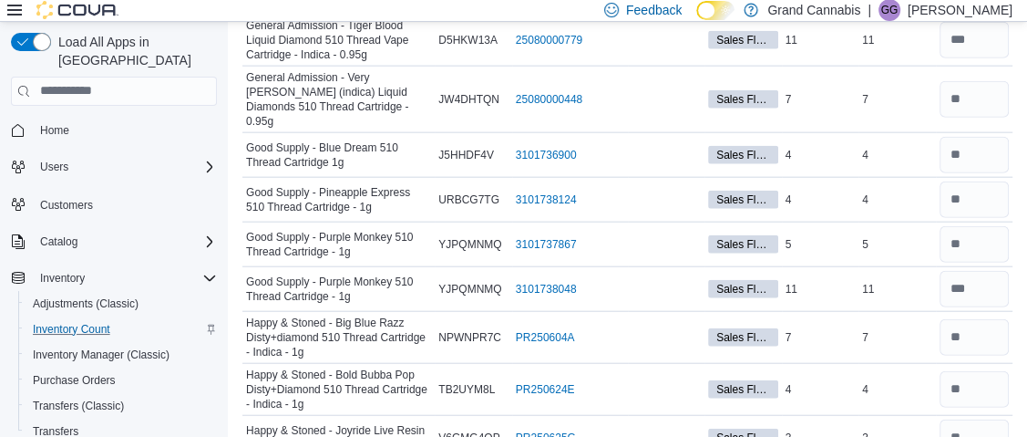
type input "*"
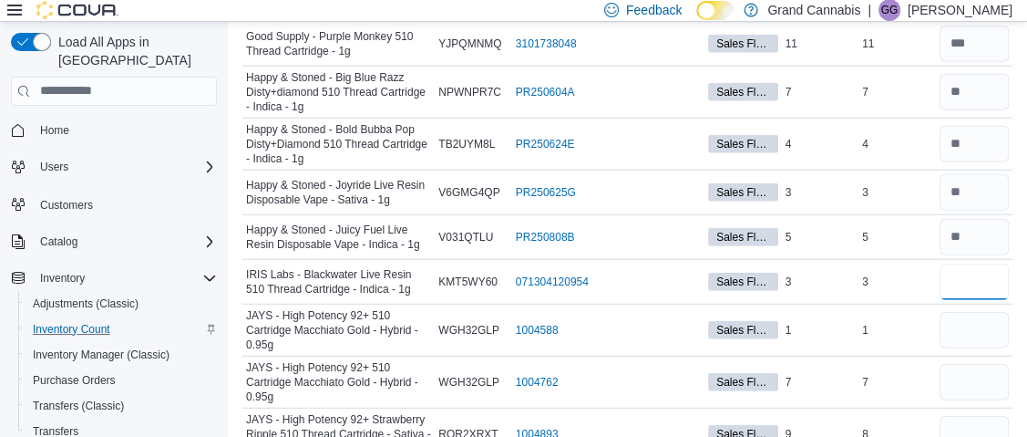
type input "*"
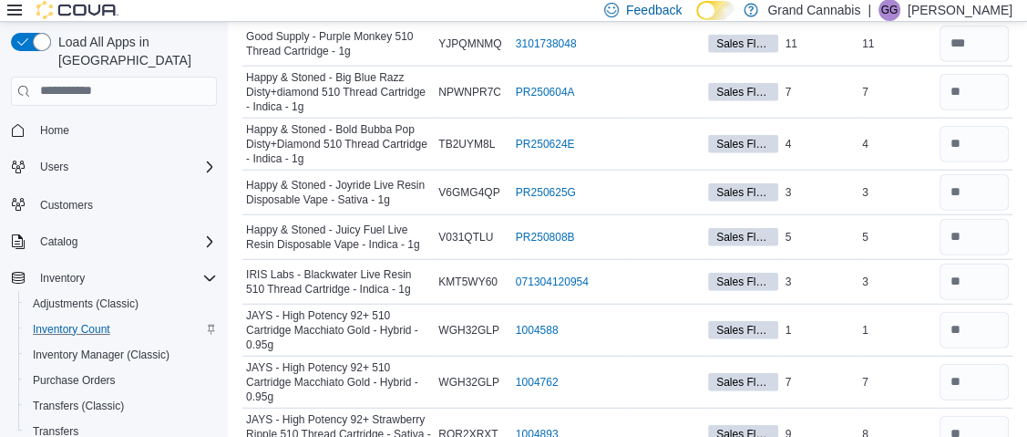
scroll to position [3487, 0]
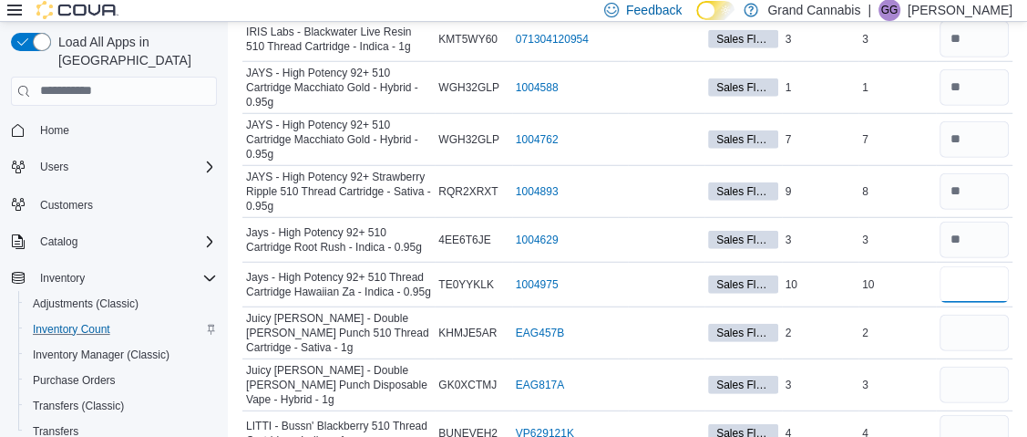
type input "**"
type input "*"
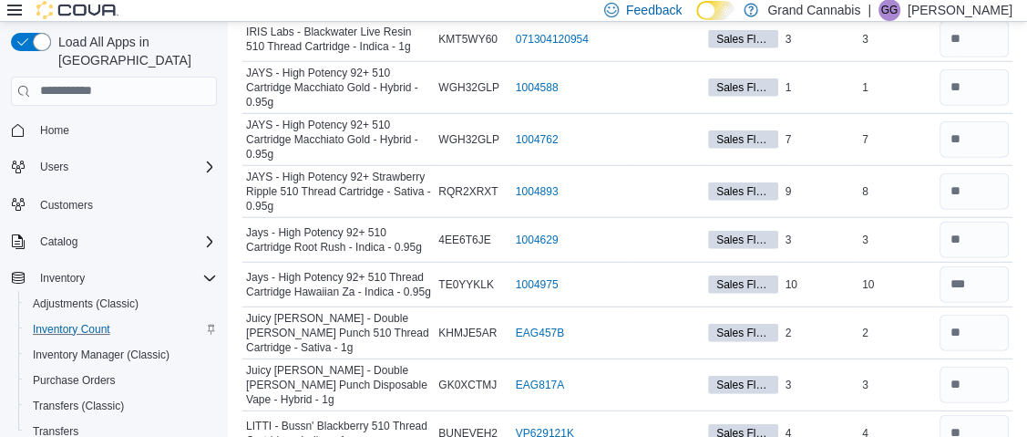
scroll to position [3509, 0]
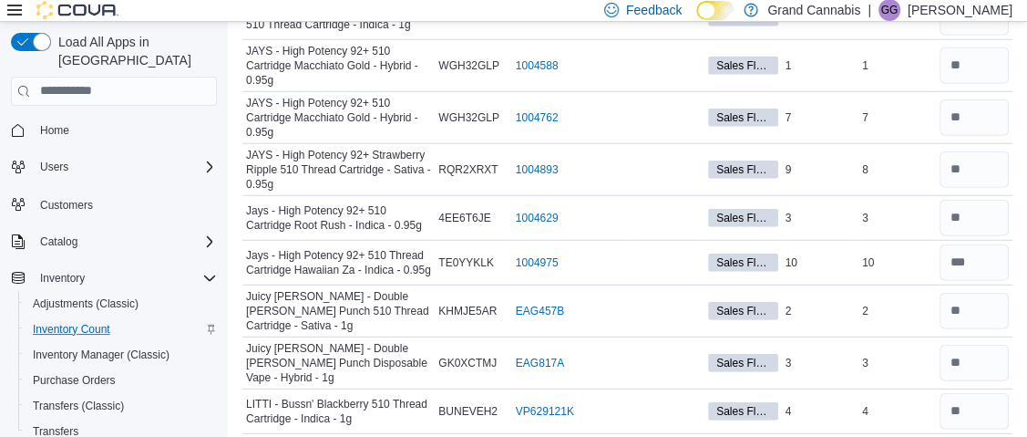
type input "*"
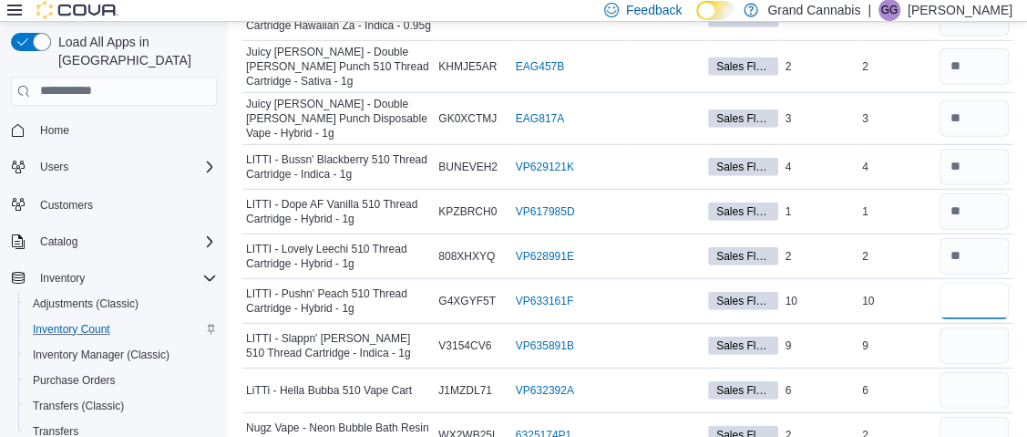
type input "**"
type input "*"
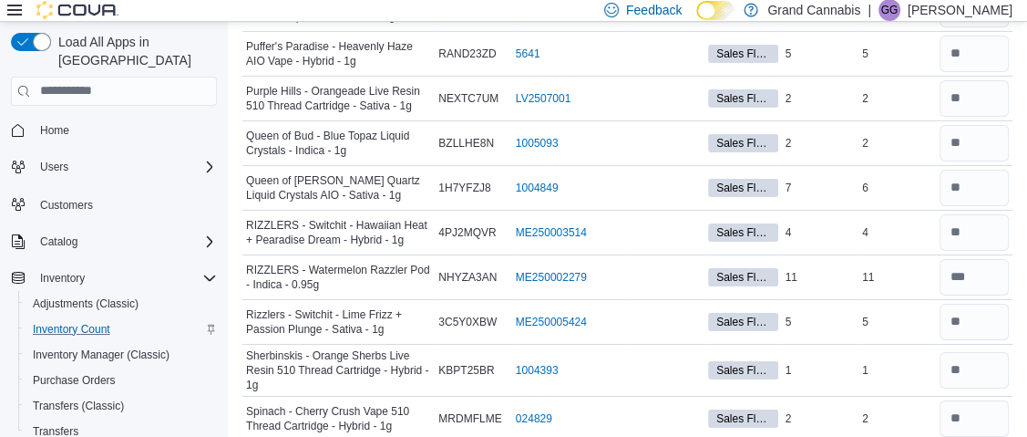
scroll to position [4561, 0]
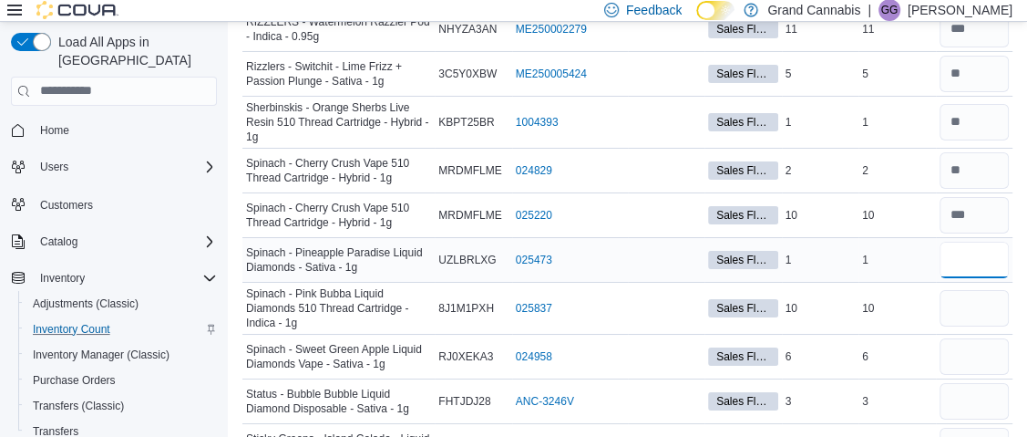
click at [975, 241] on input "number" at bounding box center [975, 259] width 70 height 36
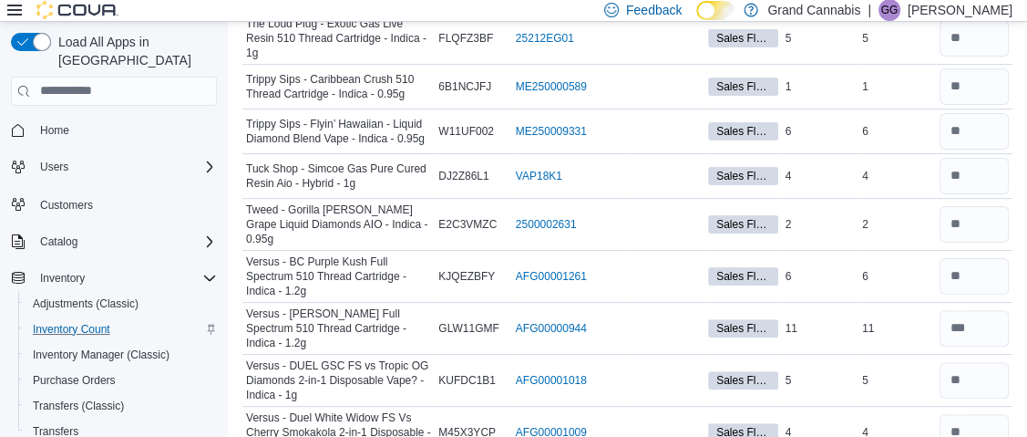
scroll to position [5366, 0]
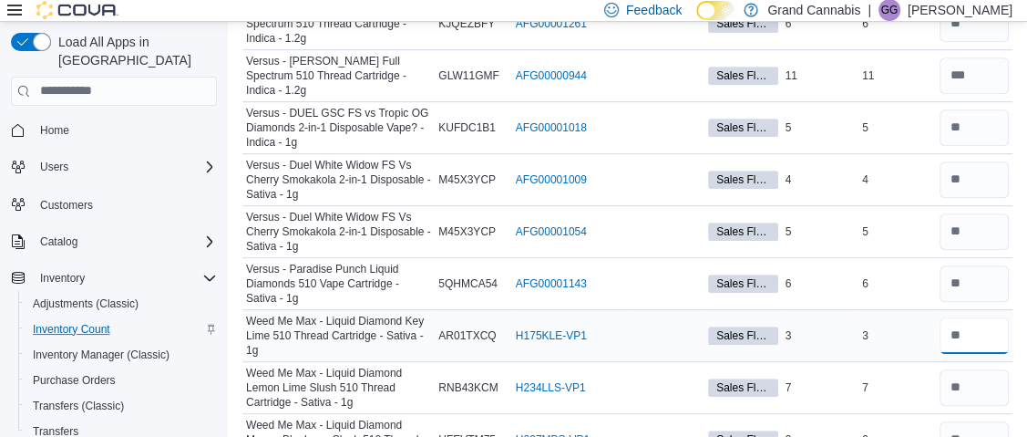
click at [998, 317] on input "number" at bounding box center [975, 335] width 70 height 36
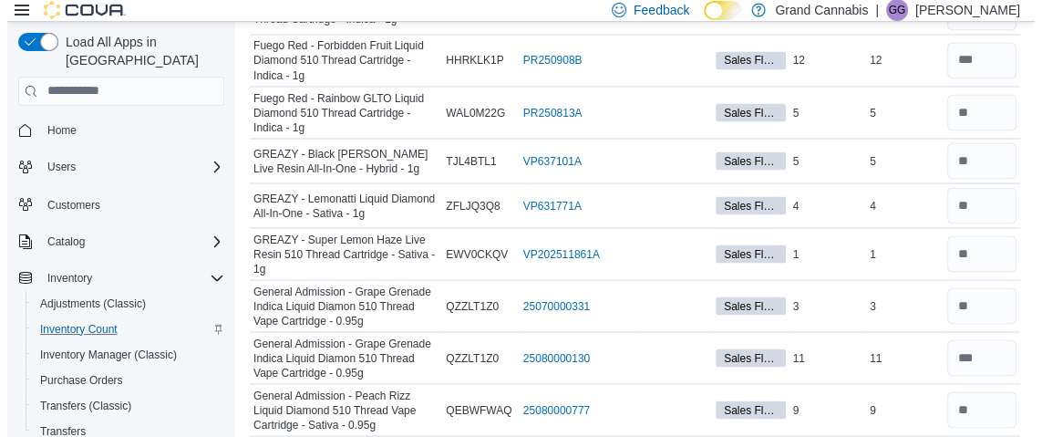
scroll to position [0, 0]
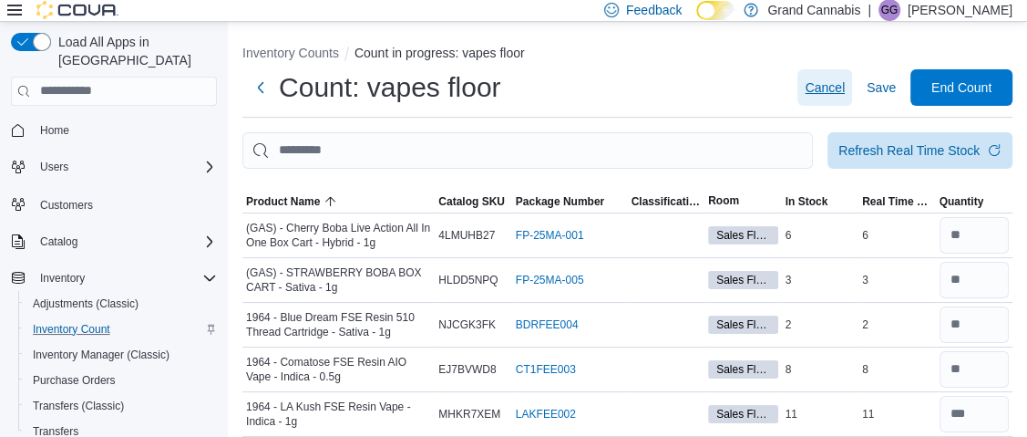
click at [845, 85] on span "Cancel" at bounding box center [825, 87] width 40 height 18
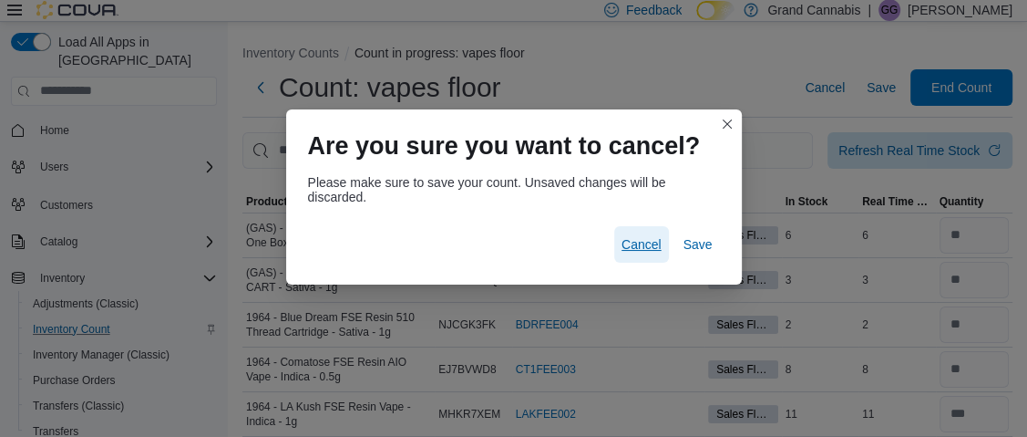
click at [640, 241] on span "Cancel" at bounding box center [641, 244] width 40 height 18
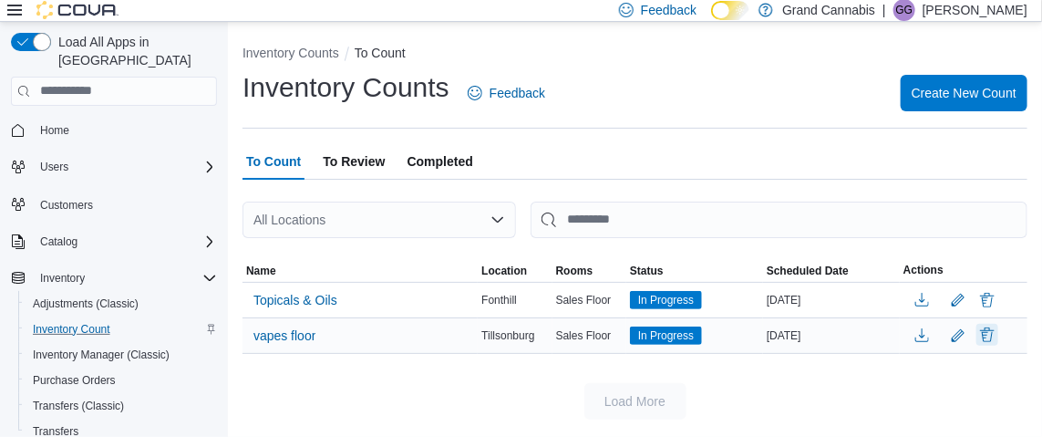
click at [977, 334] on button "Delete" at bounding box center [987, 335] width 22 height 22
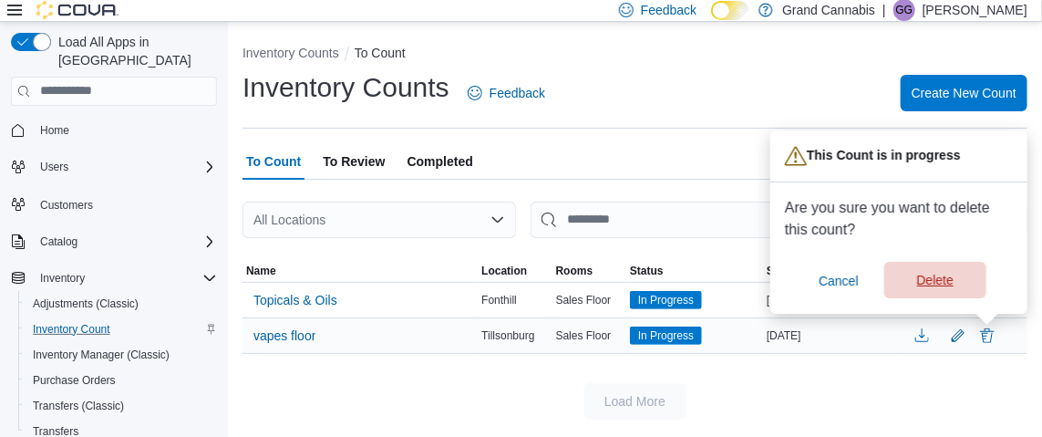
click at [950, 281] on span "Delete" at bounding box center [935, 280] width 36 height 18
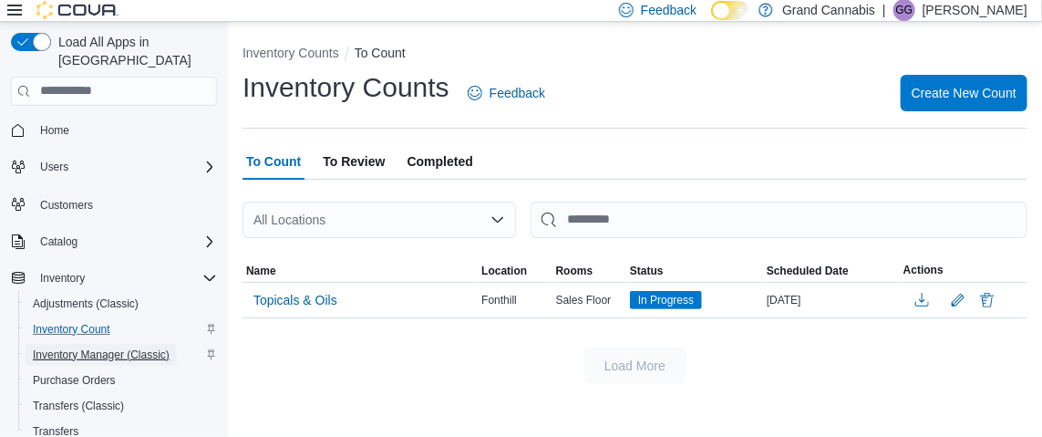
click at [109, 347] on span "Inventory Manager (Classic)" at bounding box center [101, 354] width 137 height 15
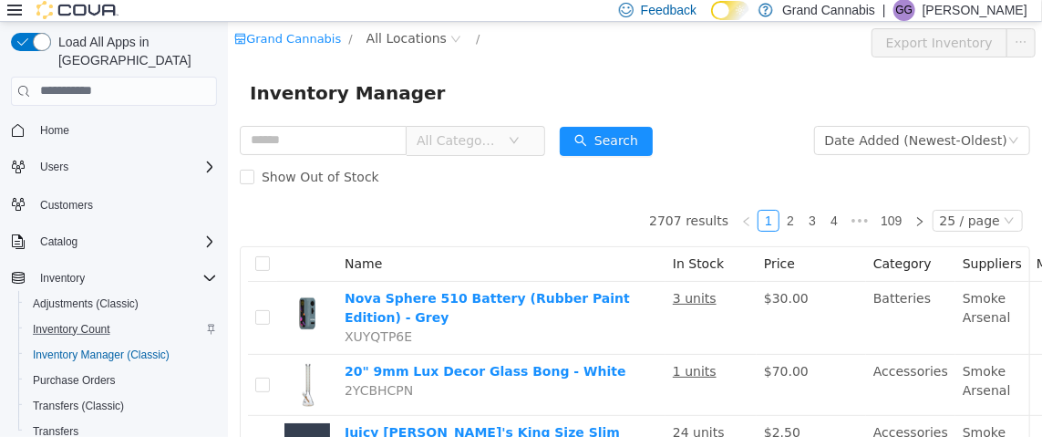
drag, startPoint x: 312, startPoint y: 138, endPoint x: 364, endPoint y: 140, distance: 52.0
click at [312, 138] on input "text" at bounding box center [322, 139] width 167 height 29
click at [535, 84] on div "Inventory Manager" at bounding box center [634, 91] width 770 height 29
